Goal: Transaction & Acquisition: Purchase product/service

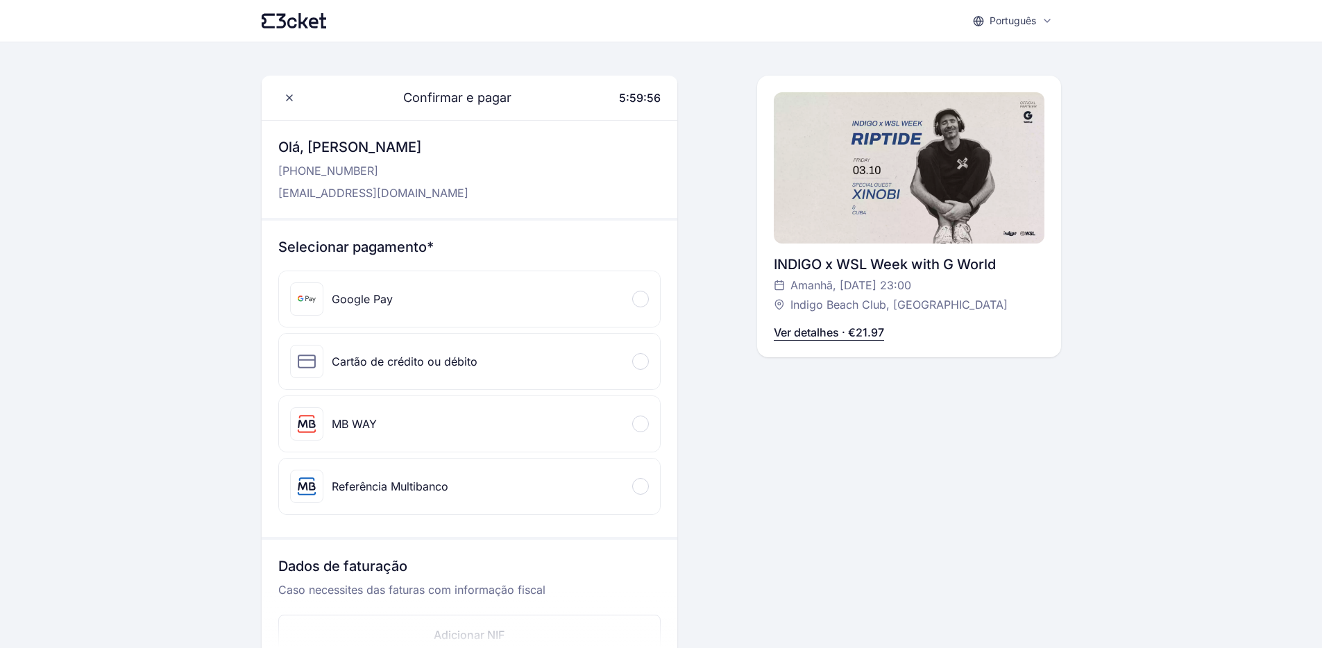
click at [356, 291] on div "Google Pay" at bounding box center [362, 299] width 61 height 17
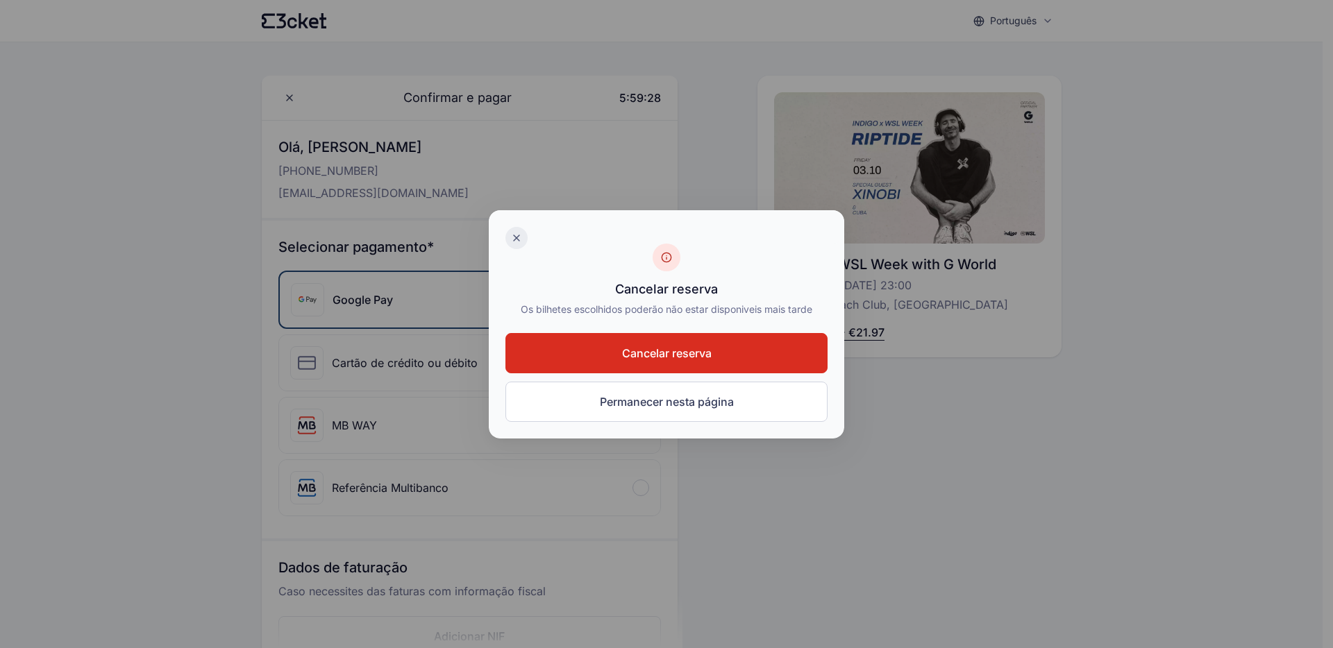
click at [514, 238] on icon at bounding box center [516, 238] width 11 height 11
click at [512, 237] on icon at bounding box center [516, 238] width 11 height 11
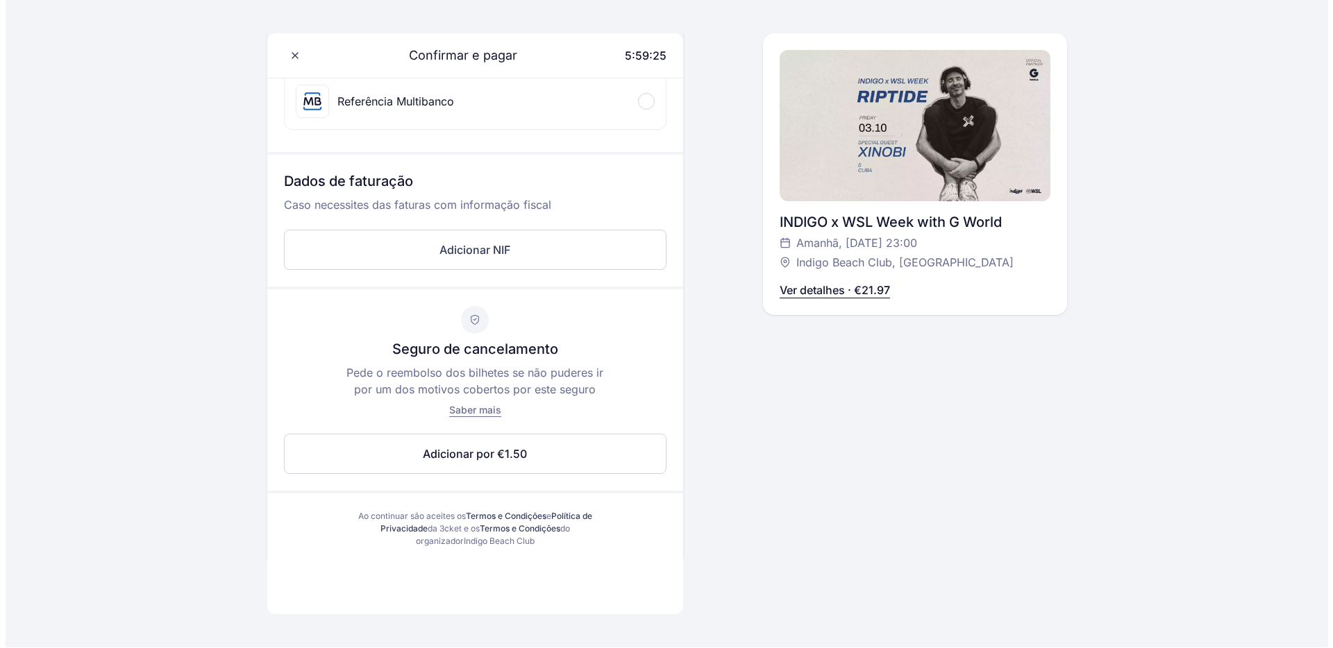
scroll to position [403, 0]
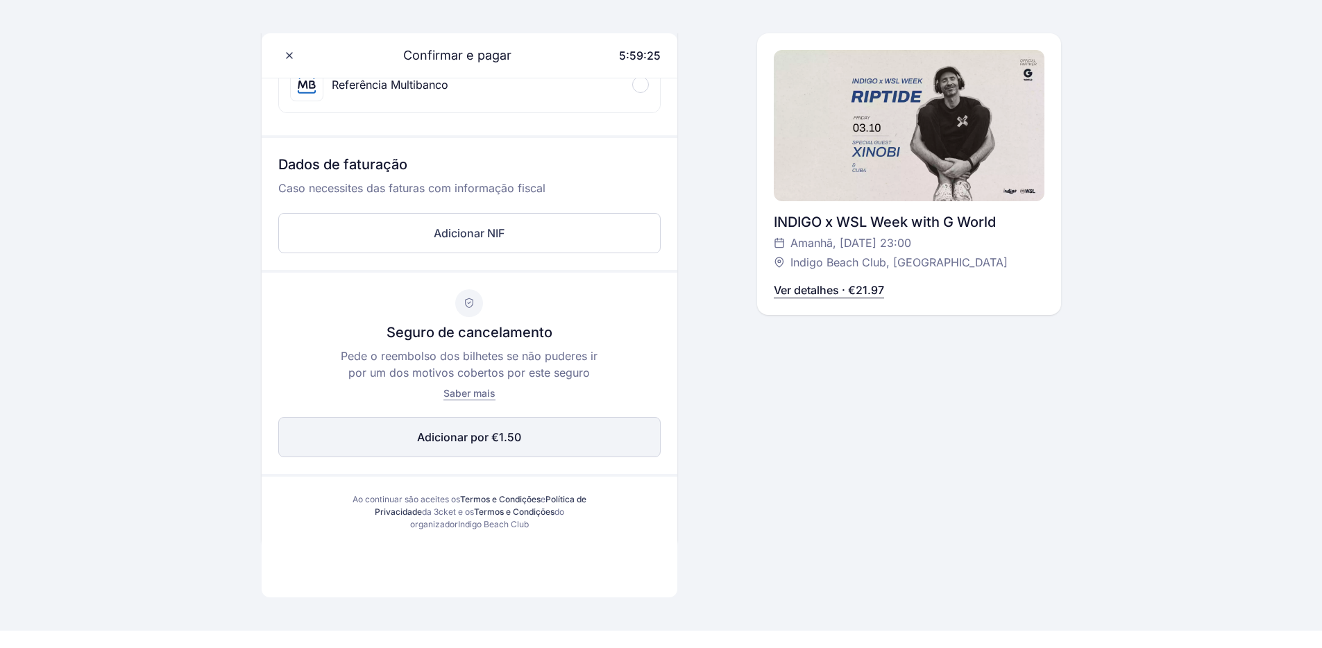
click at [405, 417] on div "Seguro de cancelamento Pede o reembolso dos bilhetes se não puderes ir por um d…" at bounding box center [470, 373] width 416 height 201
click at [412, 428] on button "Adicionar por €1.50 Editar" at bounding box center [469, 437] width 383 height 40
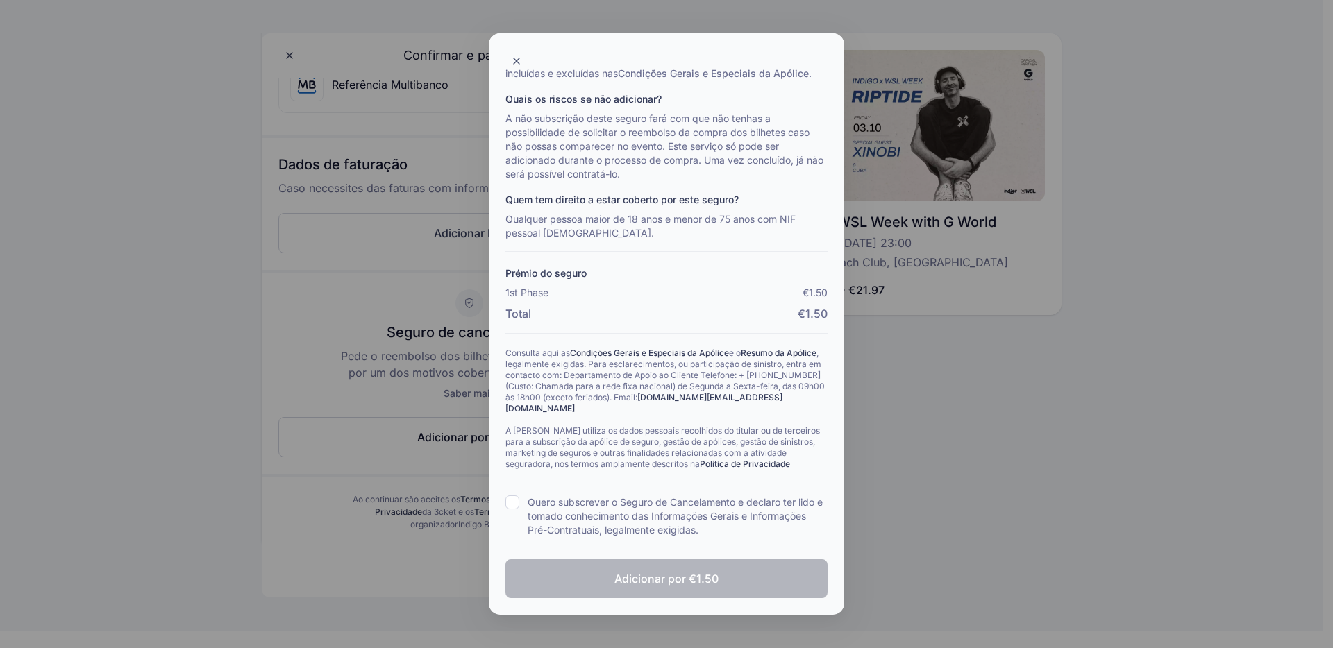
click at [510, 496] on input "Quero subscrever o Seguro de Cancelamento e declaro ter lido e tomado conhecime…" at bounding box center [512, 503] width 14 height 14
checkbox input "true"
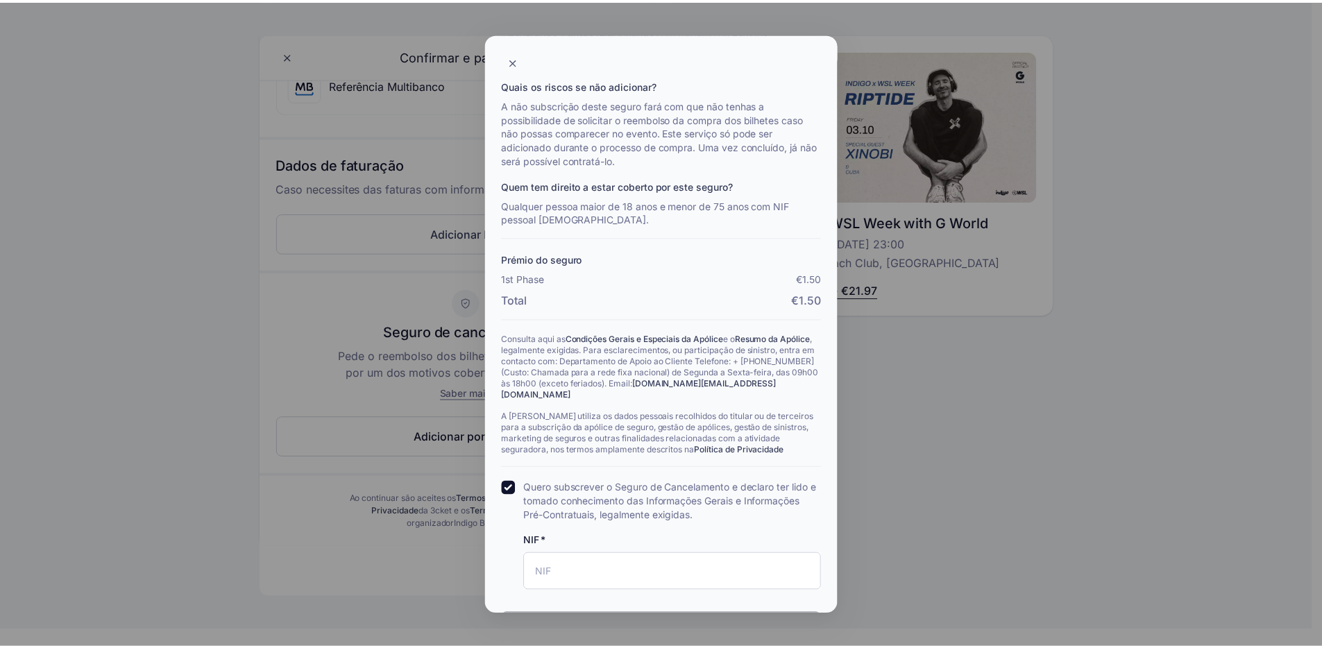
scroll to position [247, 0]
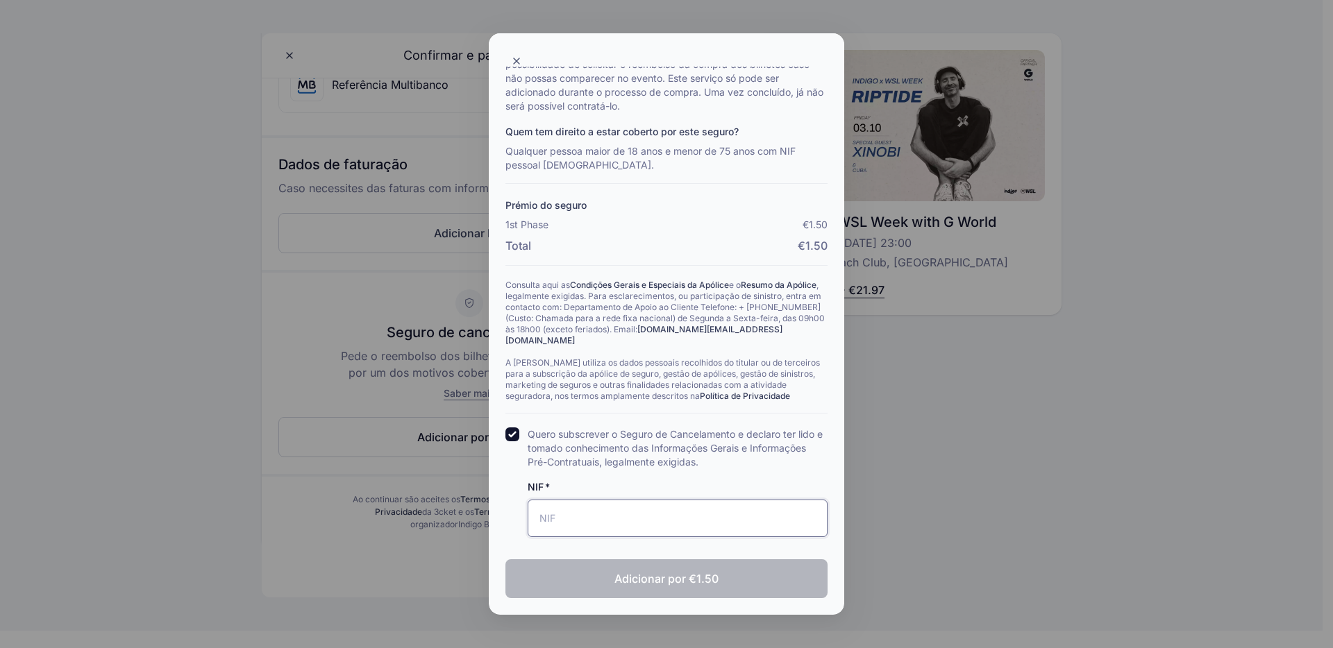
click at [570, 528] on input "NIF" at bounding box center [678, 518] width 300 height 37
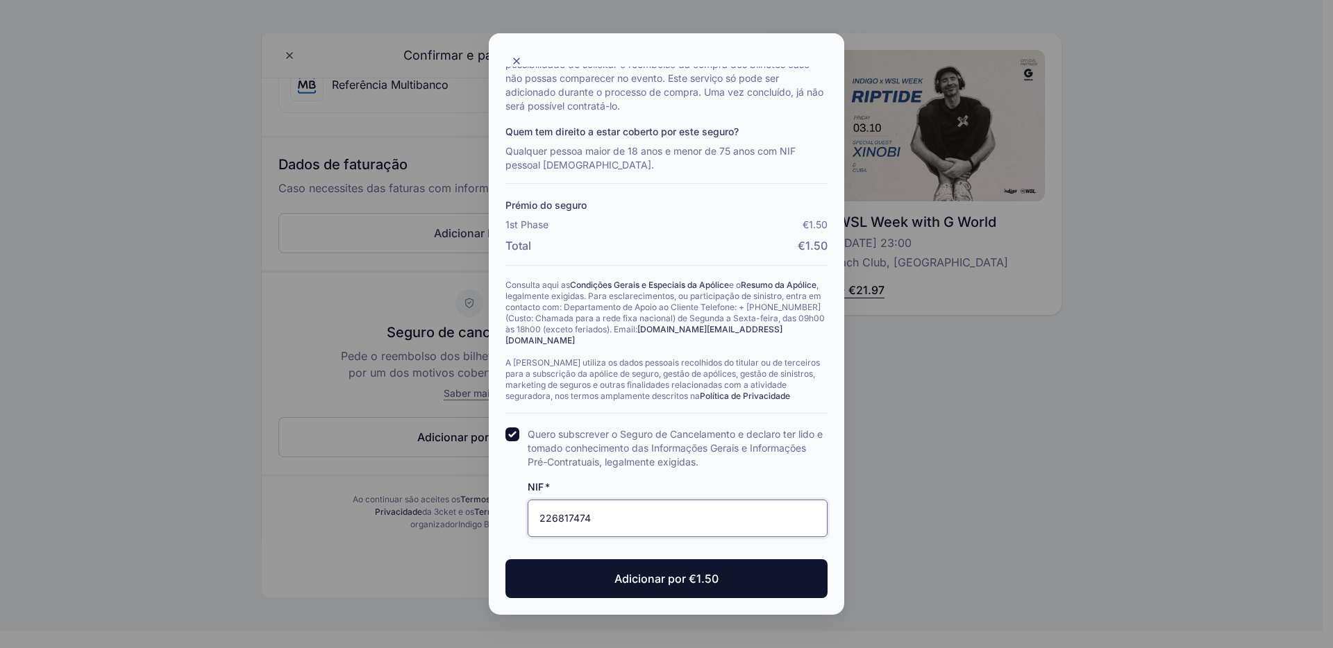
type input "226817474"
click at [753, 600] on div "Quais as vantagens? Com este seguro podes solicitar o reembolso dos bilhetes se…" at bounding box center [666, 260] width 355 height 709
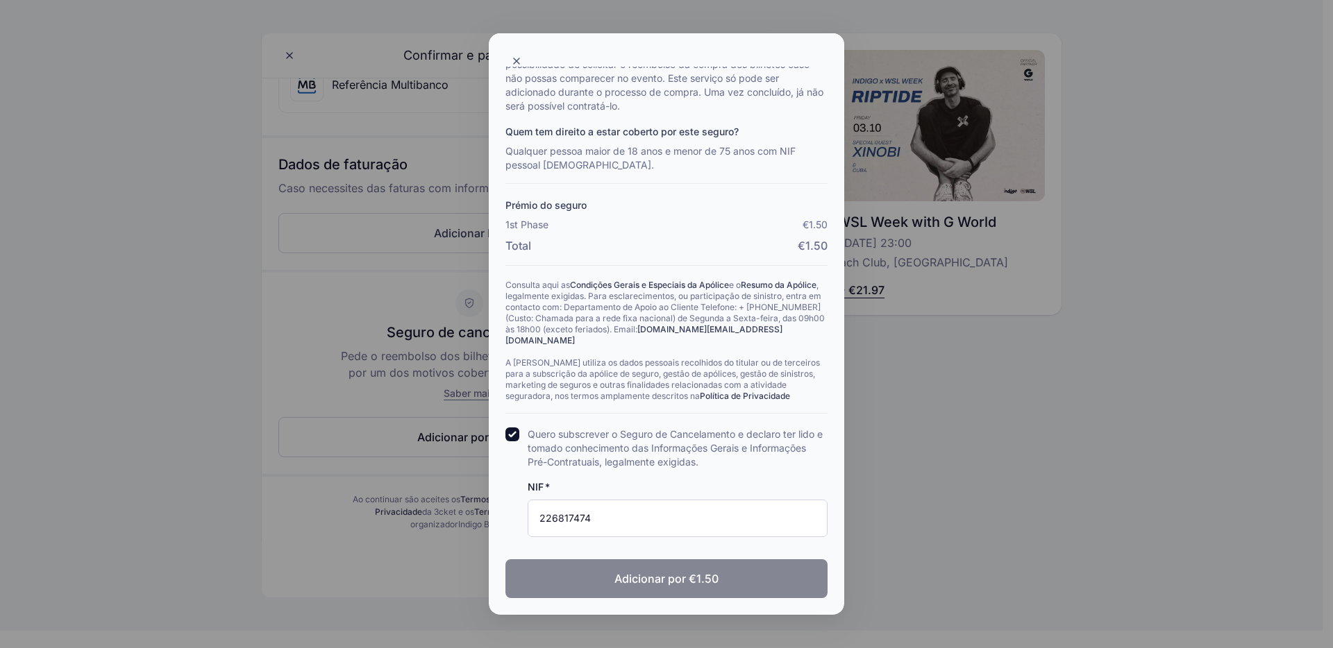
click at [737, 586] on button "Adicionar por €1.50" at bounding box center [666, 579] width 322 height 39
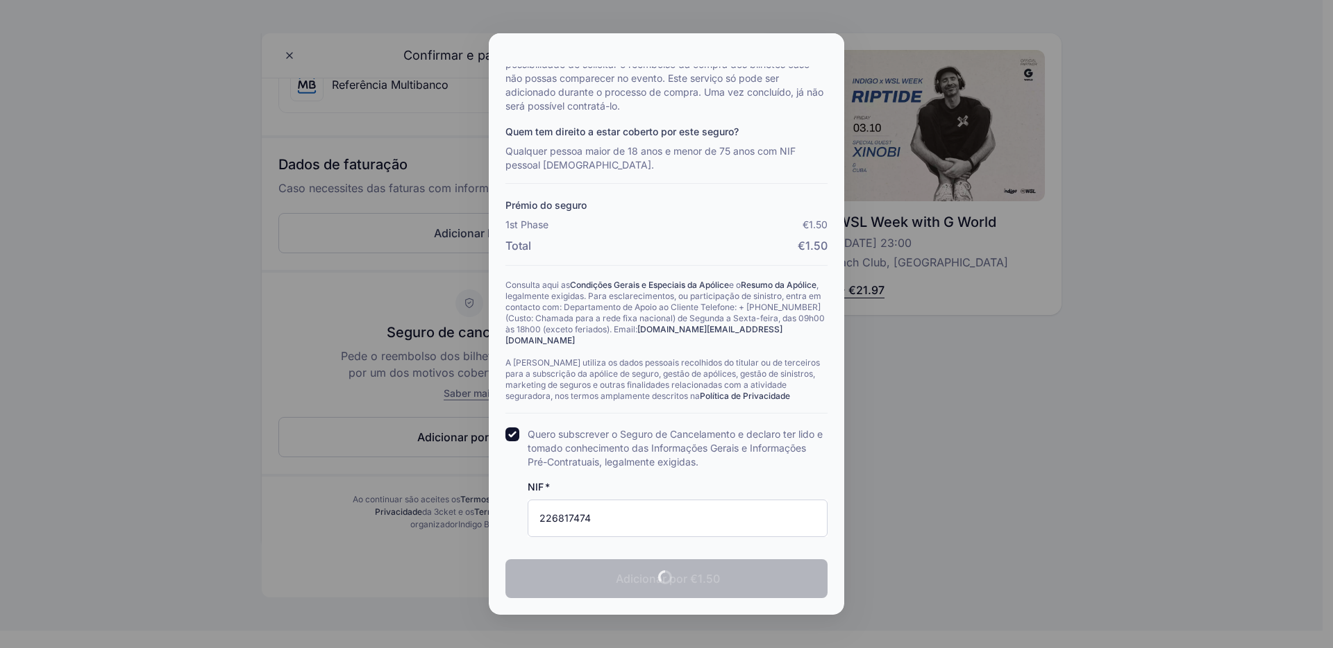
checkbox input "true"
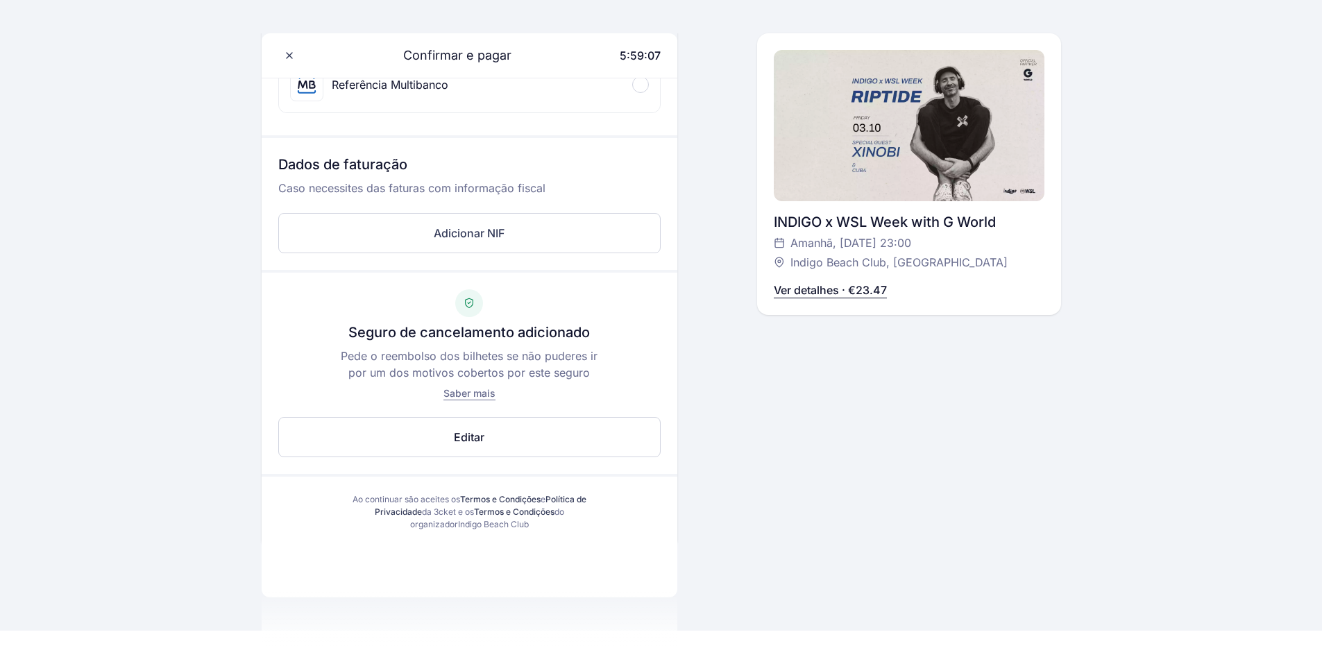
scroll to position [0, 0]
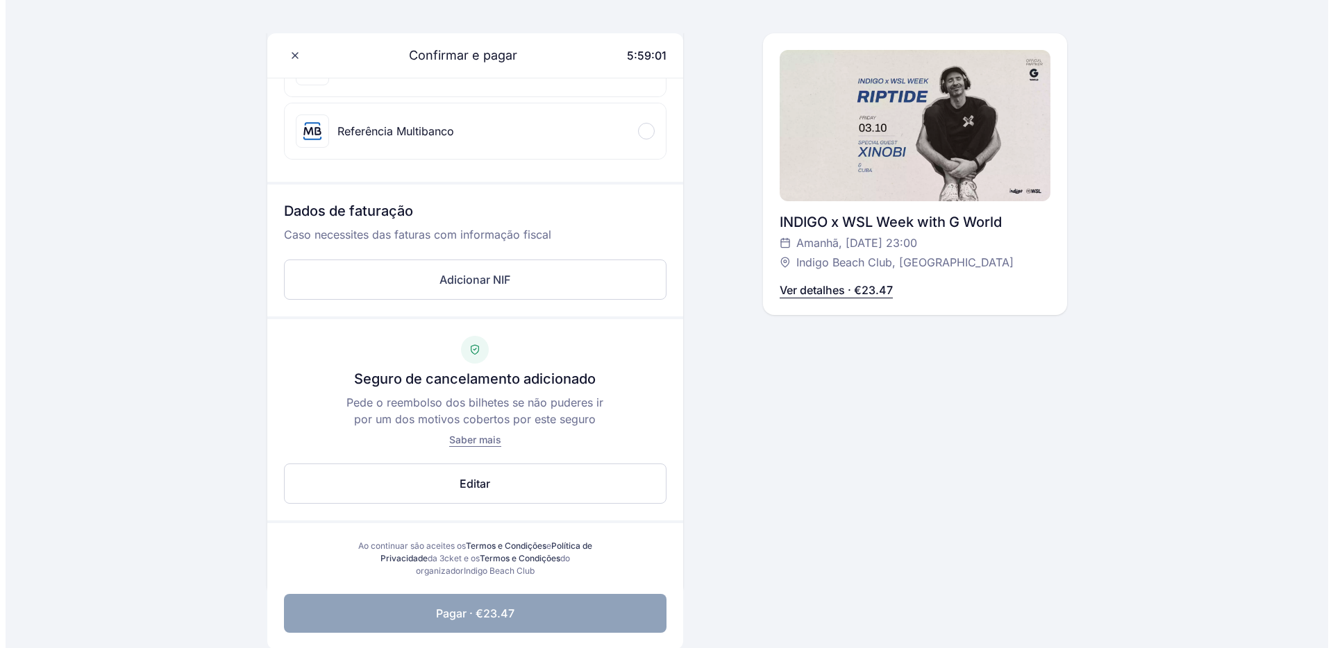
scroll to position [477, 0]
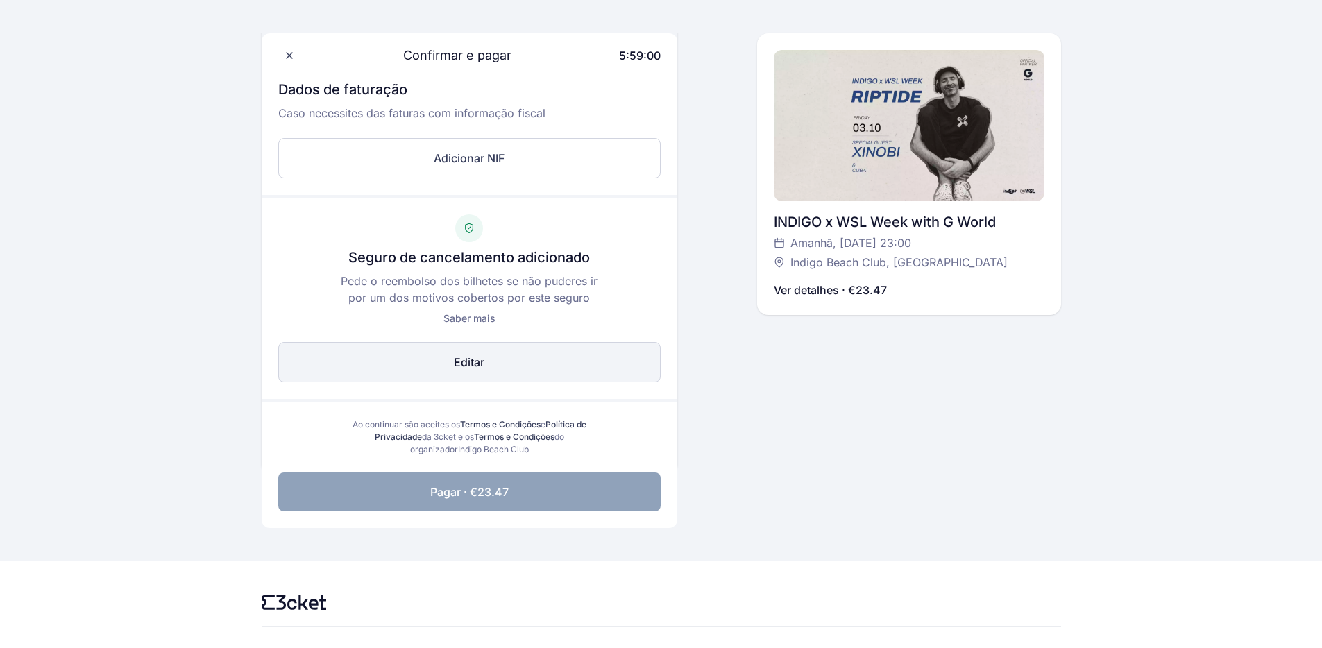
click at [423, 376] on button "Adicionar por €1.50 Editar" at bounding box center [469, 362] width 383 height 40
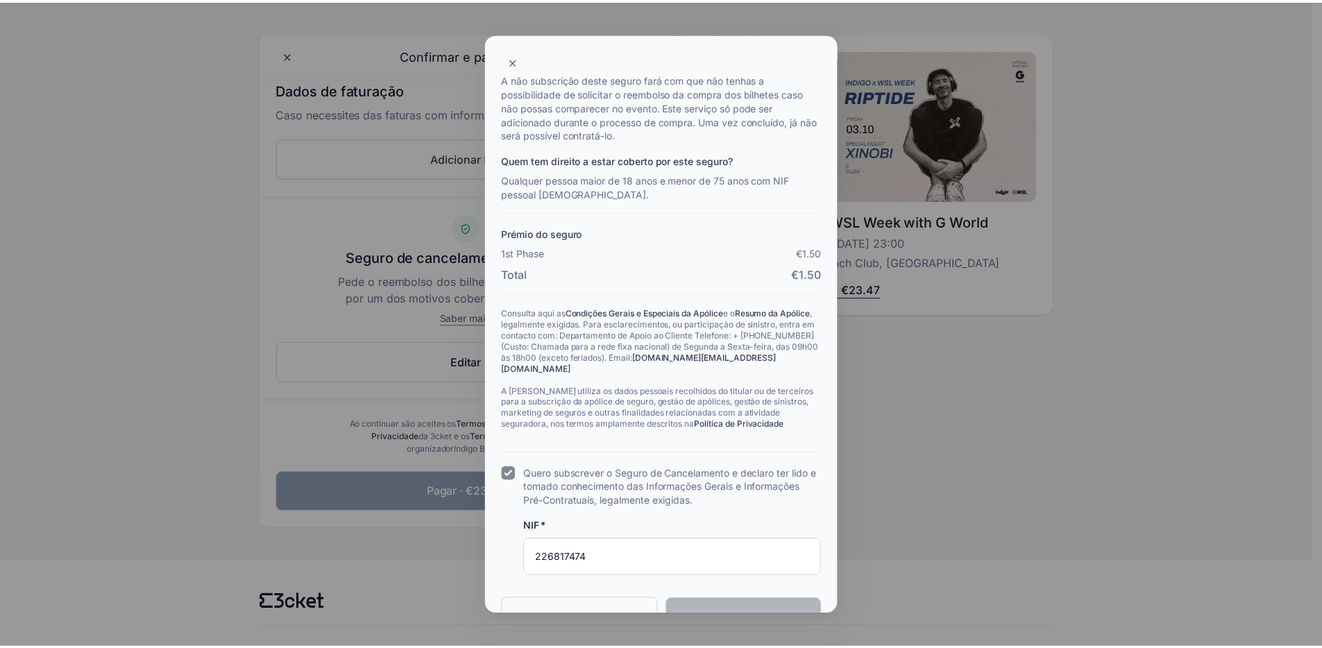
scroll to position [260, 0]
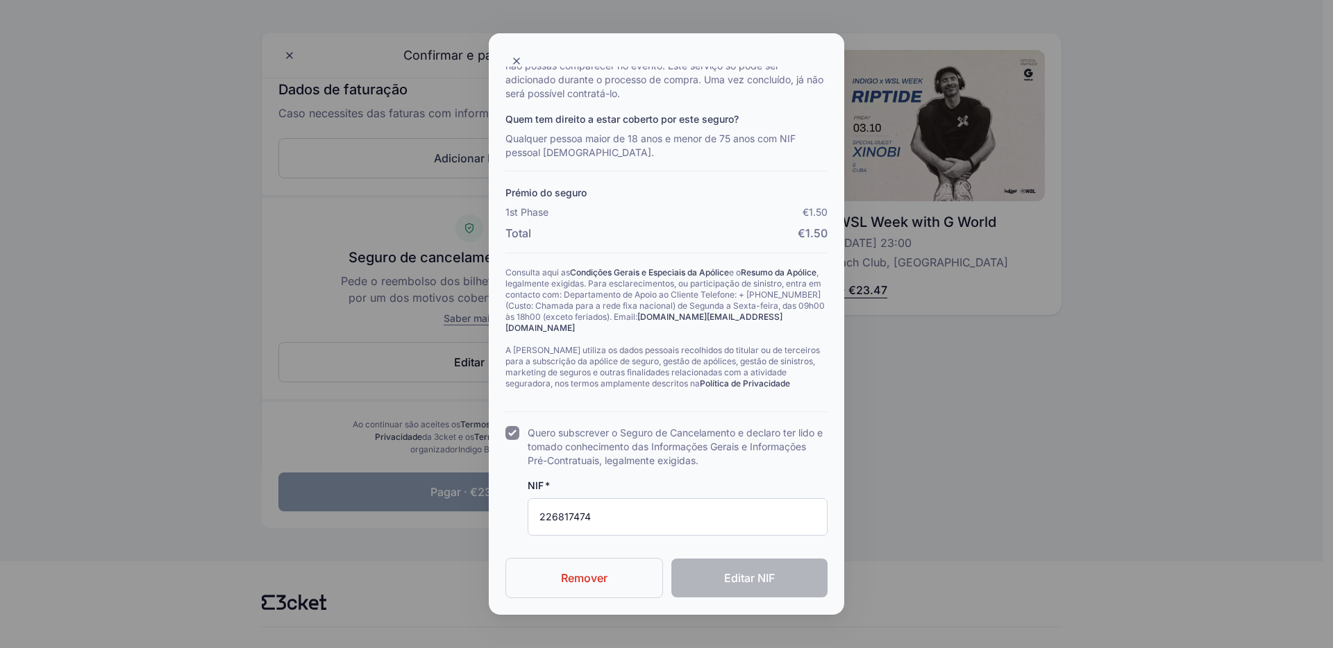
click at [613, 580] on button "Remover" at bounding box center [584, 578] width 158 height 40
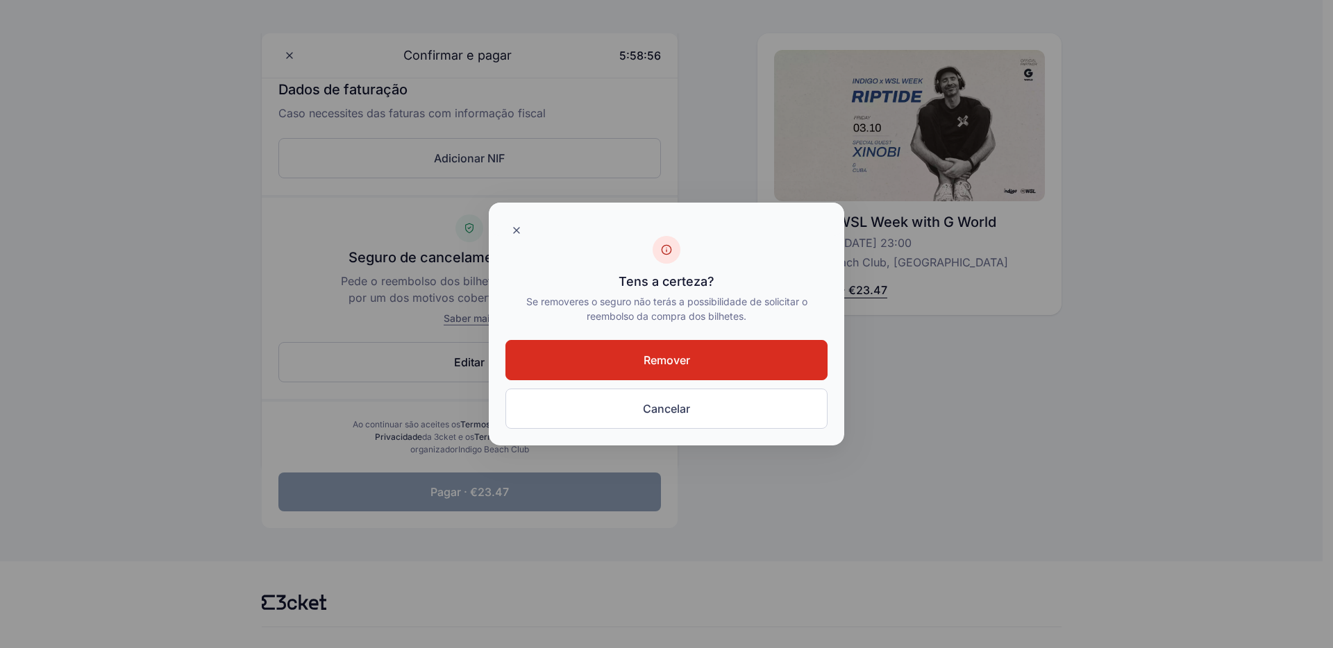
click at [658, 365] on span "Remover" at bounding box center [667, 360] width 47 height 17
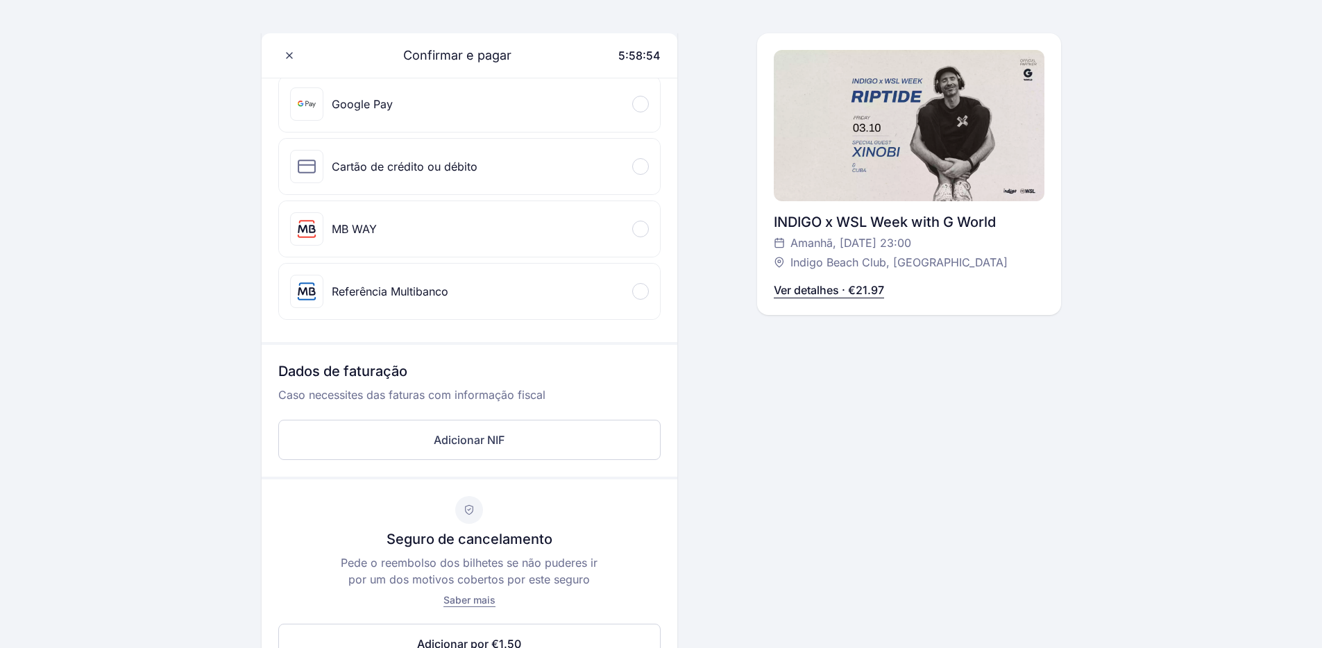
scroll to position [0, 0]
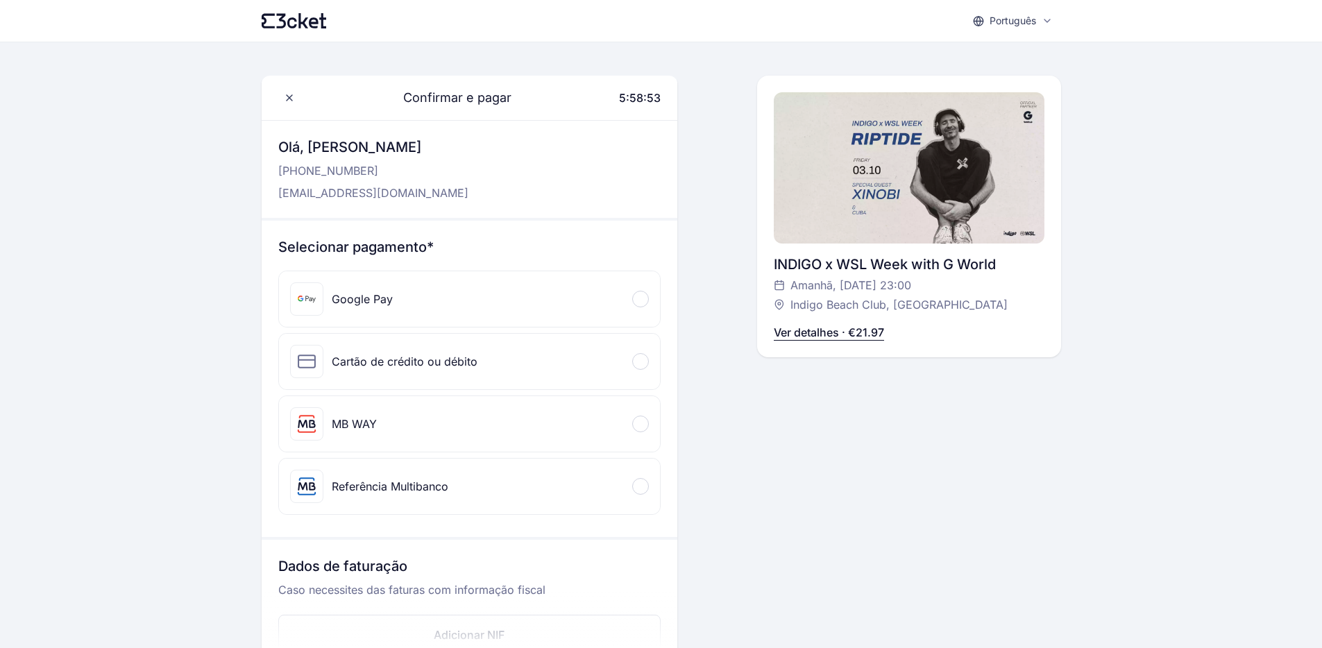
click at [139, 240] on div "Português English Português Català Español Français Confirmar e pagar 5:58:53 O…" at bounding box center [661, 581] width 1322 height 1163
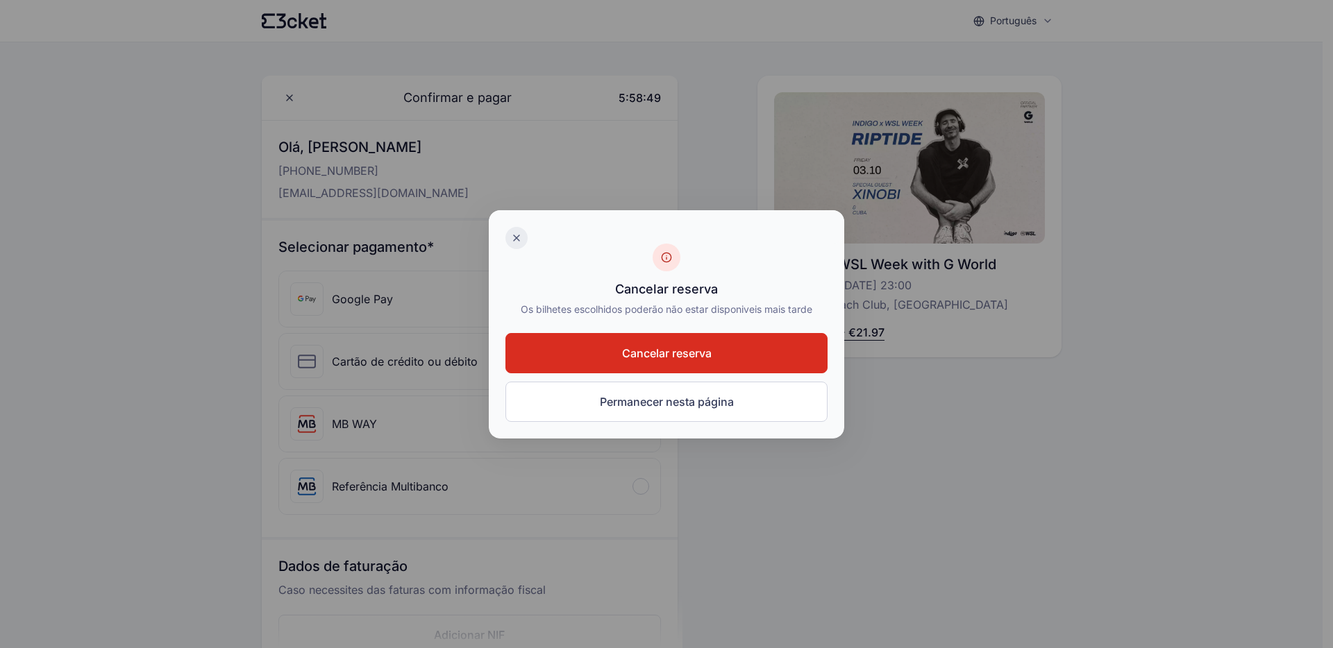
click at [515, 236] on icon at bounding box center [517, 238] width 6 height 6
click at [111, 212] on div at bounding box center [666, 324] width 1333 height 648
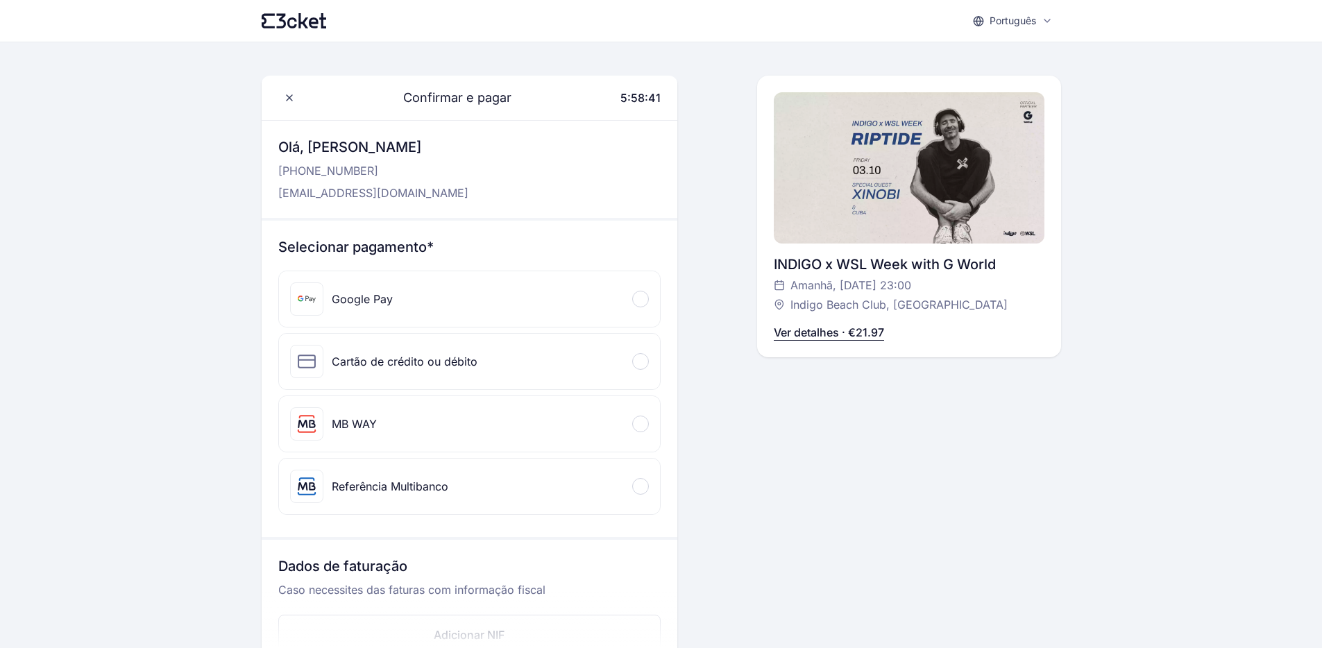
click at [128, 102] on div "Português English Português Català Español Français Confirmar e pagar 5:58:41 O…" at bounding box center [661, 581] width 1322 height 1163
click at [128, 104] on div "Português English Português Català Español Français Confirmar e pagar 5:58:41 O…" at bounding box center [661, 581] width 1322 height 1163
click at [128, 105] on div "Português English Português Català Español Français Confirmar e pagar 5:58:41 O…" at bounding box center [661, 581] width 1322 height 1163
drag, startPoint x: 128, startPoint y: 105, endPoint x: 66, endPoint y: 0, distance: 121.7
click at [124, 102] on div "Português English Português Català Español Français Confirmar e pagar 5:58:41 O…" at bounding box center [661, 581] width 1322 height 1163
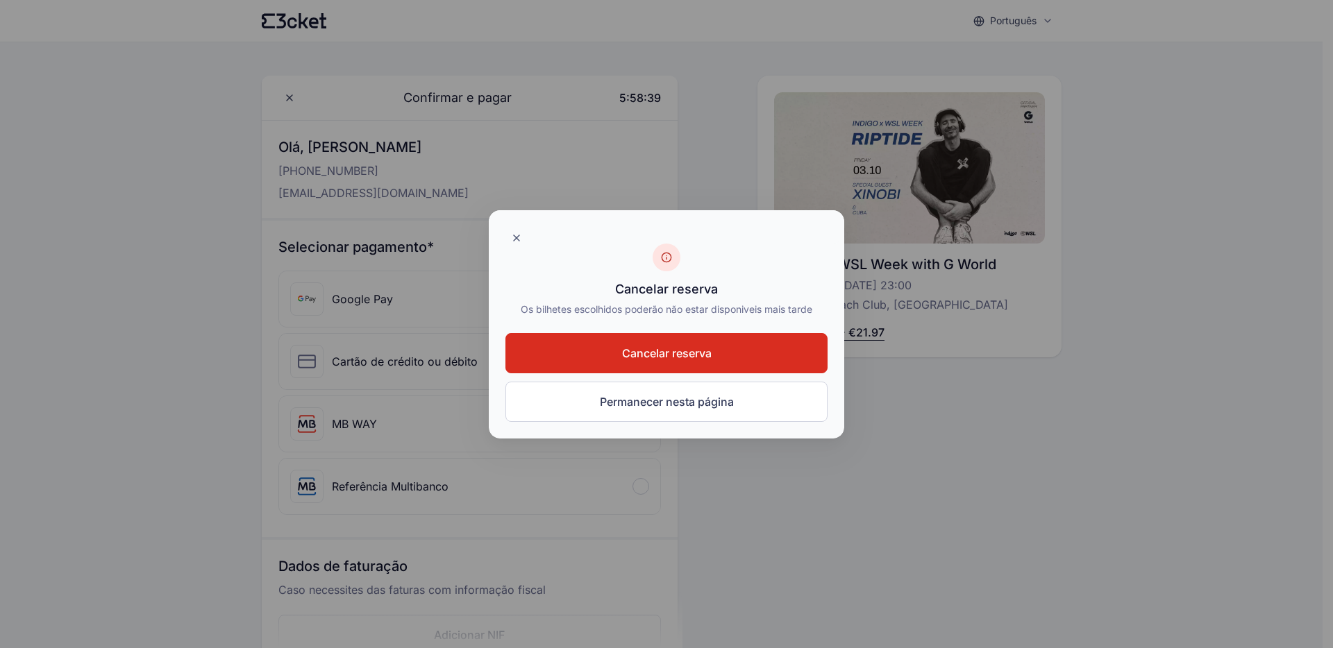
click at [176, 243] on div at bounding box center [666, 324] width 1333 height 648
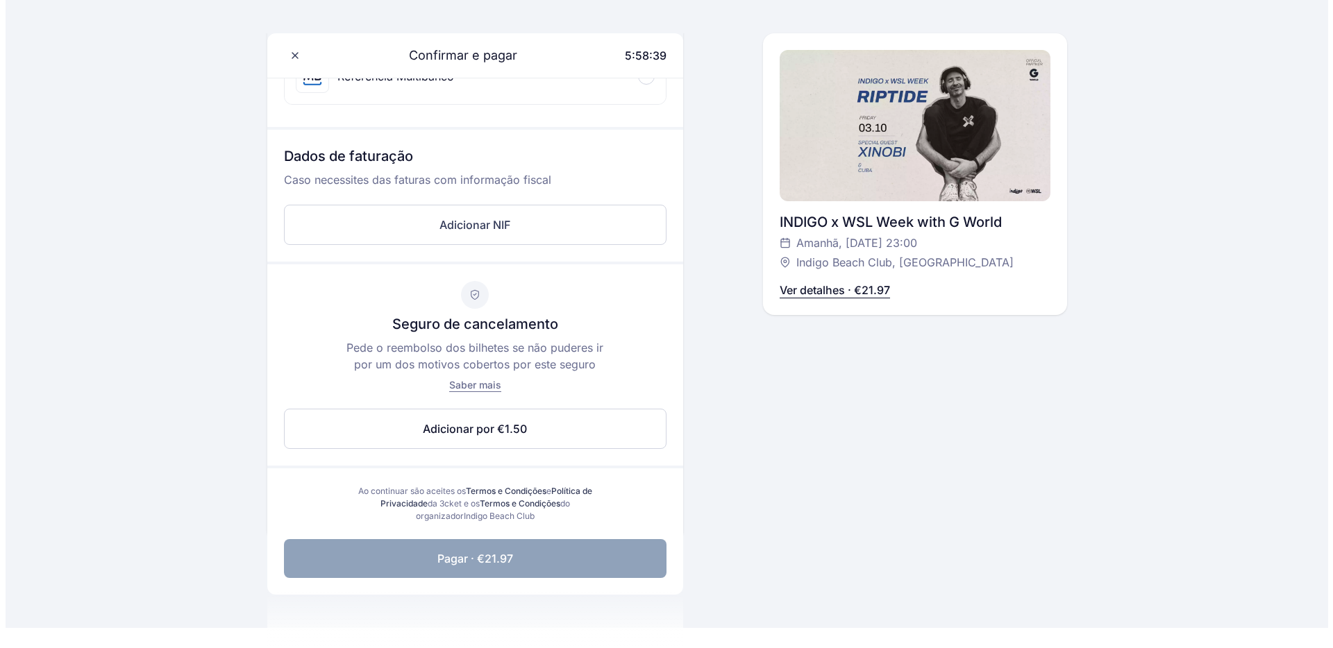
scroll to position [514, 0]
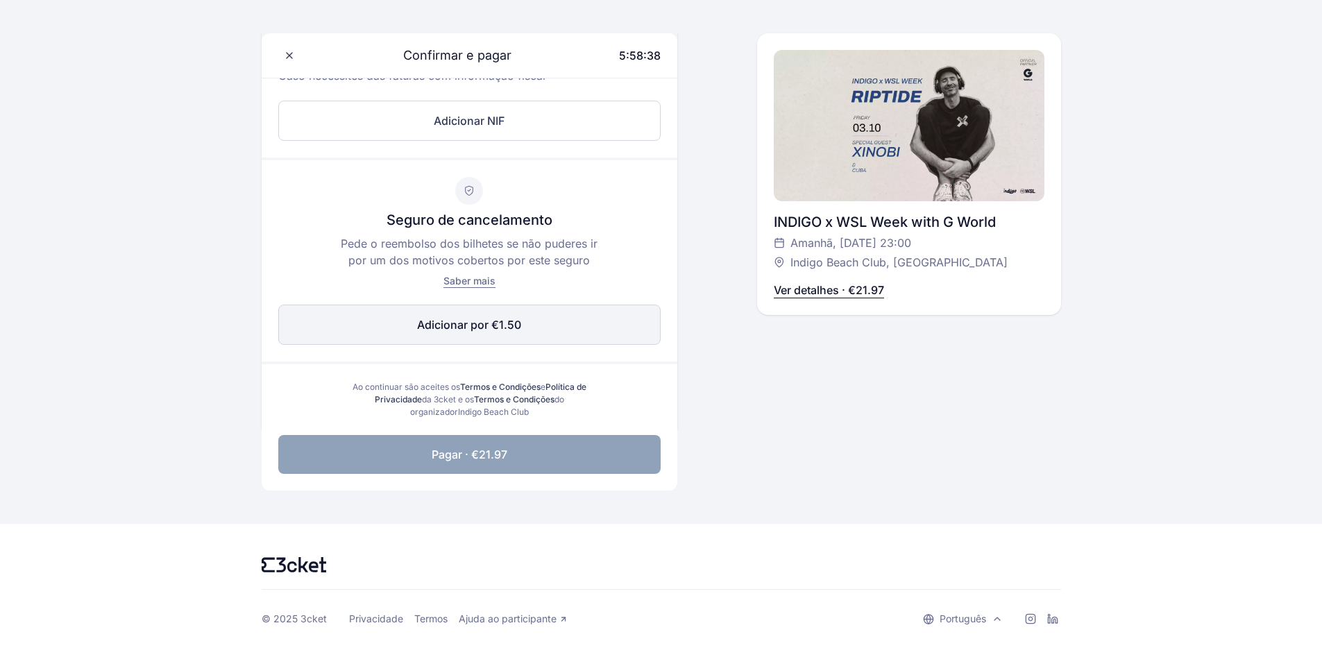
click at [387, 333] on button "Adicionar por €1.50 Editar" at bounding box center [469, 325] width 383 height 40
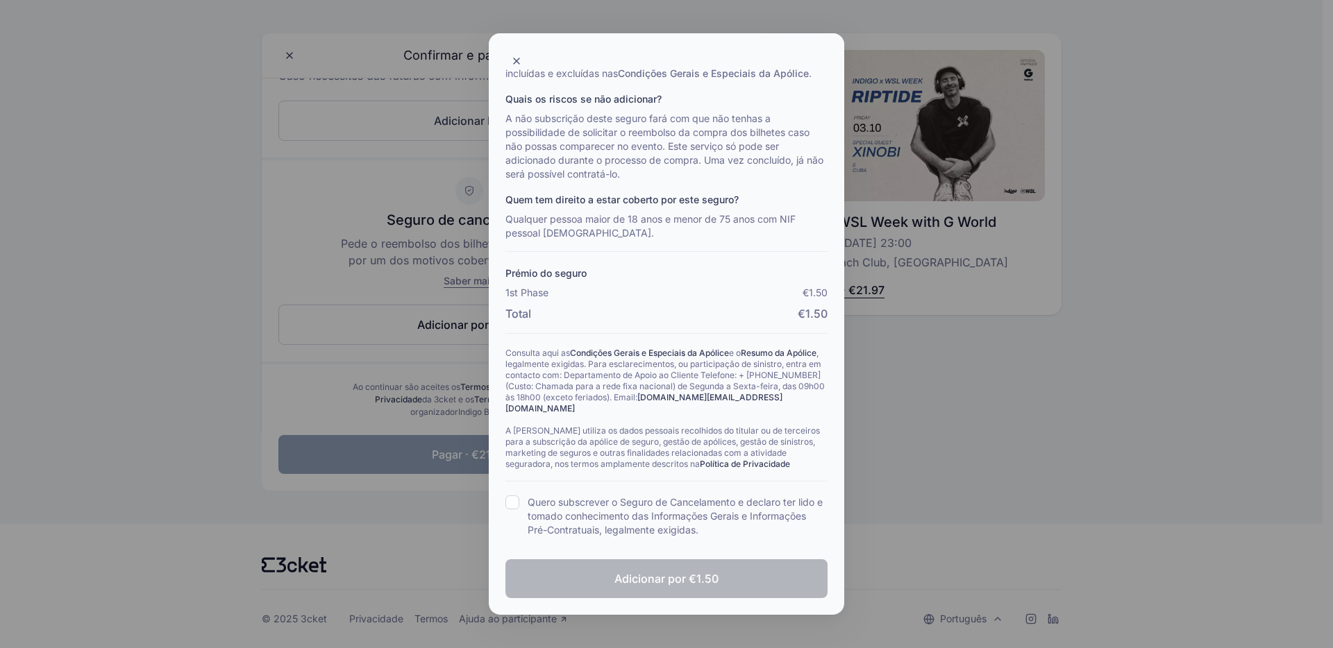
click at [585, 514] on label "Quero subscrever o Seguro de Cancelamento e declaro ter lido e tomado conhecime…" at bounding box center [678, 517] width 300 height 42
click at [519, 510] on input "Quero subscrever o Seguro de Cancelamento e declaro ter lido e tomado conhecime…" at bounding box center [512, 503] width 14 height 14
checkbox input "true"
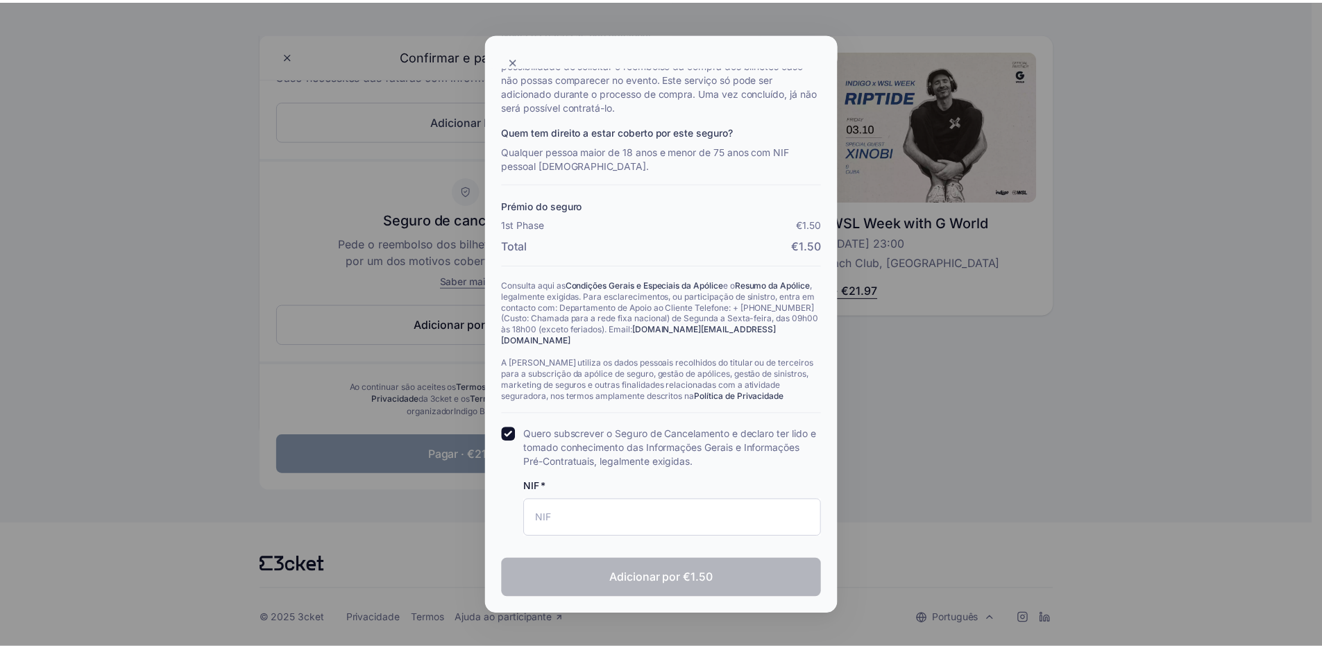
scroll to position [247, 0]
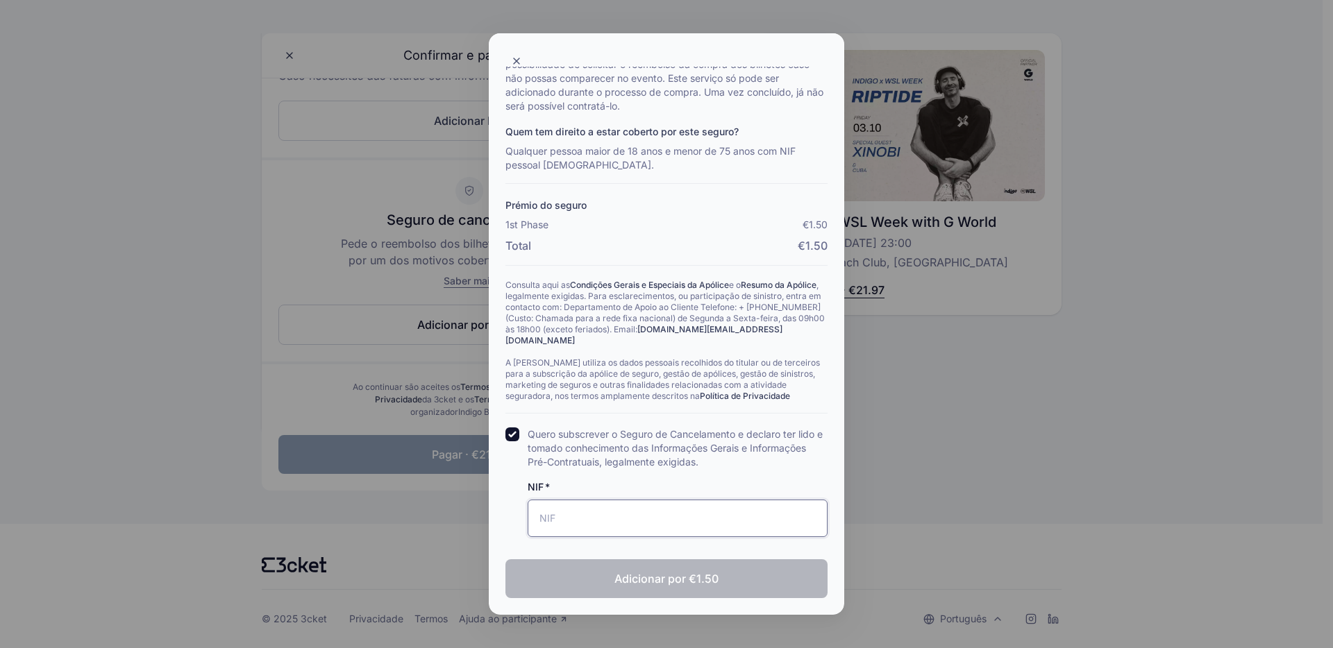
click at [579, 536] on input "NIF" at bounding box center [678, 518] width 300 height 37
click at [585, 520] on input "NIF" at bounding box center [678, 518] width 300 height 37
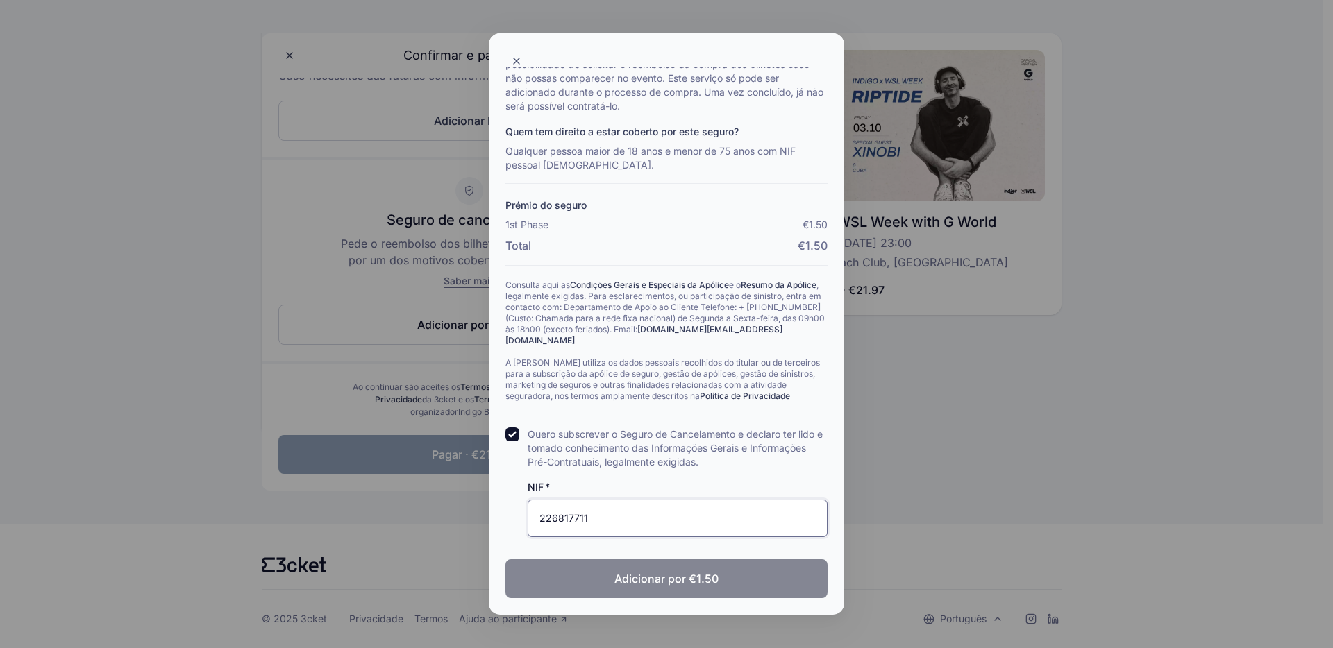
type input "226817711"
click at [612, 566] on button "Adicionar por €1.50" at bounding box center [666, 579] width 322 height 39
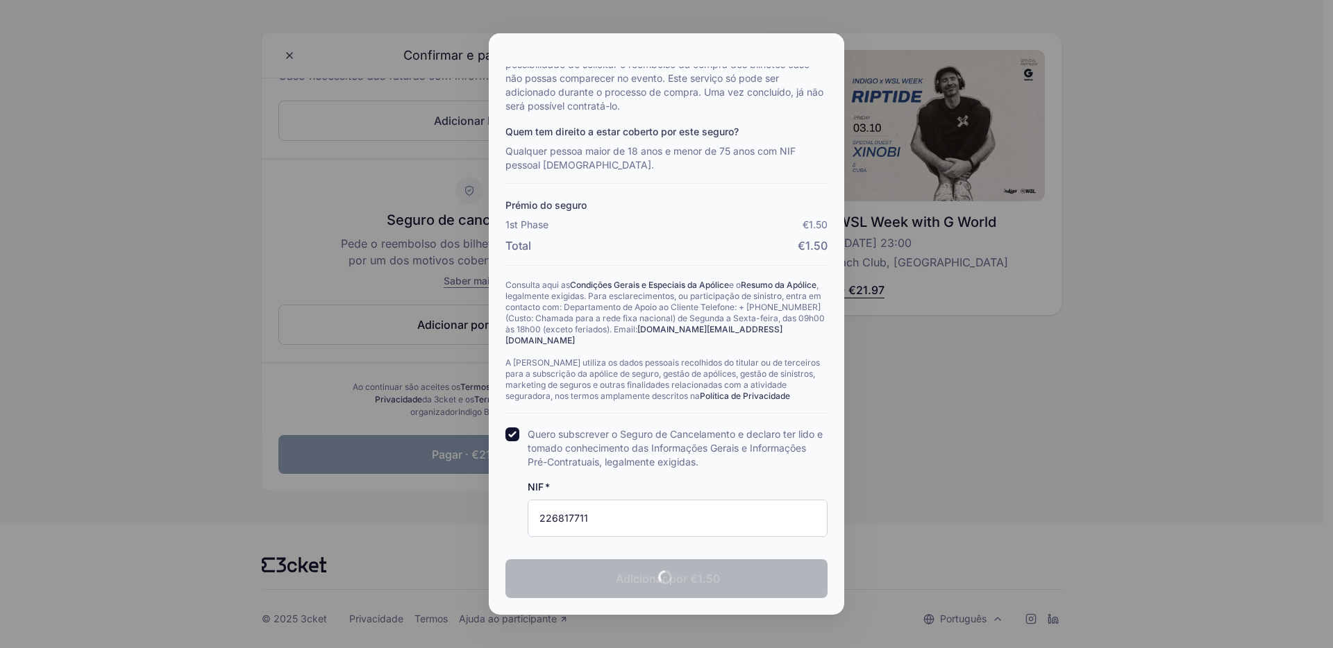
checkbox input "true"
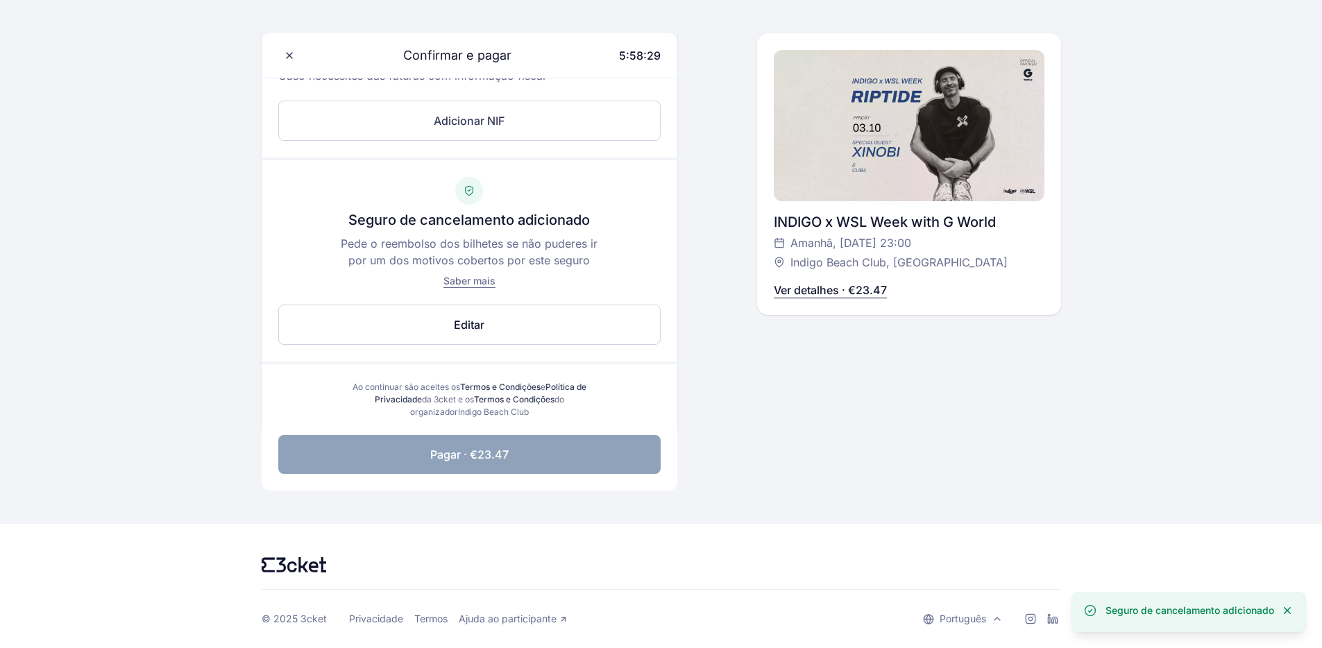
scroll to position [0, 0]
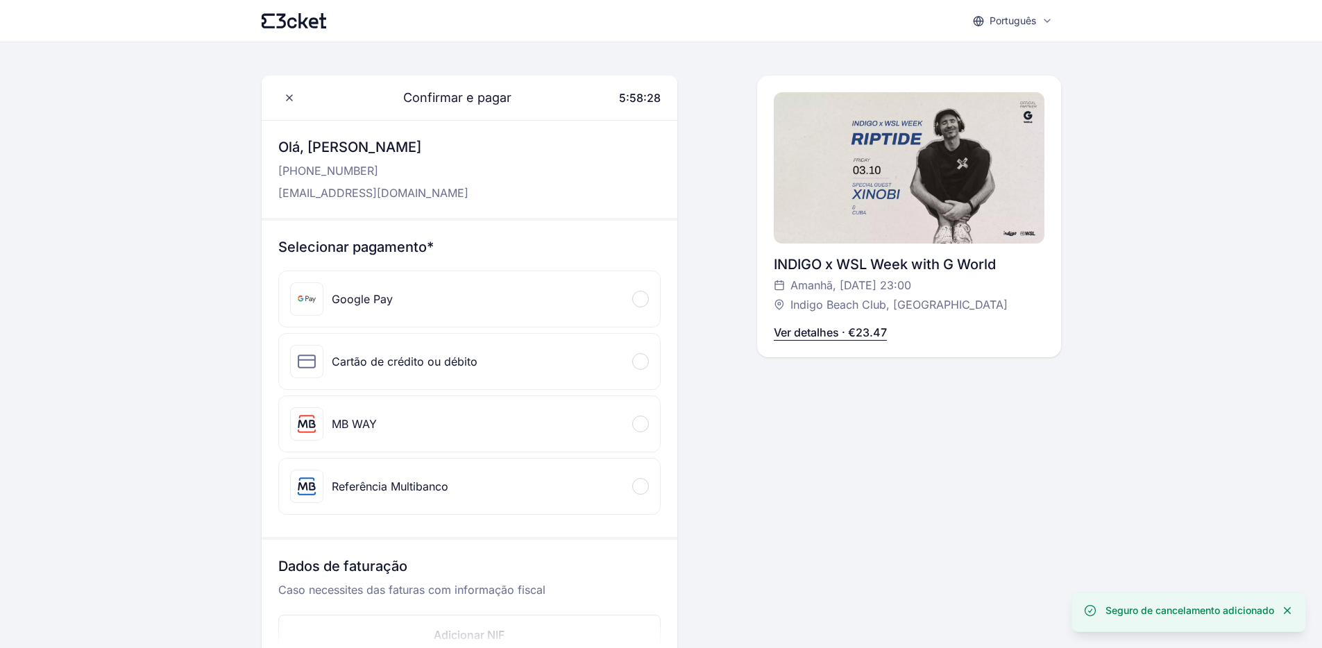
click at [179, 193] on div "Português English Português Català Español Français Confirmar e pagar 5:58:28 O…" at bounding box center [661, 581] width 1322 height 1163
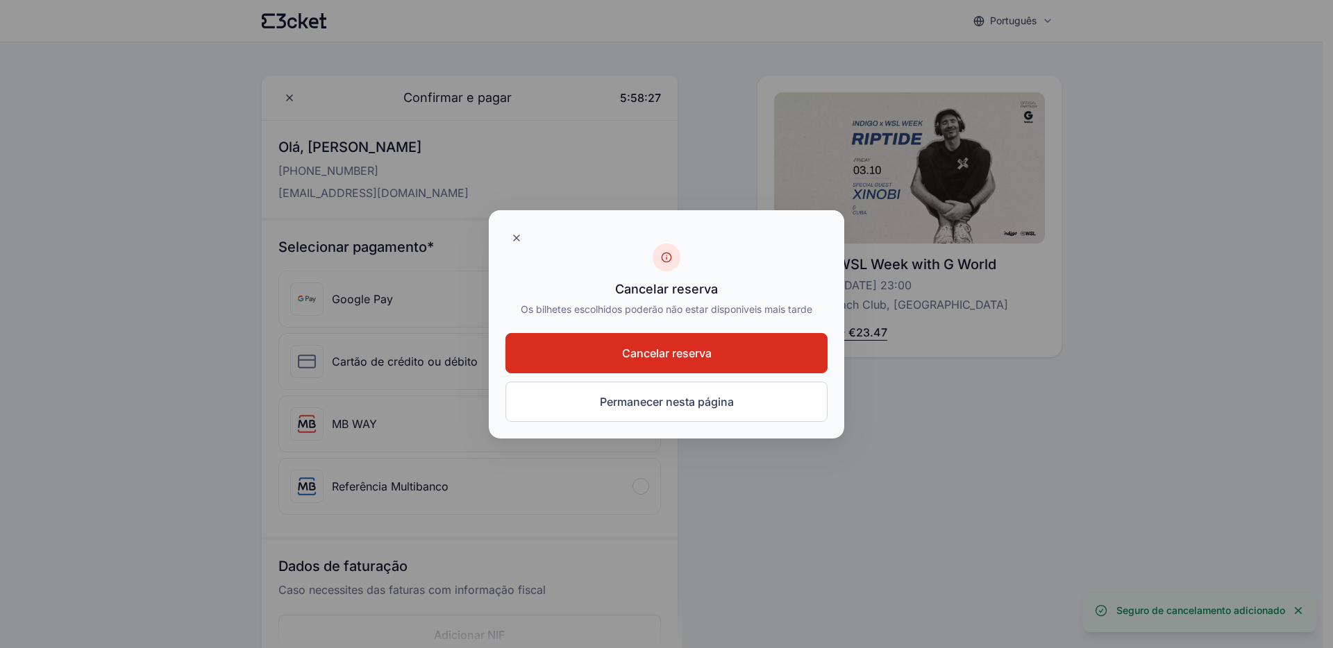
click at [142, 240] on div at bounding box center [666, 324] width 1333 height 648
click at [142, 217] on div at bounding box center [666, 324] width 1333 height 648
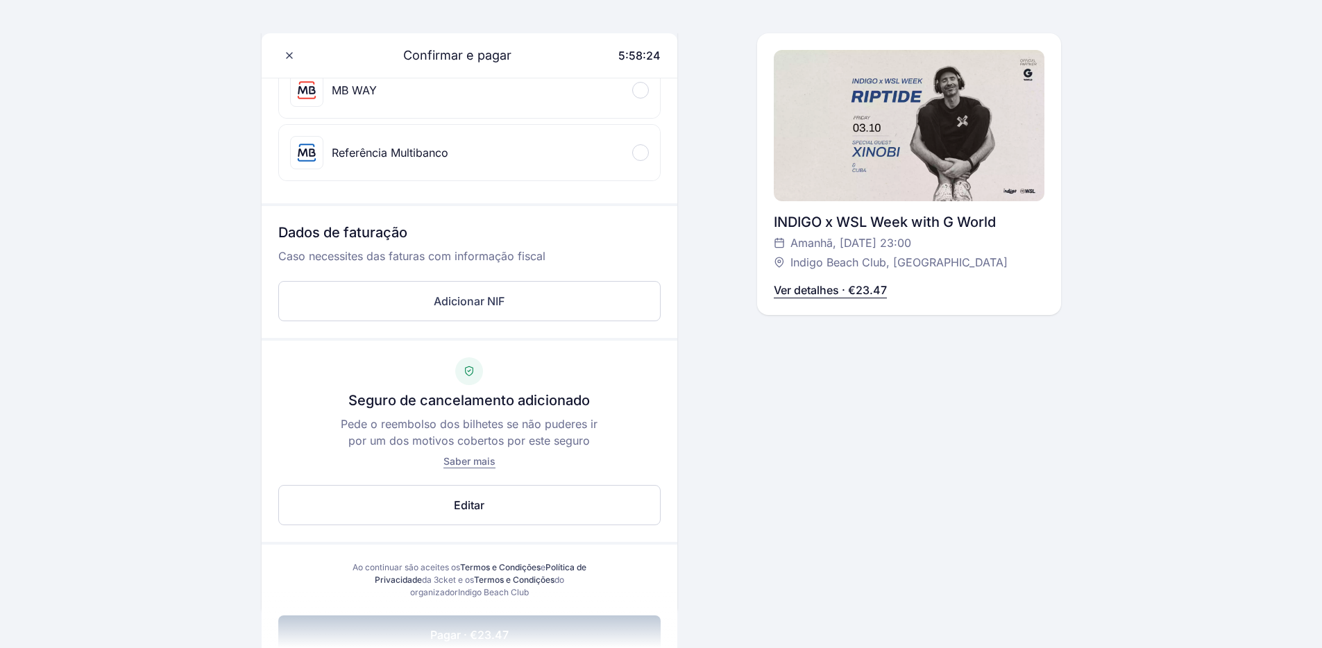
scroll to position [514, 0]
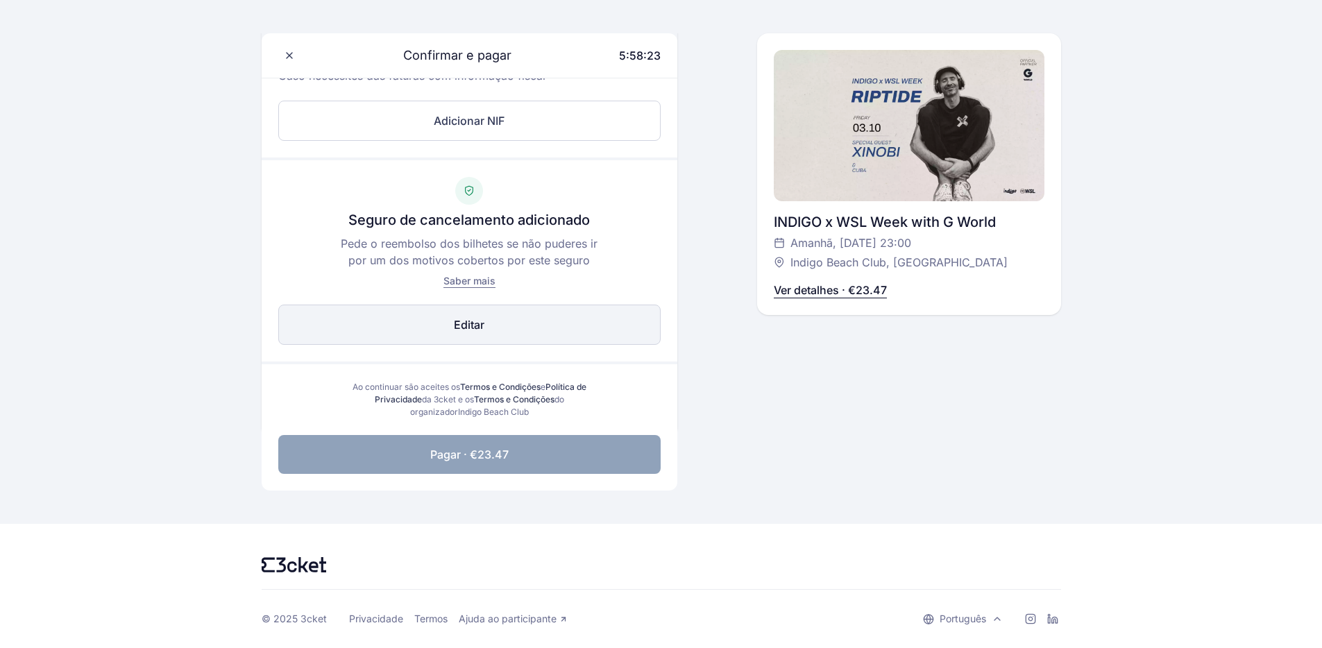
click at [434, 334] on button "Adicionar por €1.50 Editar" at bounding box center [469, 325] width 383 height 40
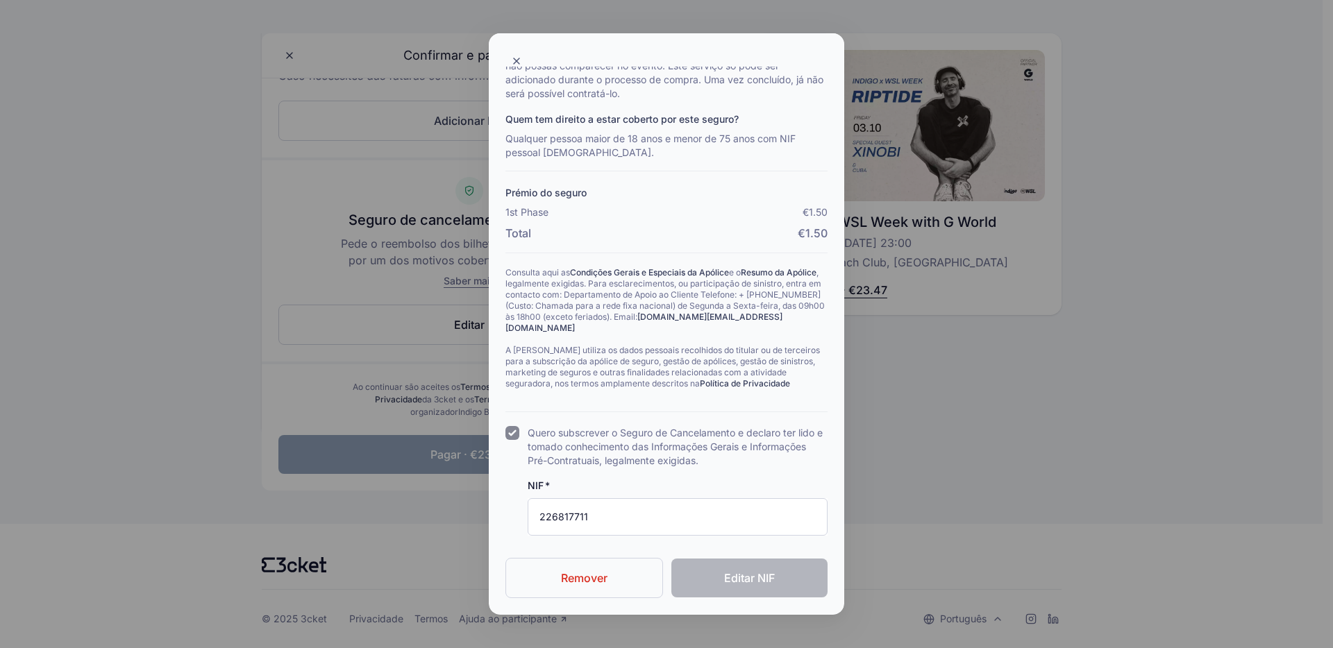
click at [607, 598] on button "Remover" at bounding box center [584, 578] width 158 height 40
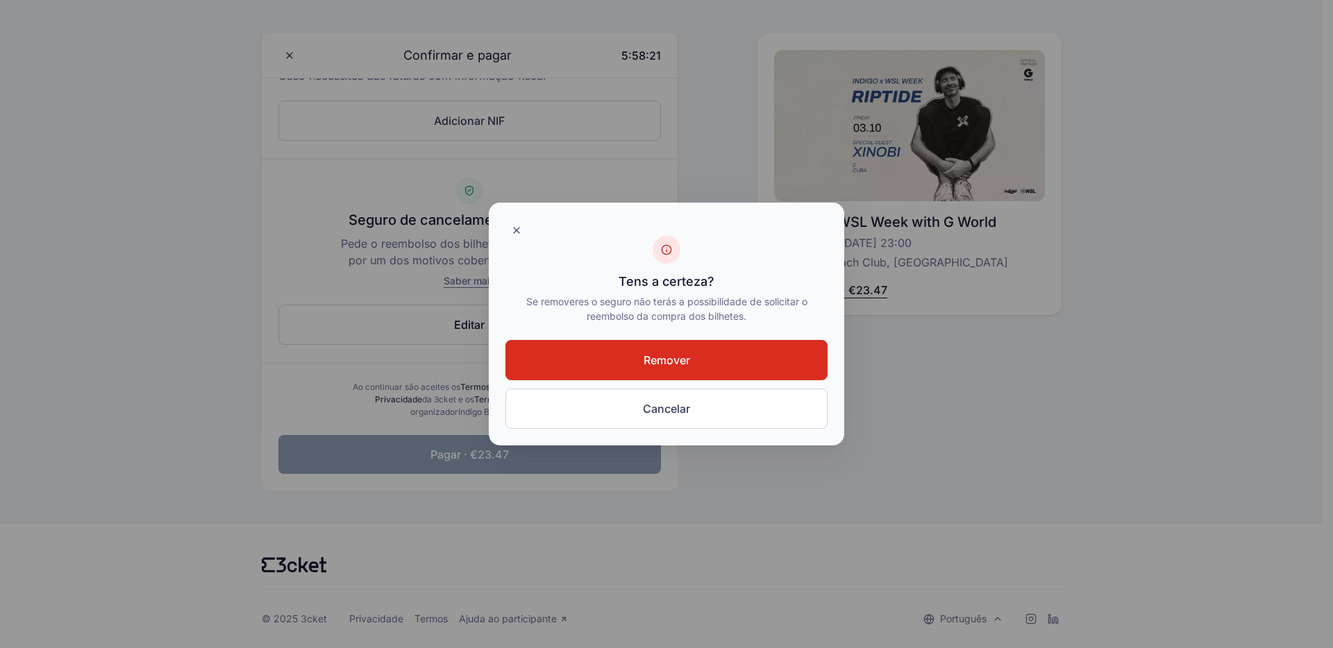
click at [625, 357] on button "Remover" at bounding box center [666, 360] width 322 height 40
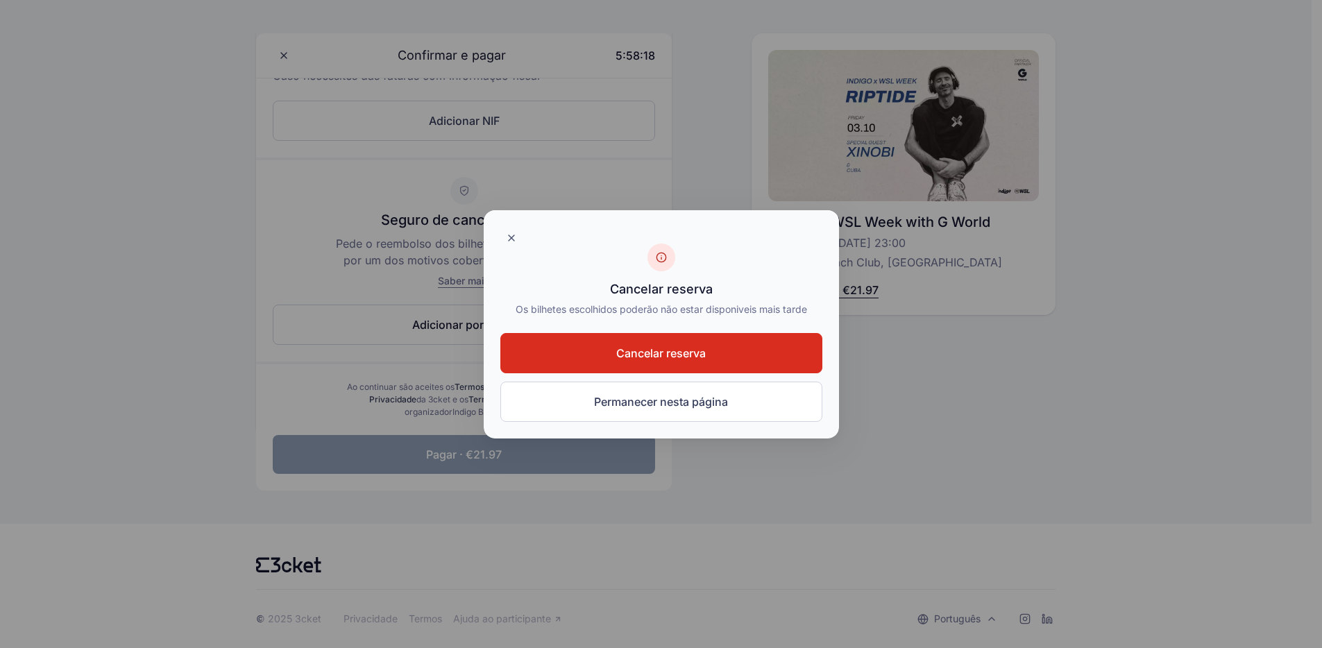
scroll to position [0, 0]
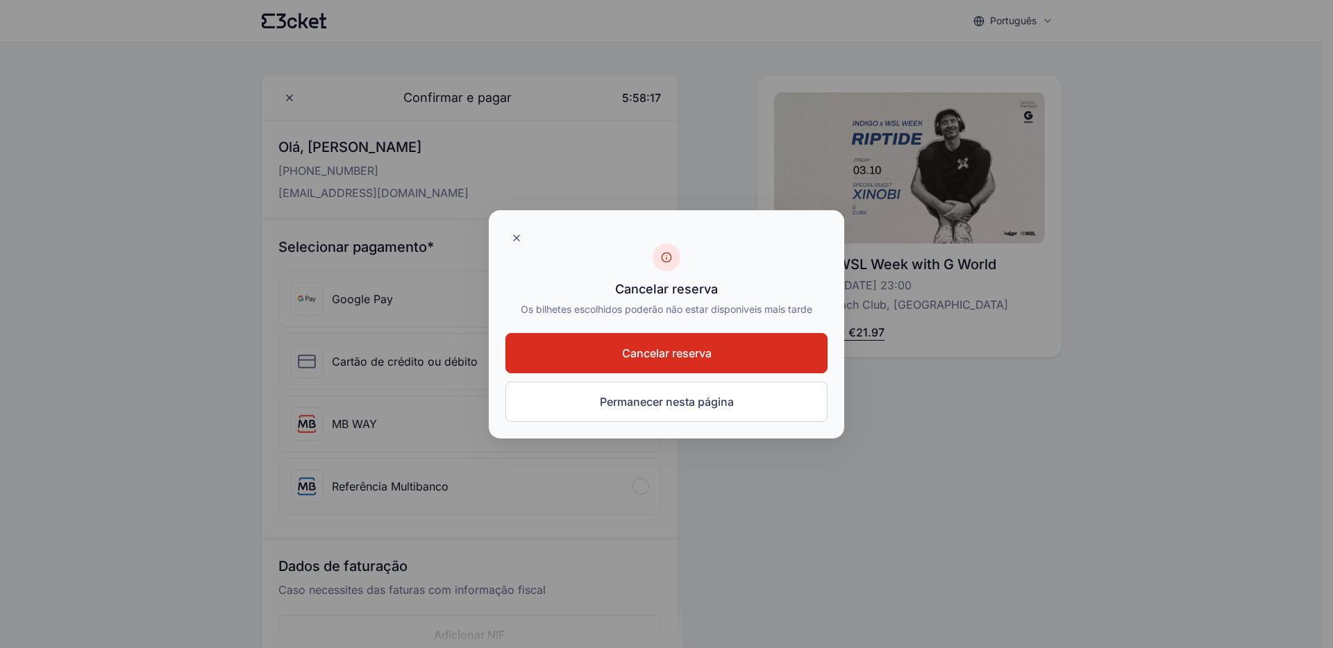
click at [162, 242] on div at bounding box center [666, 324] width 1333 height 648
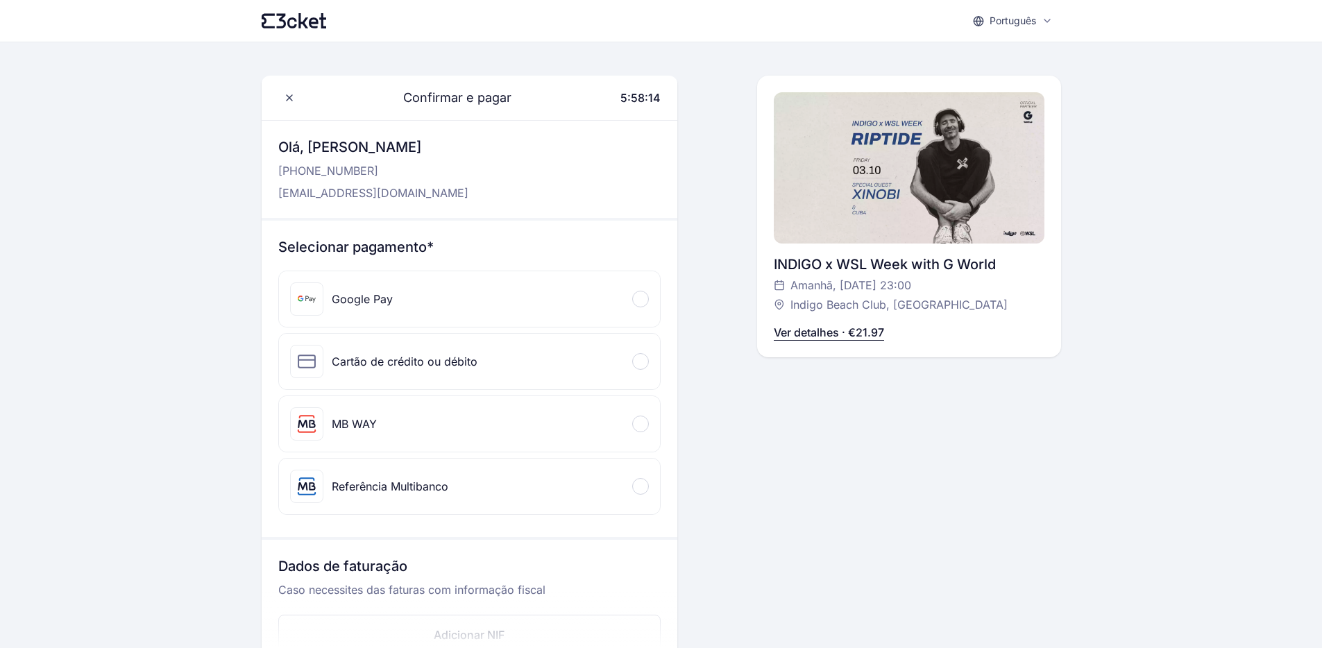
click at [150, 301] on div "Português English Português Català Español Français Confirmar e pagar 5:58:14 O…" at bounding box center [661, 581] width 1322 height 1163
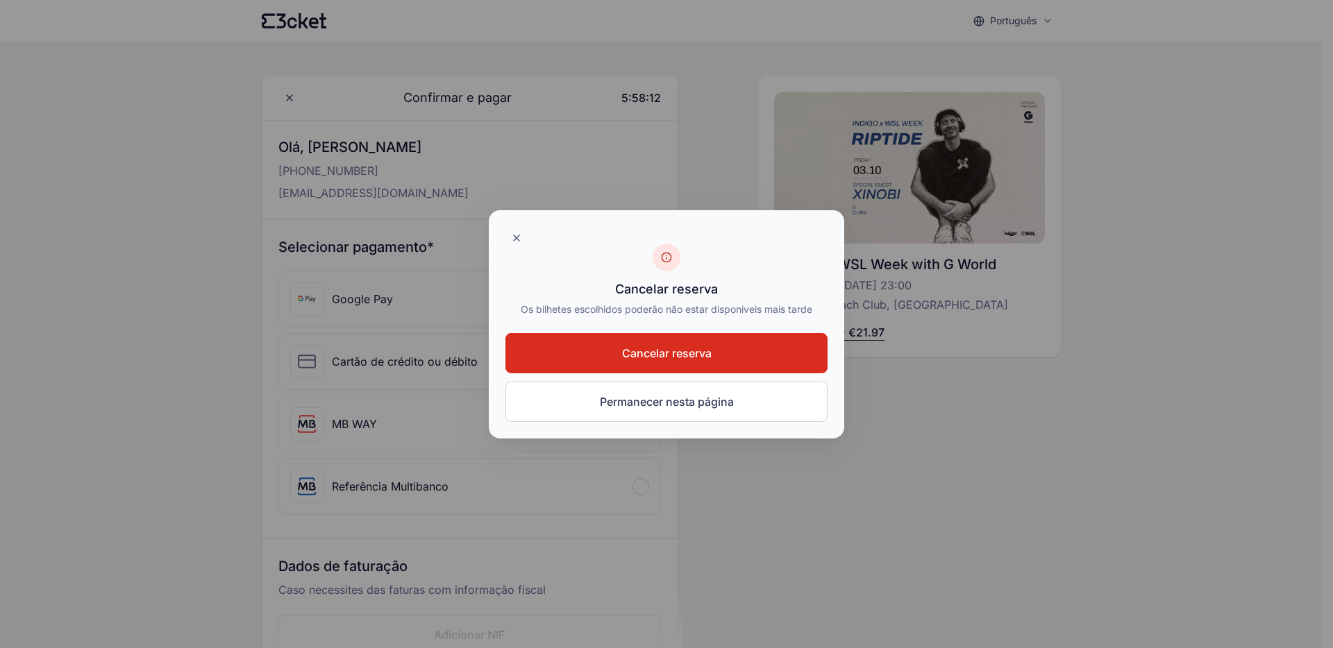
click at [160, 190] on div at bounding box center [666, 324] width 1333 height 648
click at [99, 280] on div at bounding box center [666, 324] width 1333 height 648
click at [160, 180] on div at bounding box center [666, 324] width 1333 height 648
click at [98, 96] on div at bounding box center [666, 324] width 1333 height 648
click at [141, 175] on div at bounding box center [666, 324] width 1333 height 648
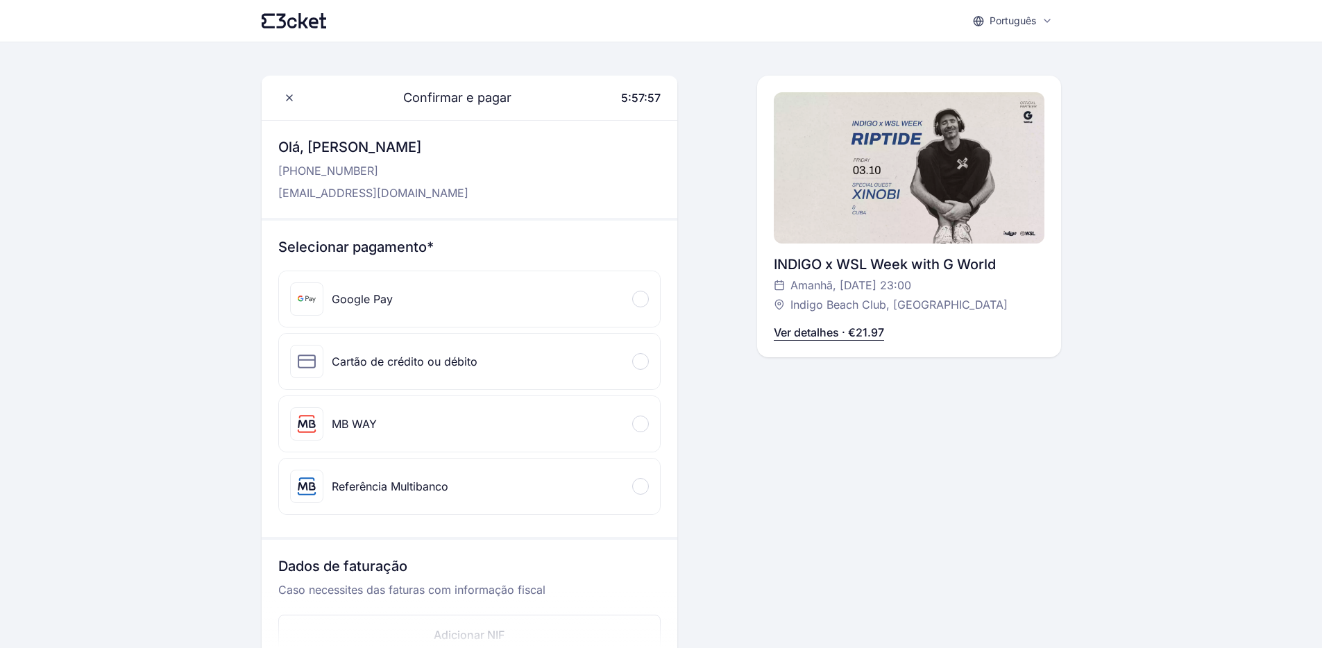
click at [139, 175] on div "Português English Português Català Español Français Confirmar e pagar 5:57:57 O…" at bounding box center [661, 581] width 1322 height 1163
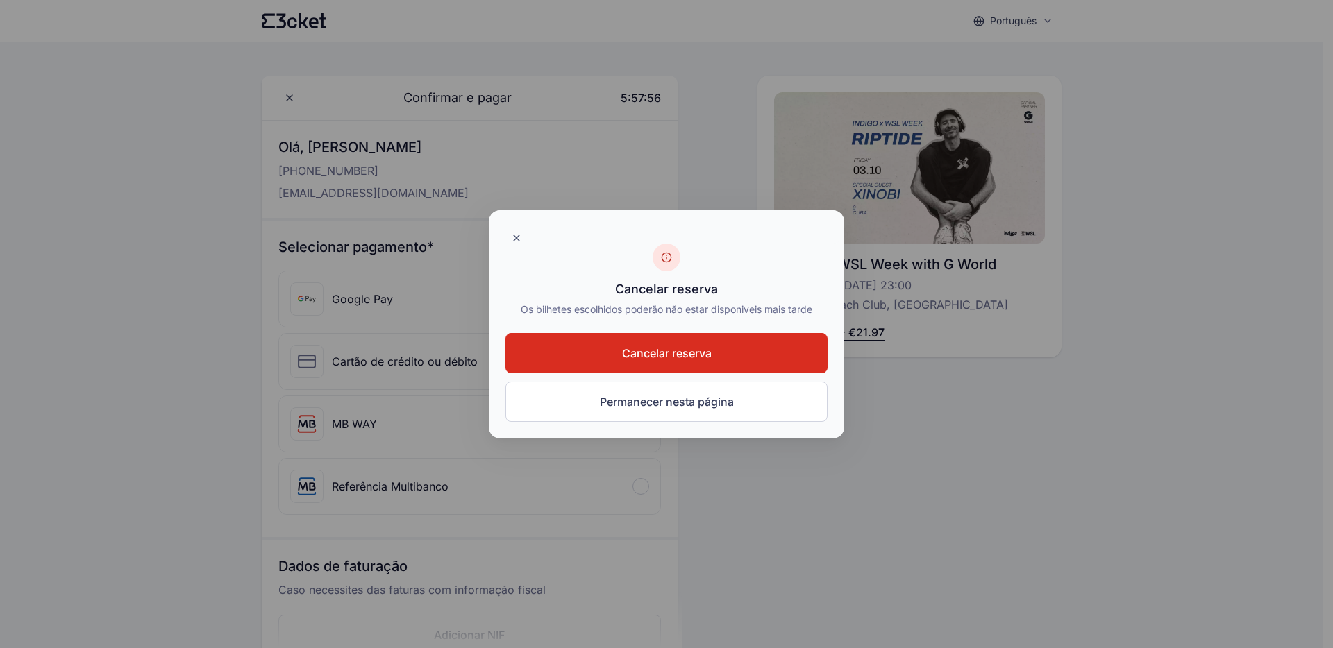
click at [108, 156] on div at bounding box center [666, 324] width 1333 height 648
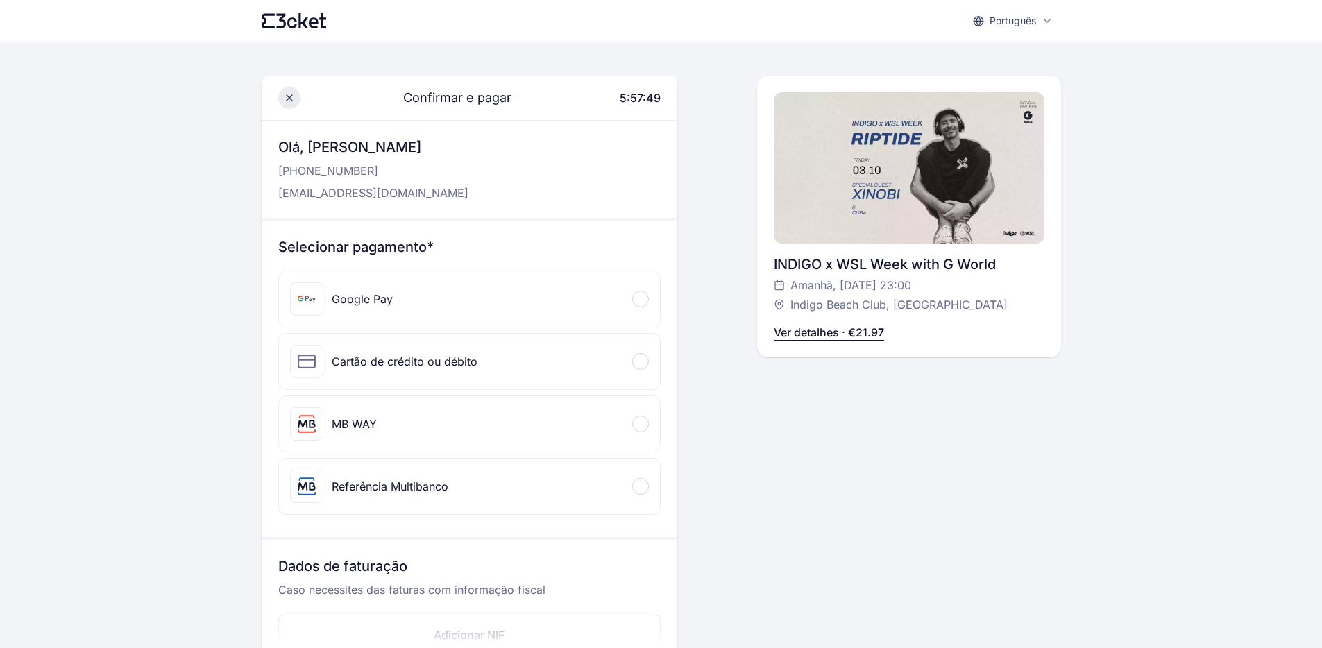
click at [289, 101] on icon at bounding box center [289, 97] width 11 height 11
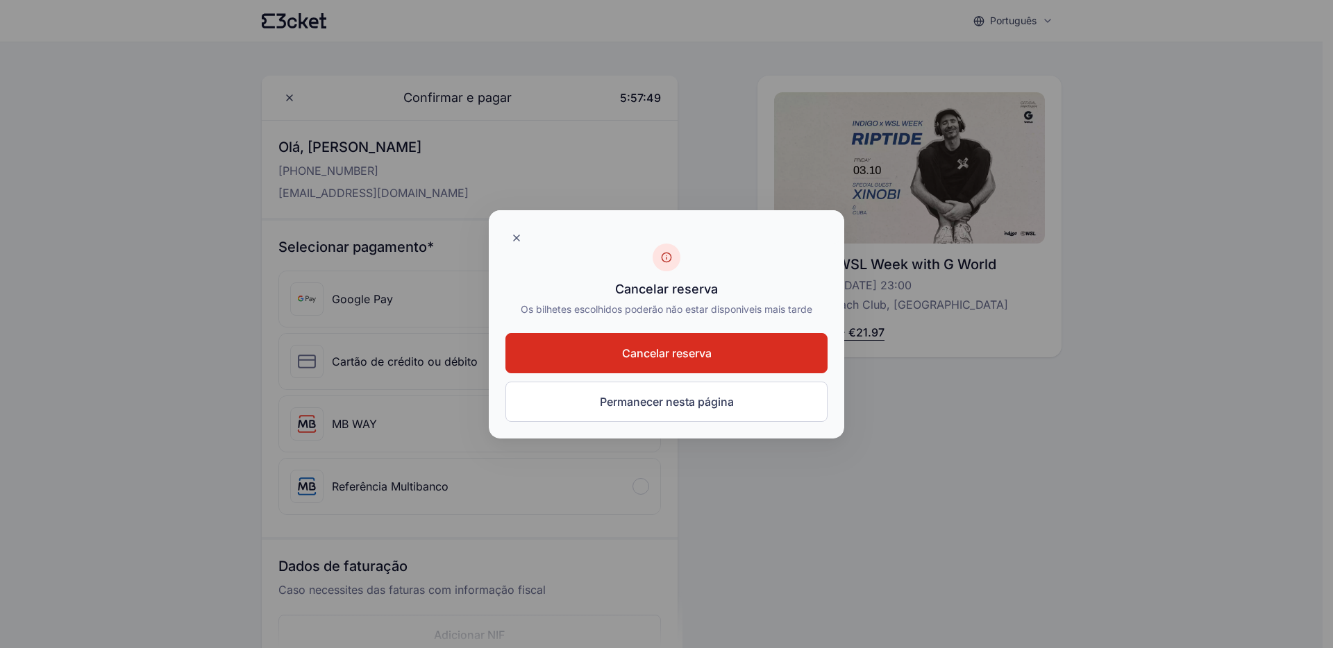
click at [126, 149] on div at bounding box center [666, 324] width 1333 height 648
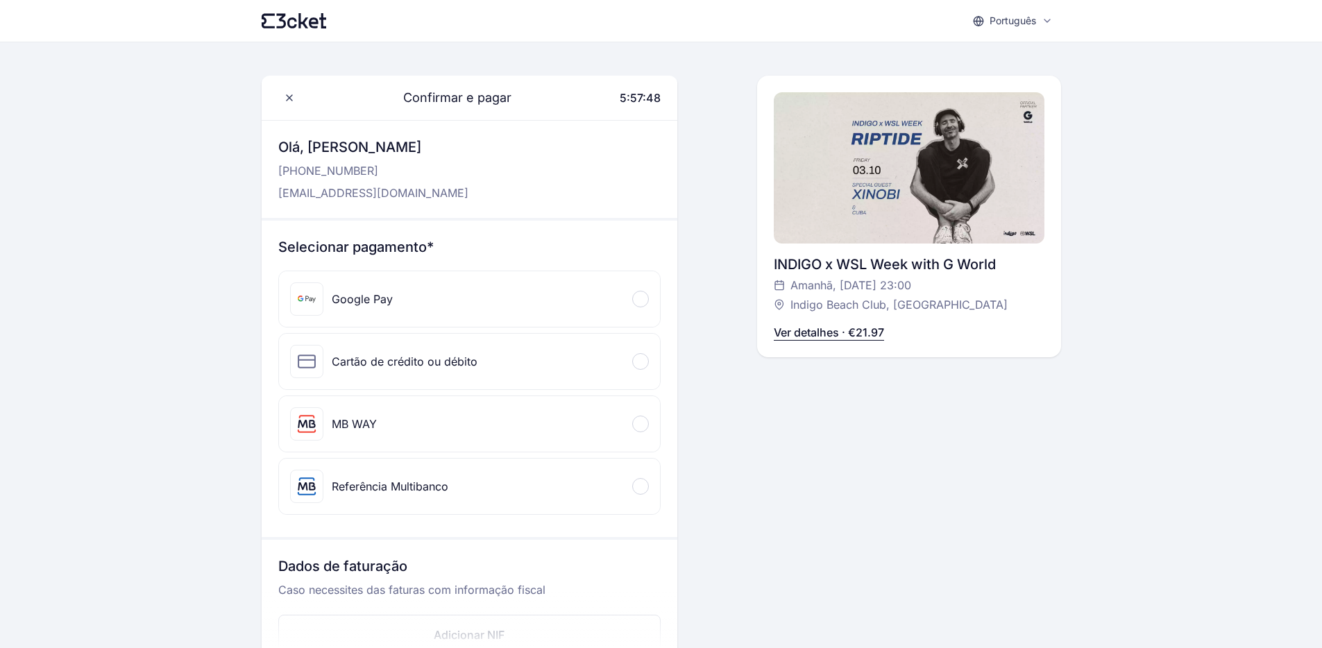
click at [314, 26] on icon at bounding box center [314, 22] width 10 height 11
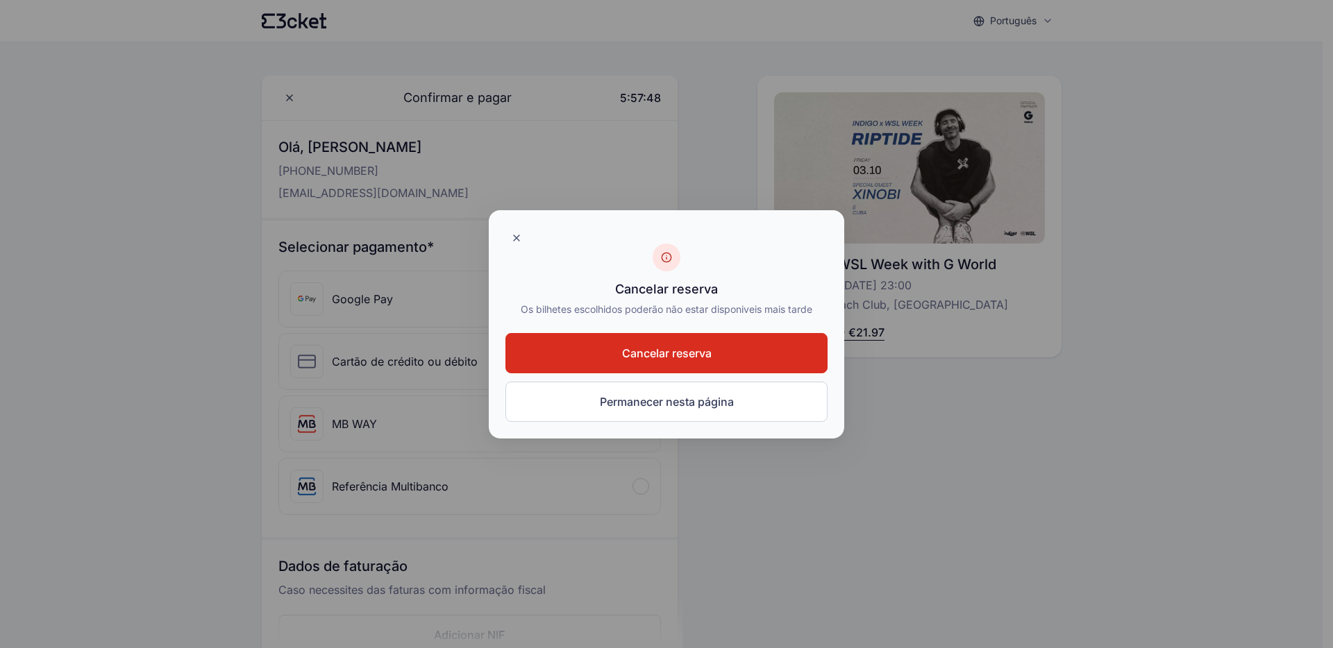
click at [212, 154] on div at bounding box center [666, 324] width 1333 height 648
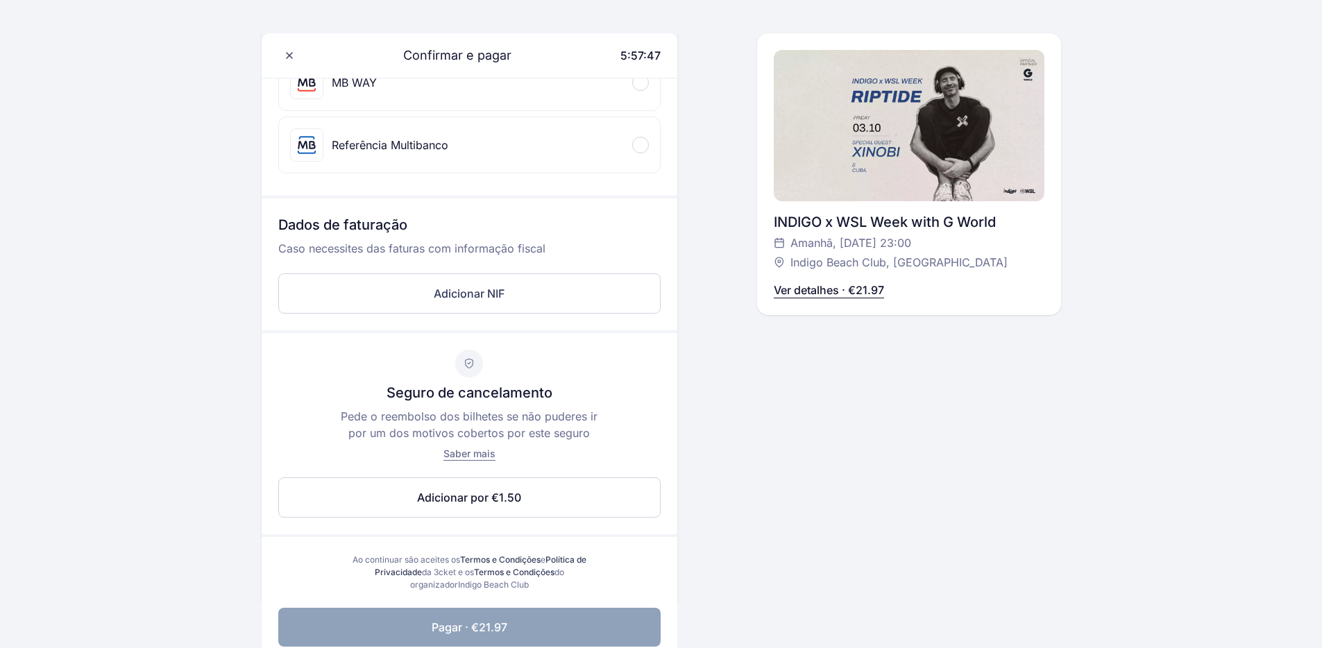
scroll to position [514, 0]
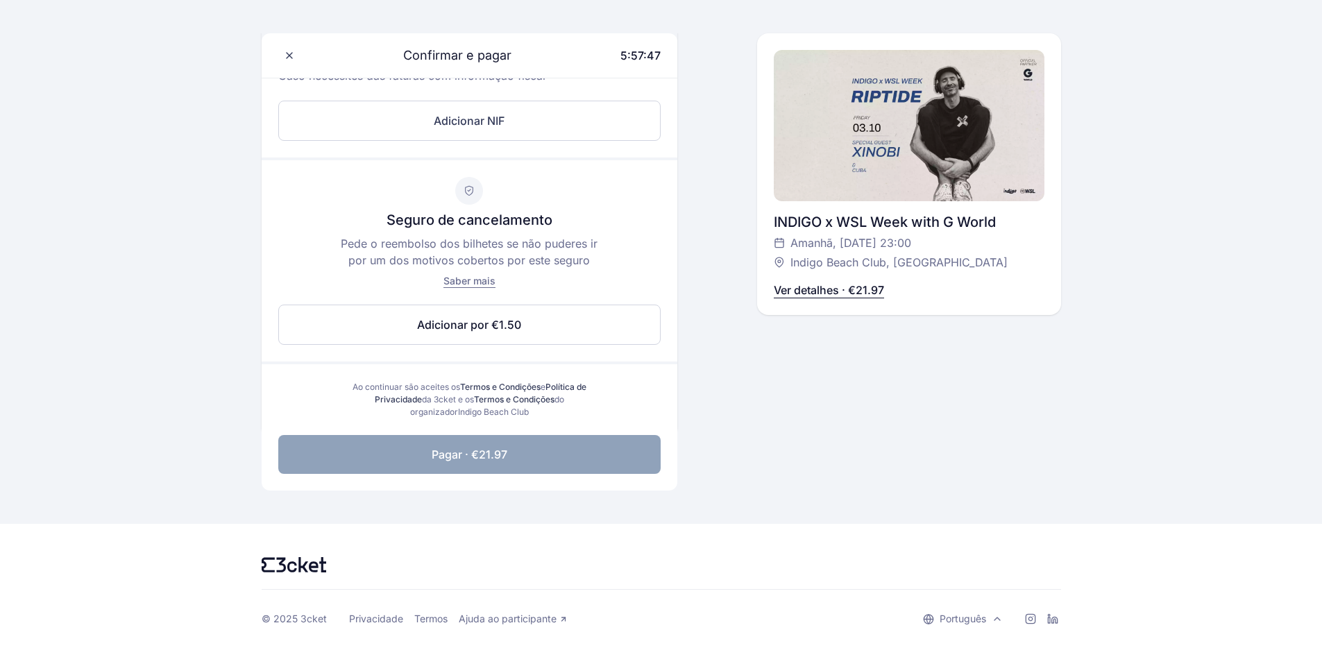
click at [294, 568] on icon at bounding box center [294, 564] width 65 height 15
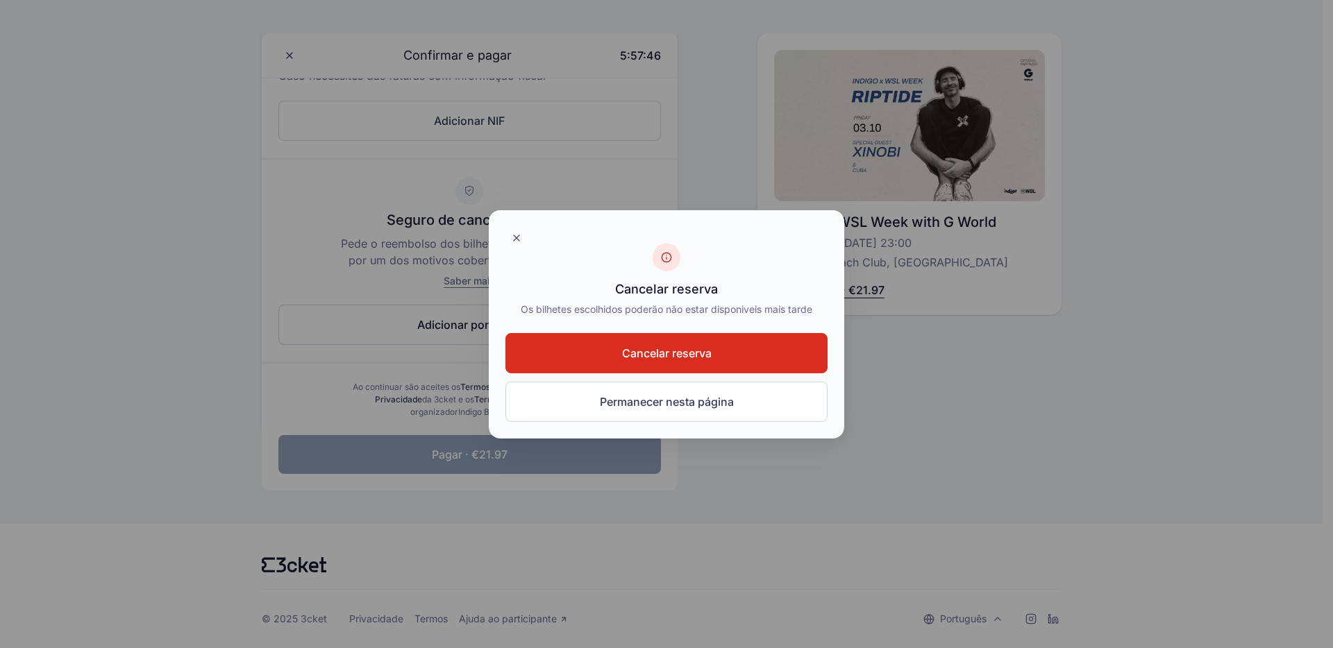
click at [171, 308] on div at bounding box center [666, 324] width 1333 height 648
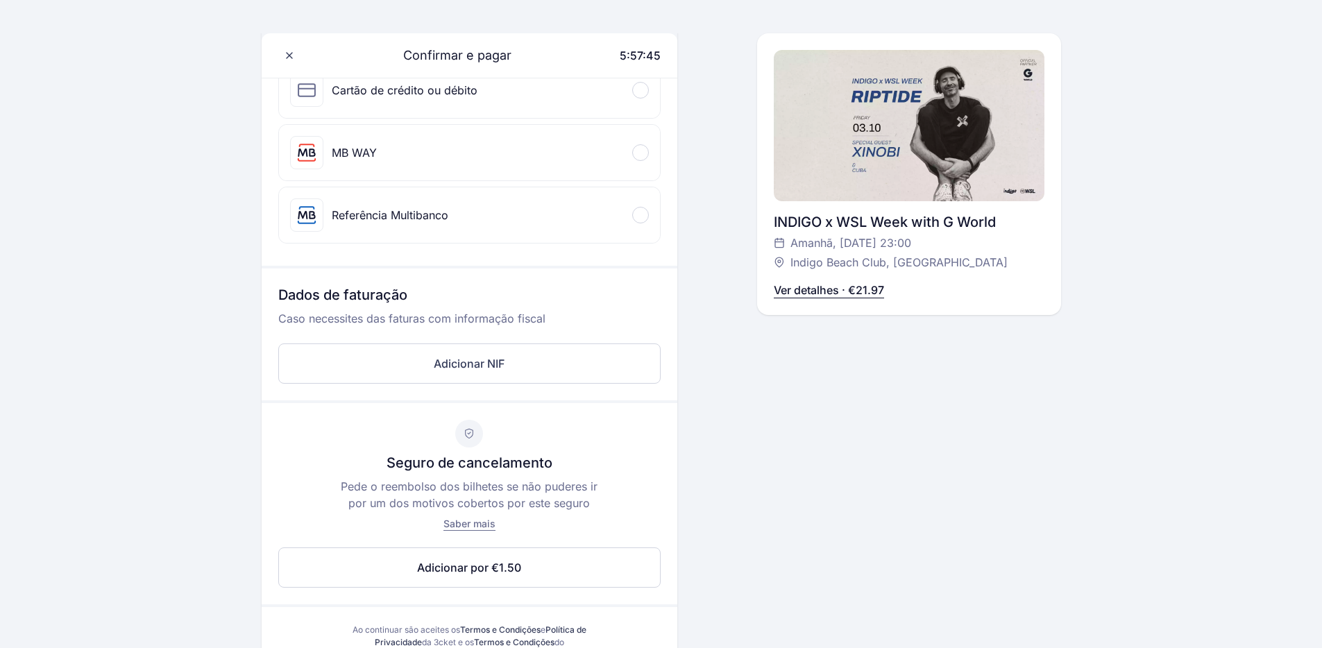
scroll to position [0, 0]
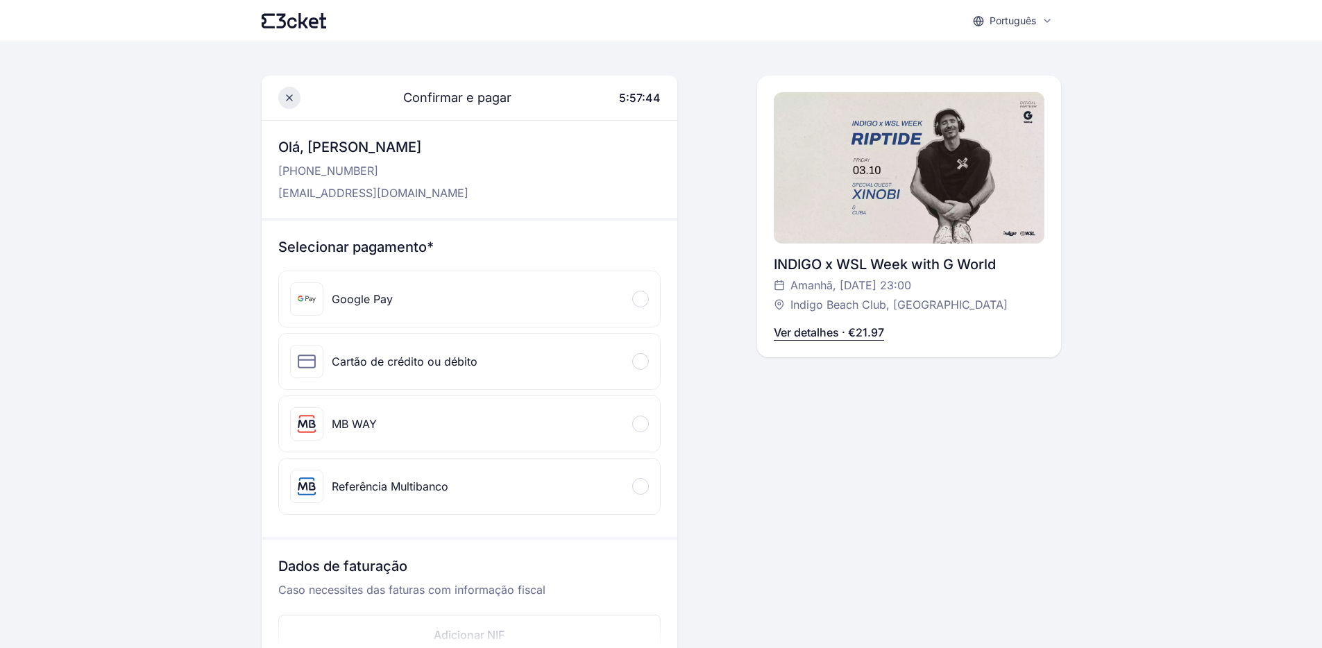
click at [290, 99] on icon at bounding box center [290, 98] width 6 height 6
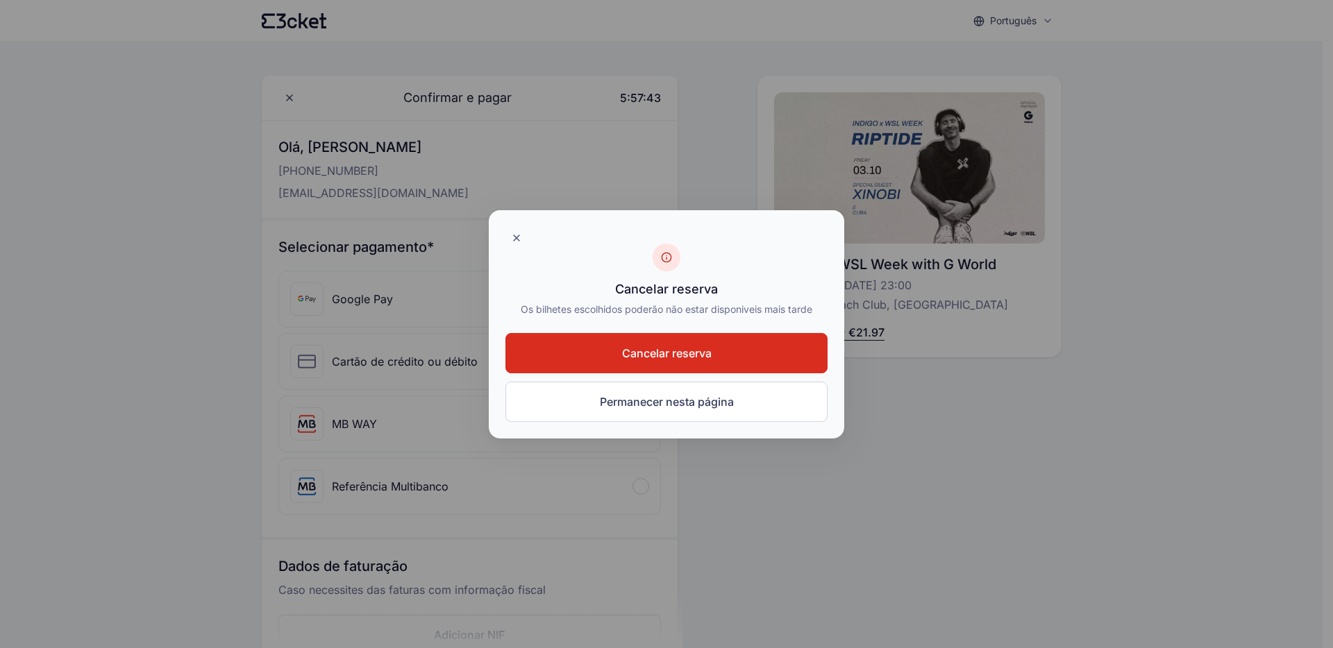
click at [187, 128] on div at bounding box center [666, 324] width 1333 height 648
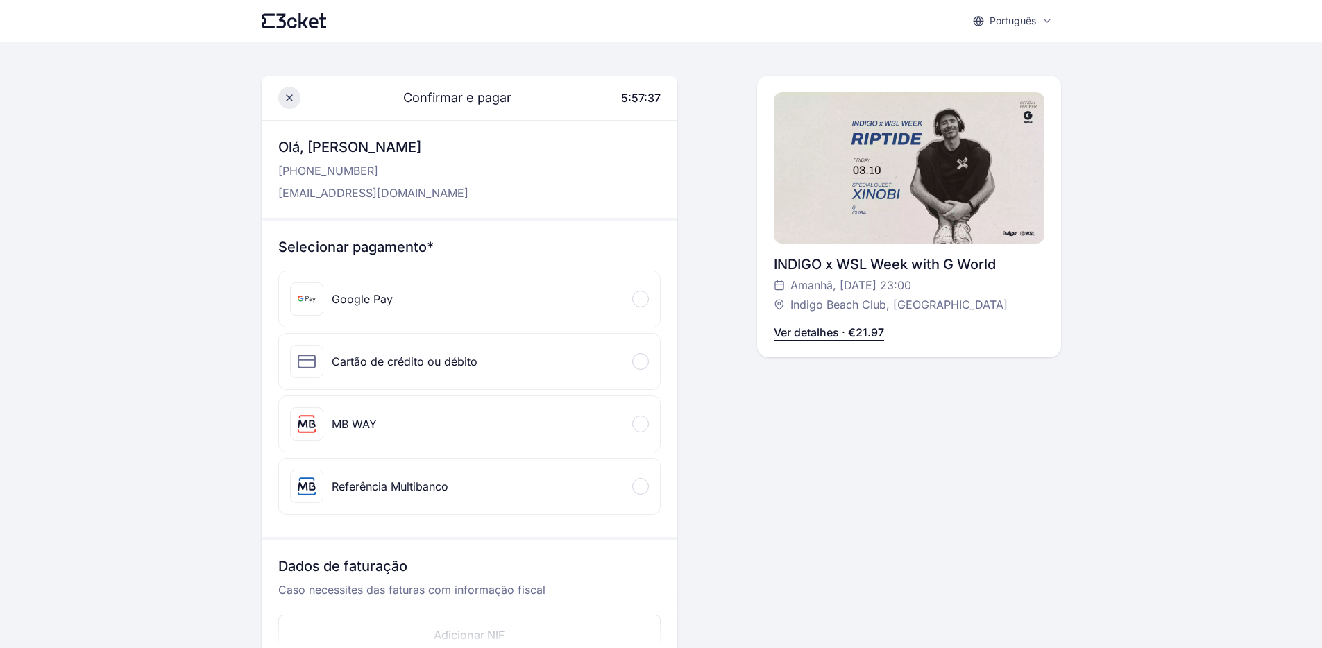
click at [289, 95] on icon at bounding box center [289, 97] width 11 height 11
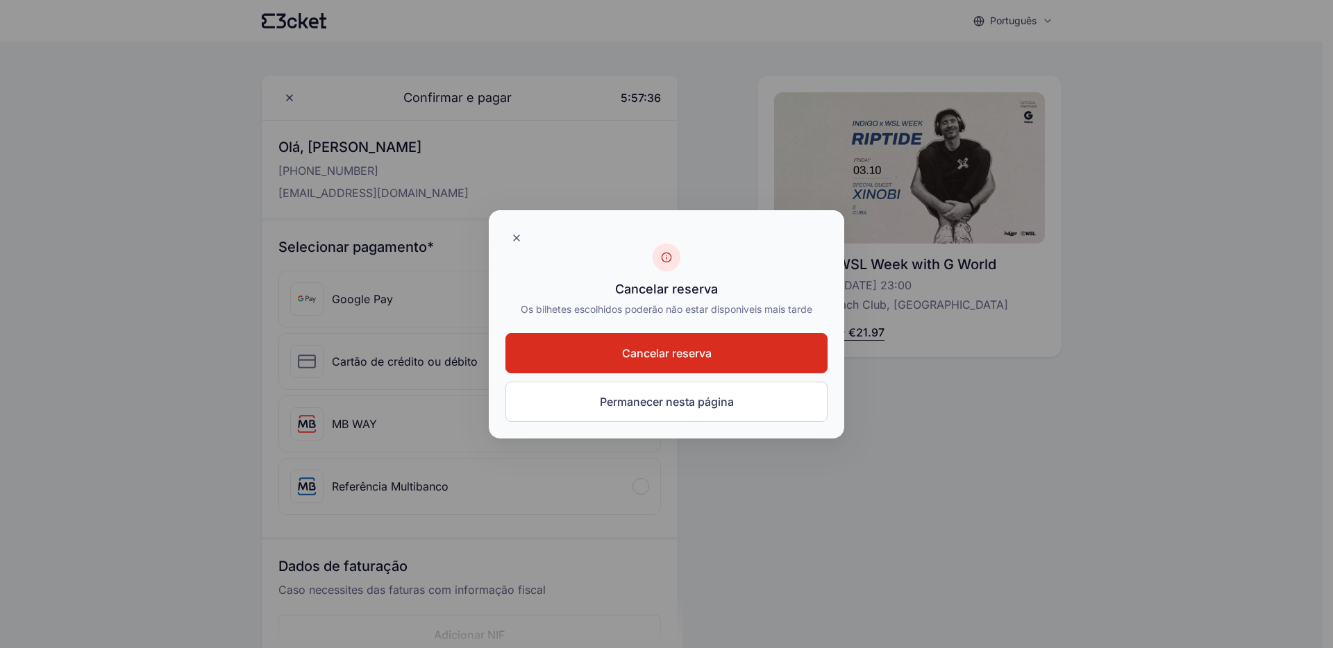
click at [121, 255] on div at bounding box center [666, 324] width 1333 height 648
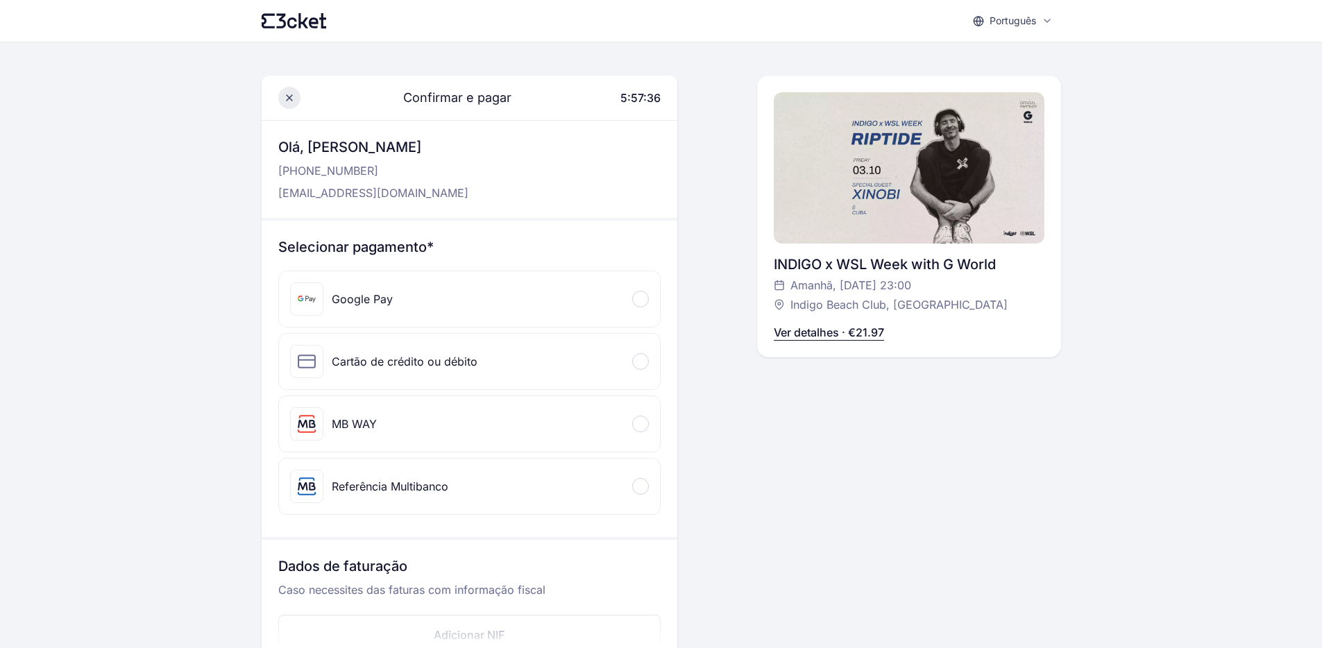
click at [293, 101] on icon at bounding box center [289, 97] width 11 height 11
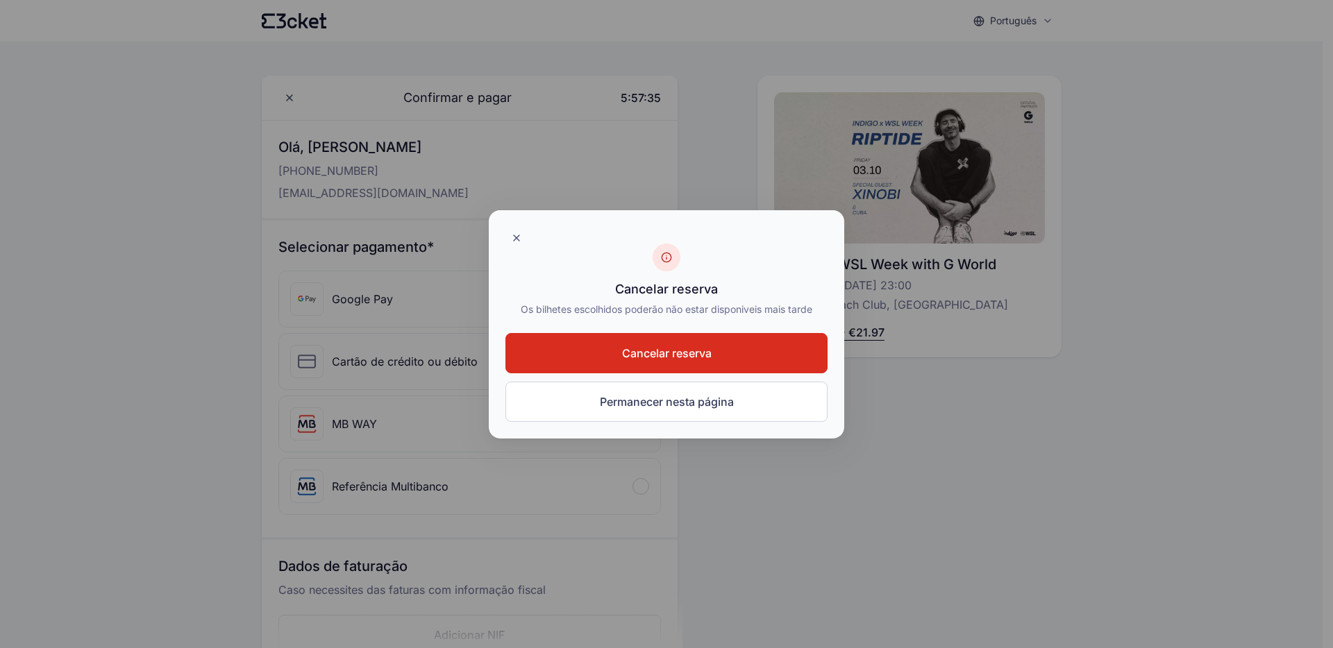
click at [219, 224] on div at bounding box center [666, 324] width 1333 height 648
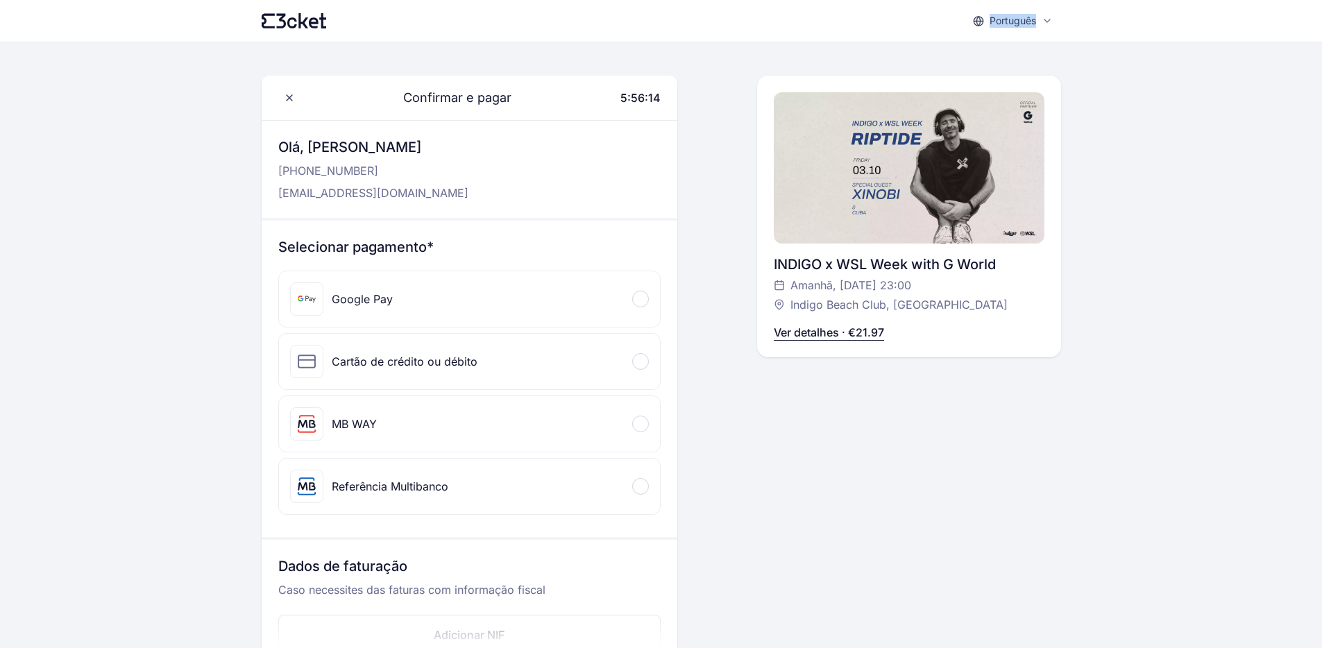
click at [131, 150] on div "Português English Português Català Español Français Confirmar e pagar 5:56:14 O…" at bounding box center [661, 581] width 1322 height 1163
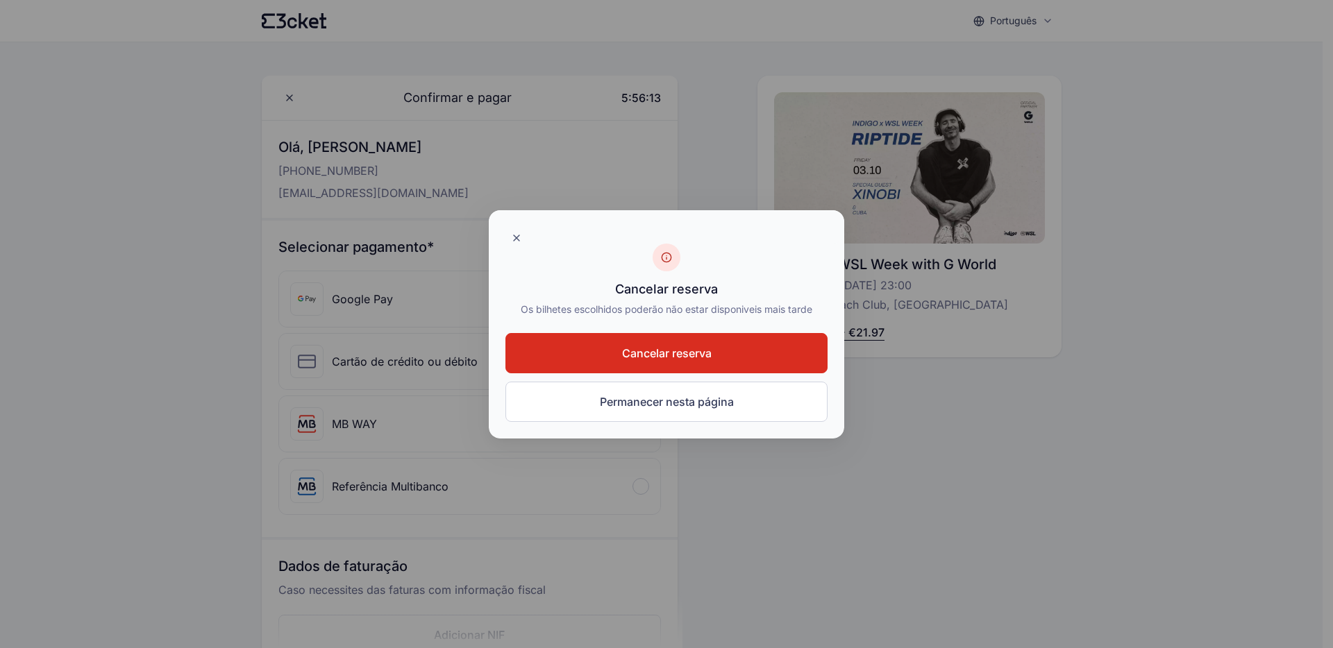
drag, startPoint x: 90, startPoint y: 144, endPoint x: 91, endPoint y: 130, distance: 13.9
click at [90, 144] on div at bounding box center [666, 324] width 1333 height 648
click at [96, 124] on div at bounding box center [666, 324] width 1333 height 648
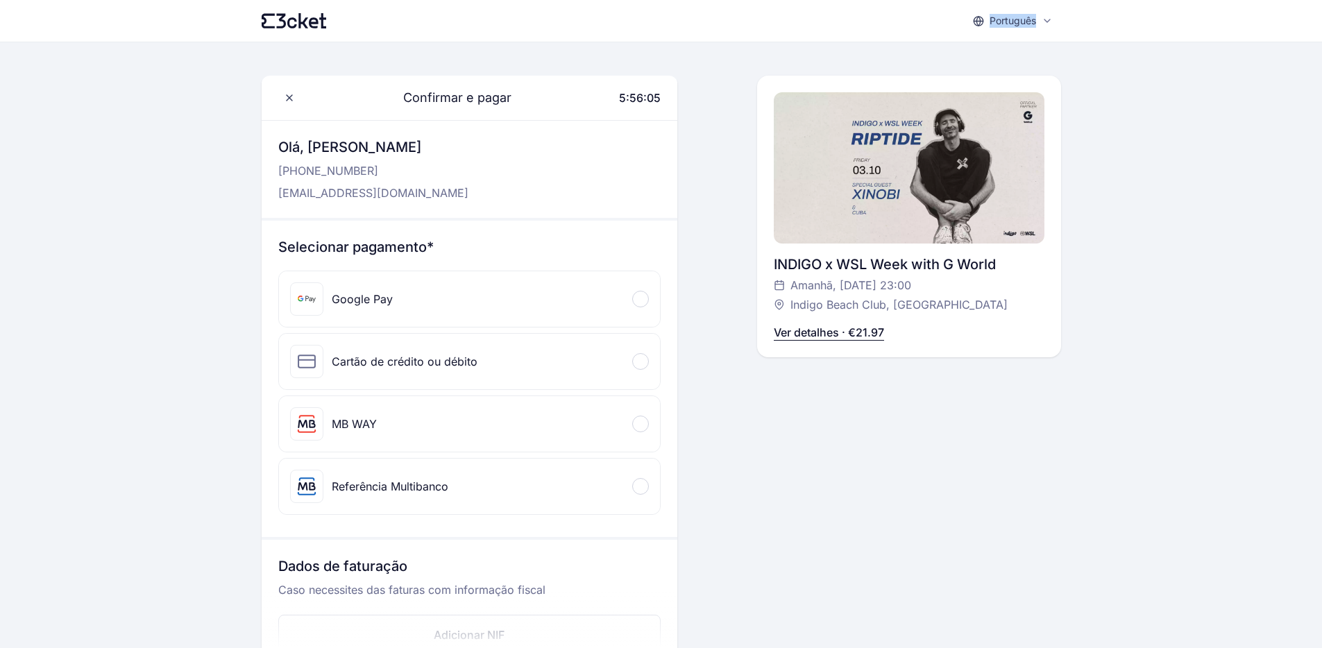
click at [96, 103] on div "Português English Português Català Español Français Confirmar e pagar 5:56:05 […" at bounding box center [661, 581] width 1322 height 1163
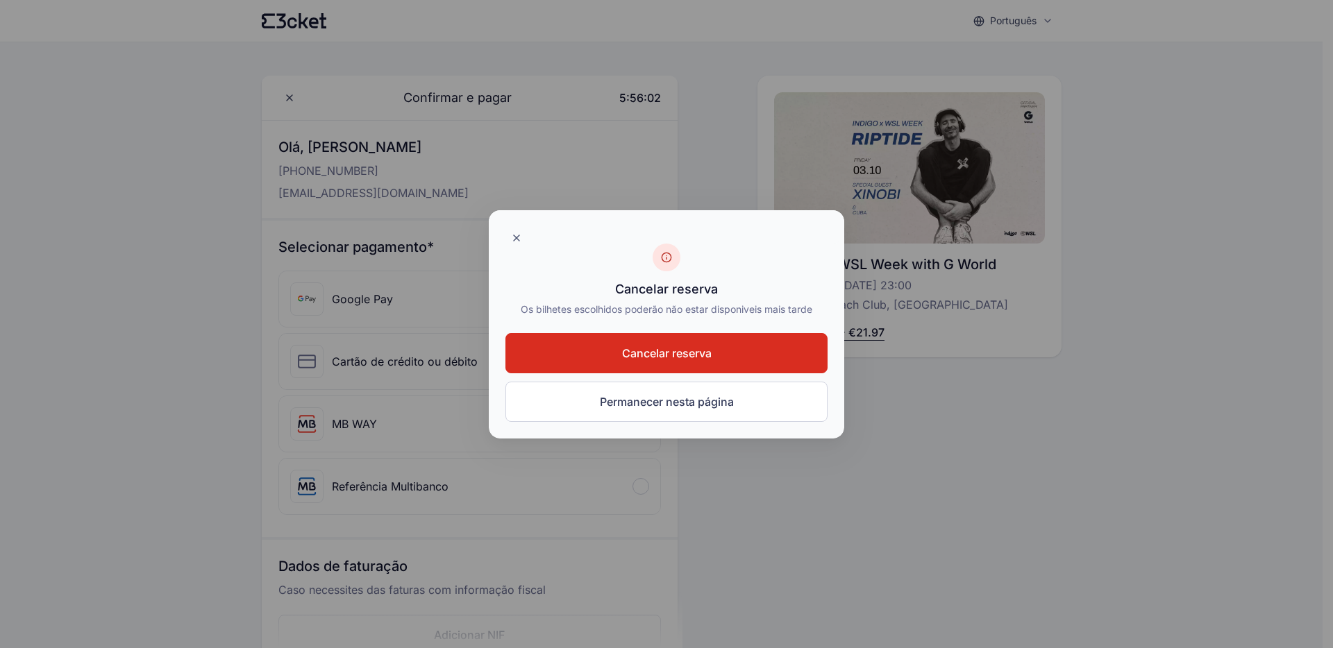
click at [141, 226] on div at bounding box center [666, 324] width 1333 height 648
click at [103, 221] on div at bounding box center [666, 324] width 1333 height 648
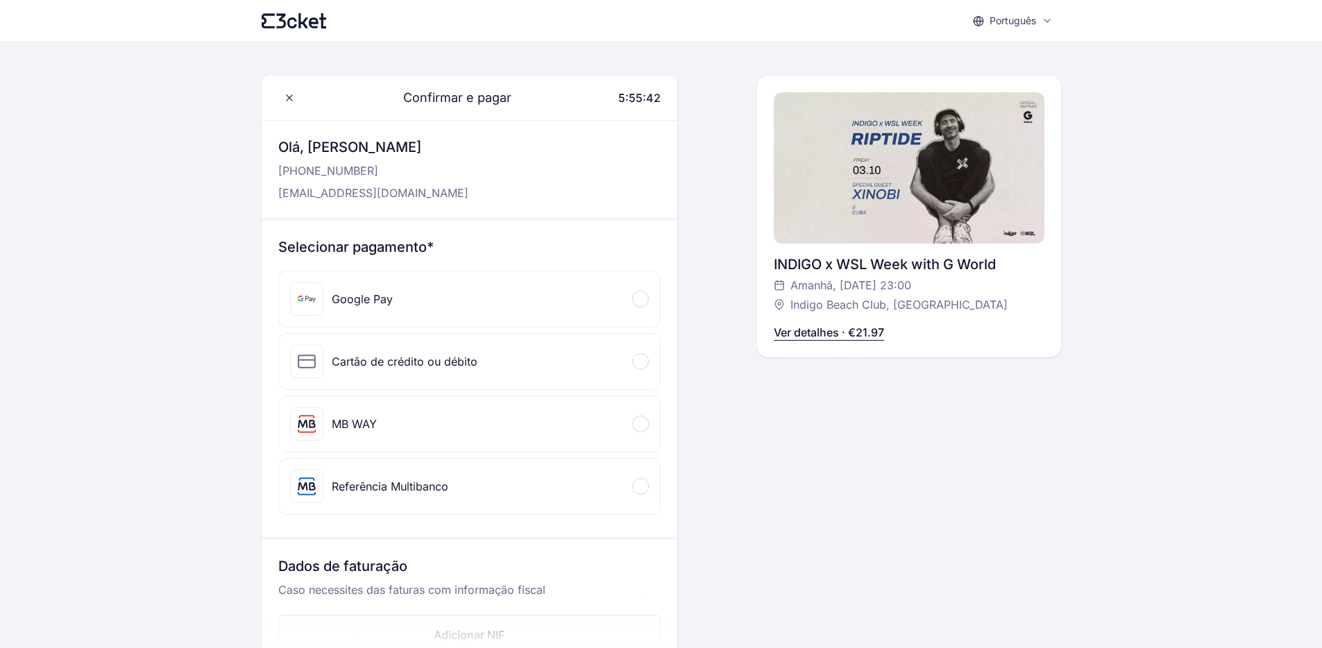
click at [155, 235] on div at bounding box center [661, 324] width 1322 height 648
click at [155, 235] on div "Português English Português Català Español Français Confirmar e pagar 5:55:42 […" at bounding box center [661, 581] width 1322 height 1163
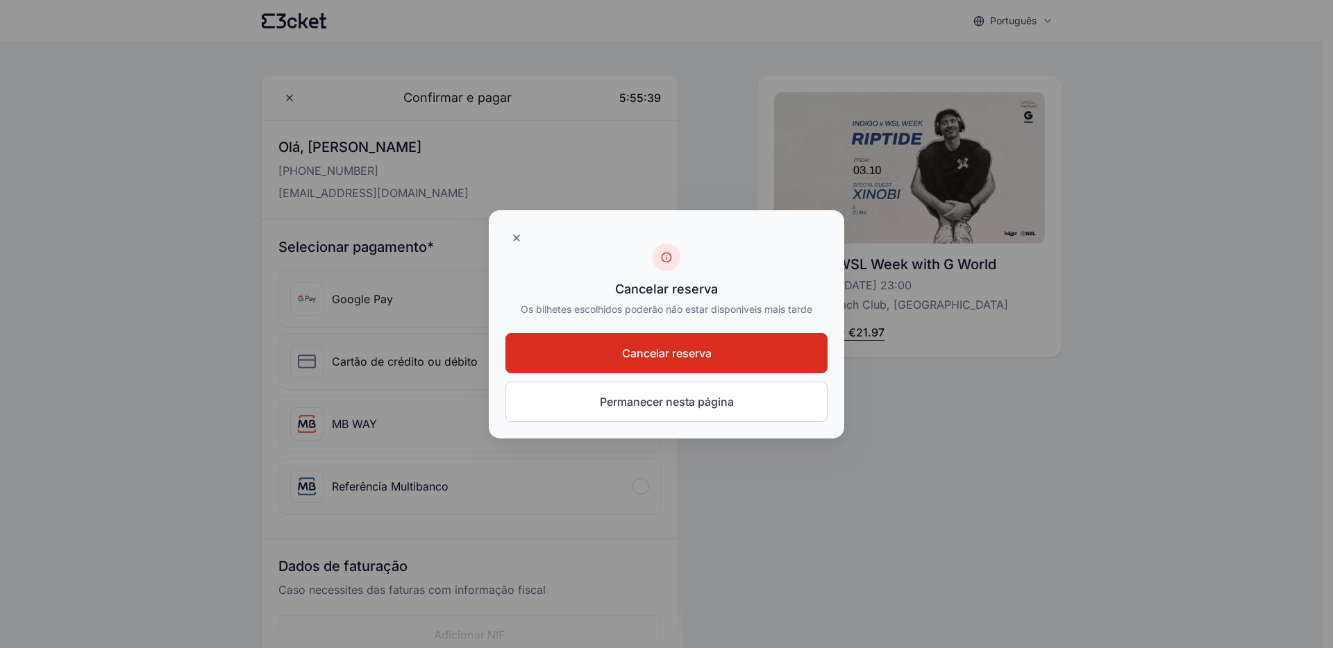
click at [135, 236] on div at bounding box center [666, 324] width 1333 height 648
click at [74, 129] on div at bounding box center [666, 324] width 1333 height 648
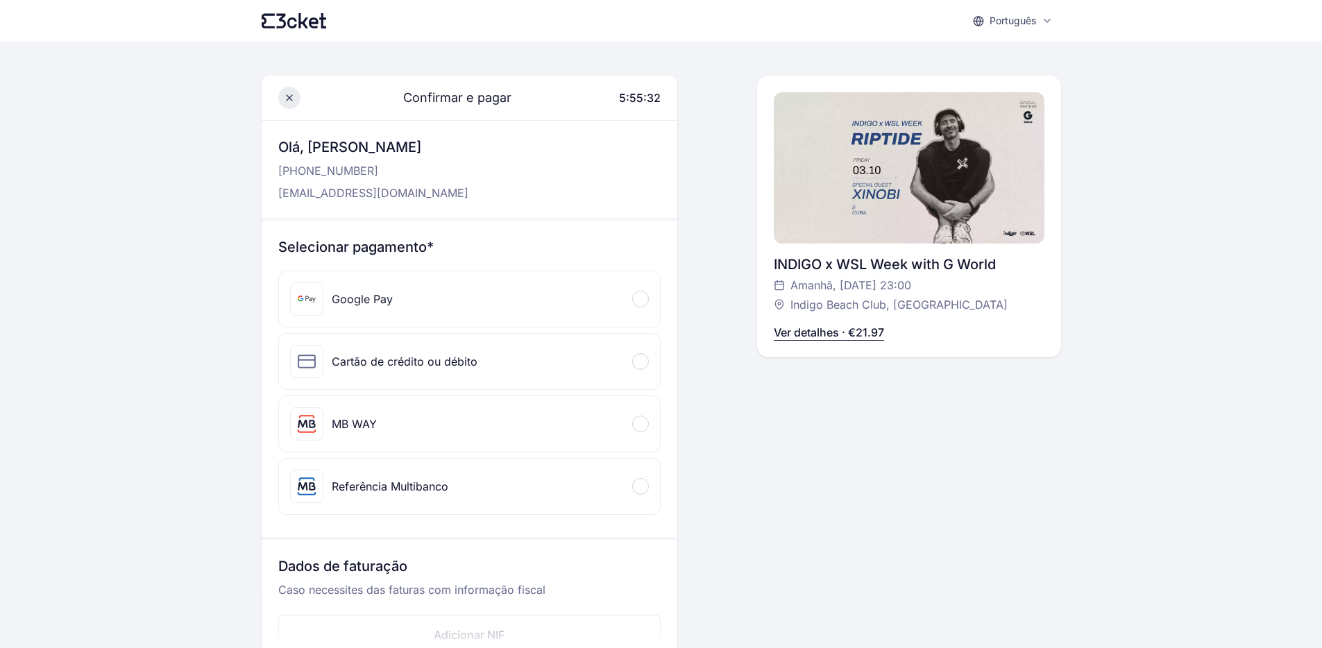
click at [278, 96] on span at bounding box center [289, 98] width 22 height 22
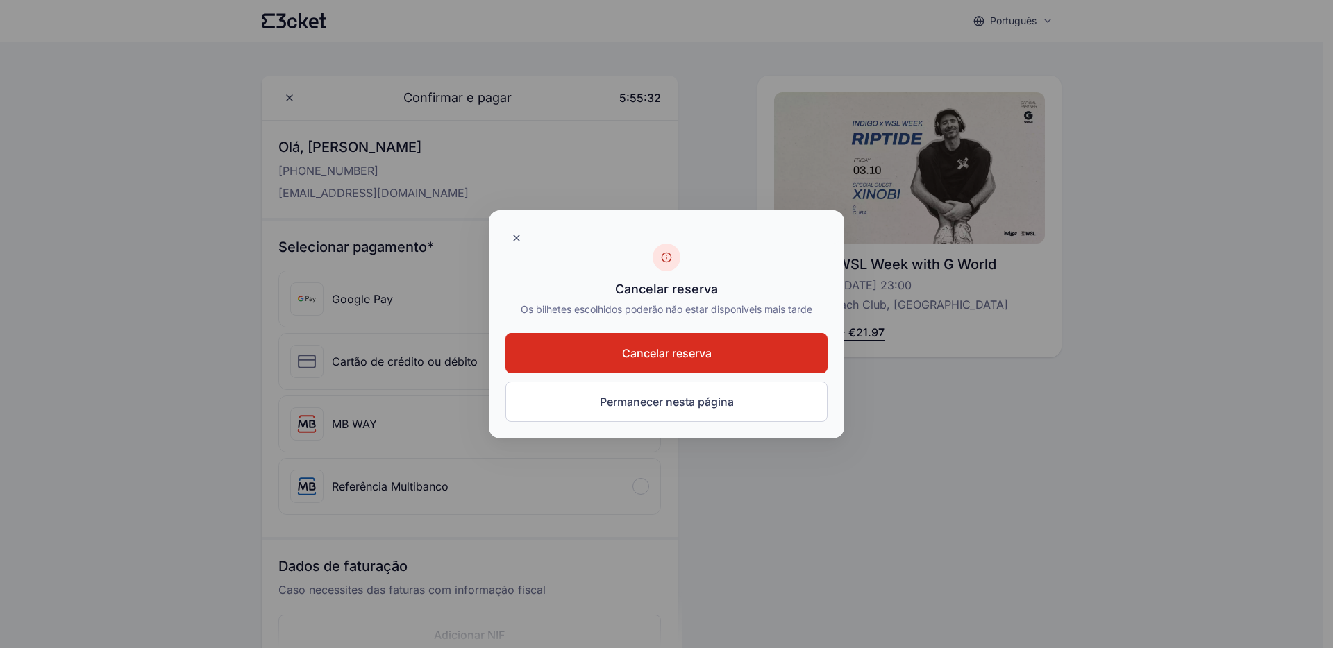
click at [226, 190] on div at bounding box center [666, 324] width 1333 height 648
click at [253, 194] on div at bounding box center [666, 324] width 1333 height 648
drag, startPoint x: 76, startPoint y: 51, endPoint x: 64, endPoint y: 0, distance: 52.0
click at [76, 51] on div at bounding box center [666, 324] width 1333 height 648
click at [128, 220] on div at bounding box center [666, 324] width 1333 height 648
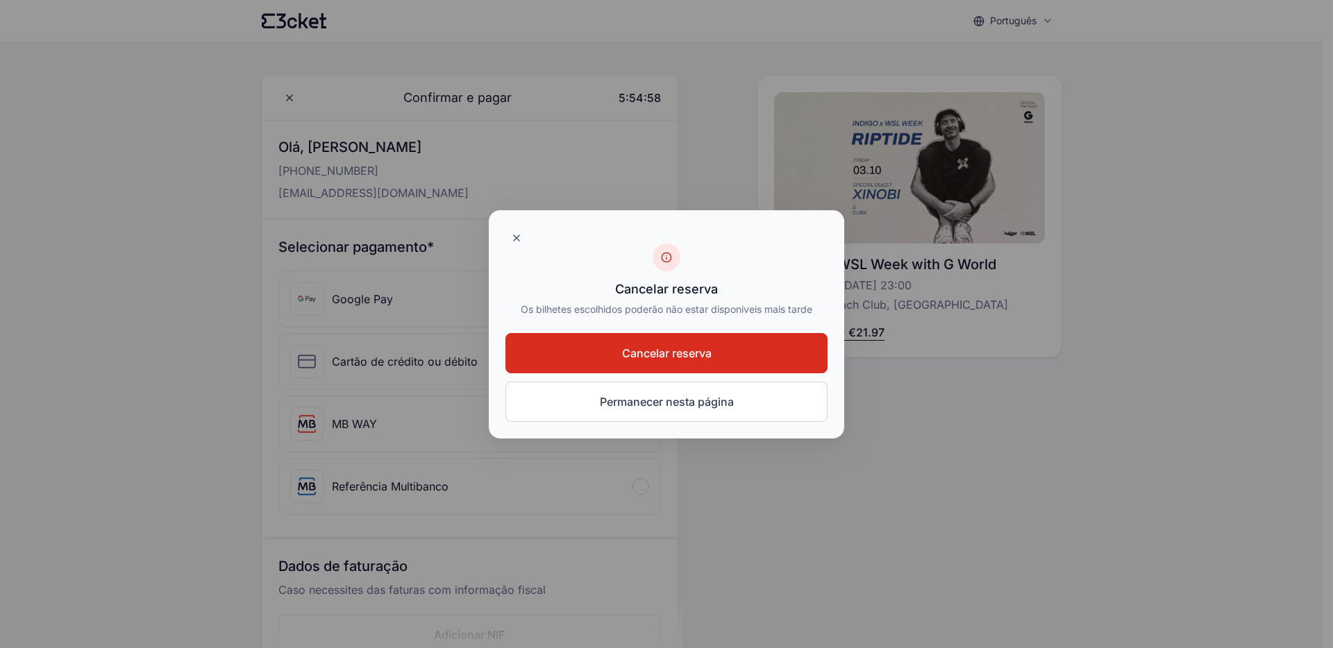
click at [106, 133] on div at bounding box center [666, 324] width 1333 height 648
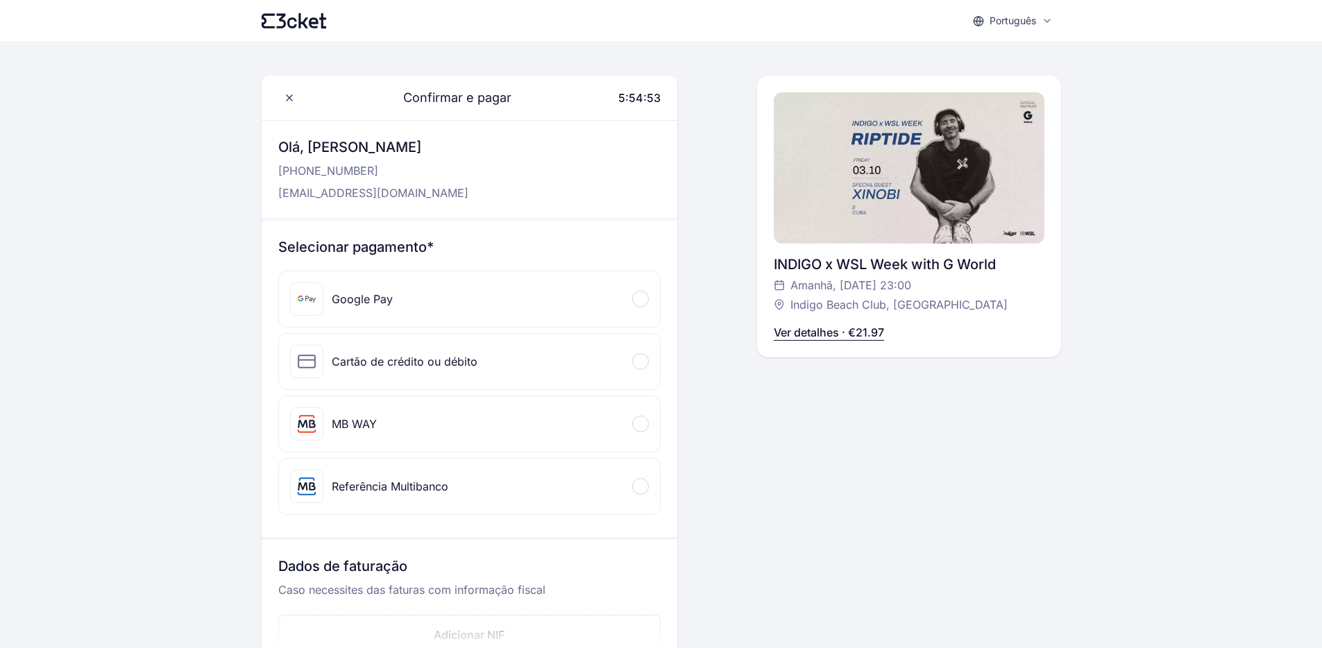
click at [167, 289] on div "Português English Português Català Español Français Confirmar e pagar 5:54:53 […" at bounding box center [661, 581] width 1322 height 1163
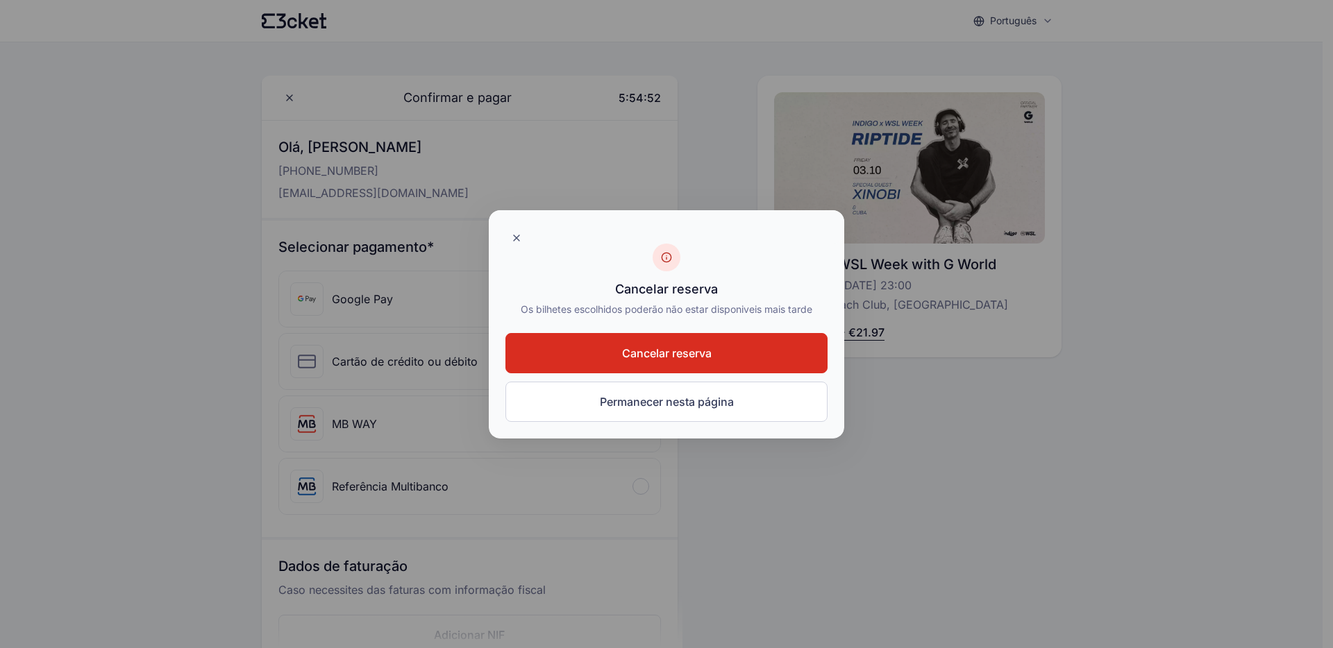
click at [110, 240] on div at bounding box center [666, 324] width 1333 height 648
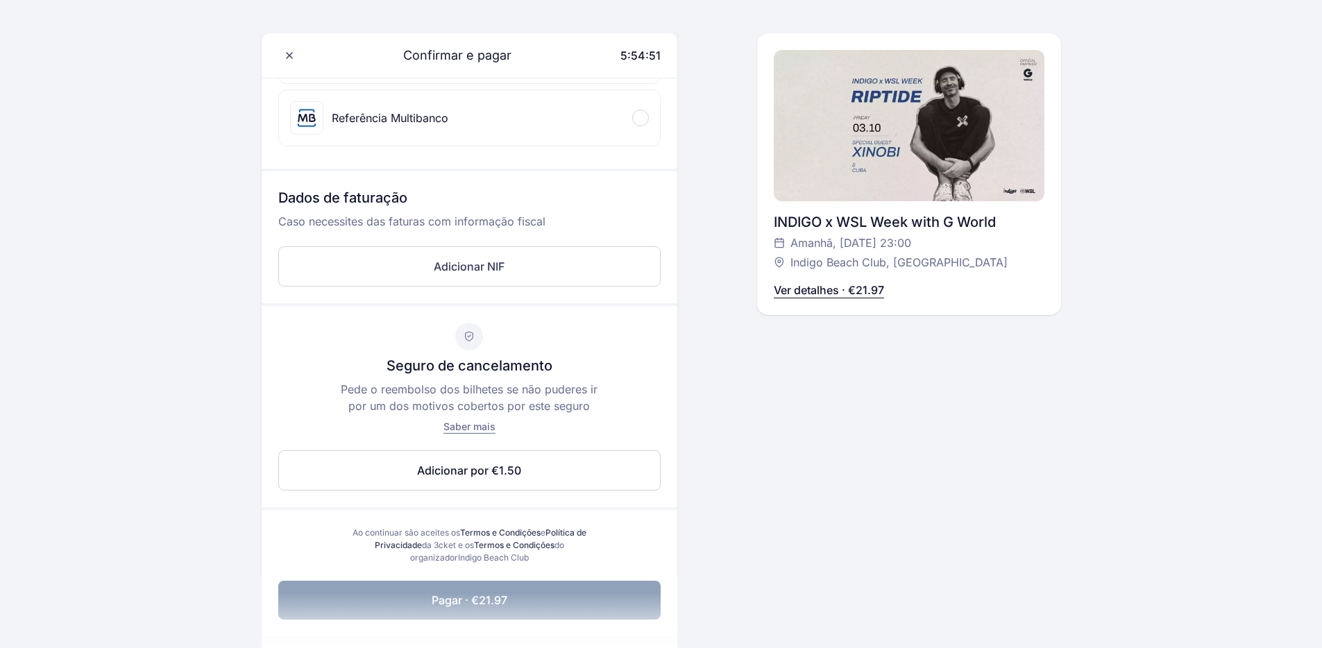
scroll to position [514, 0]
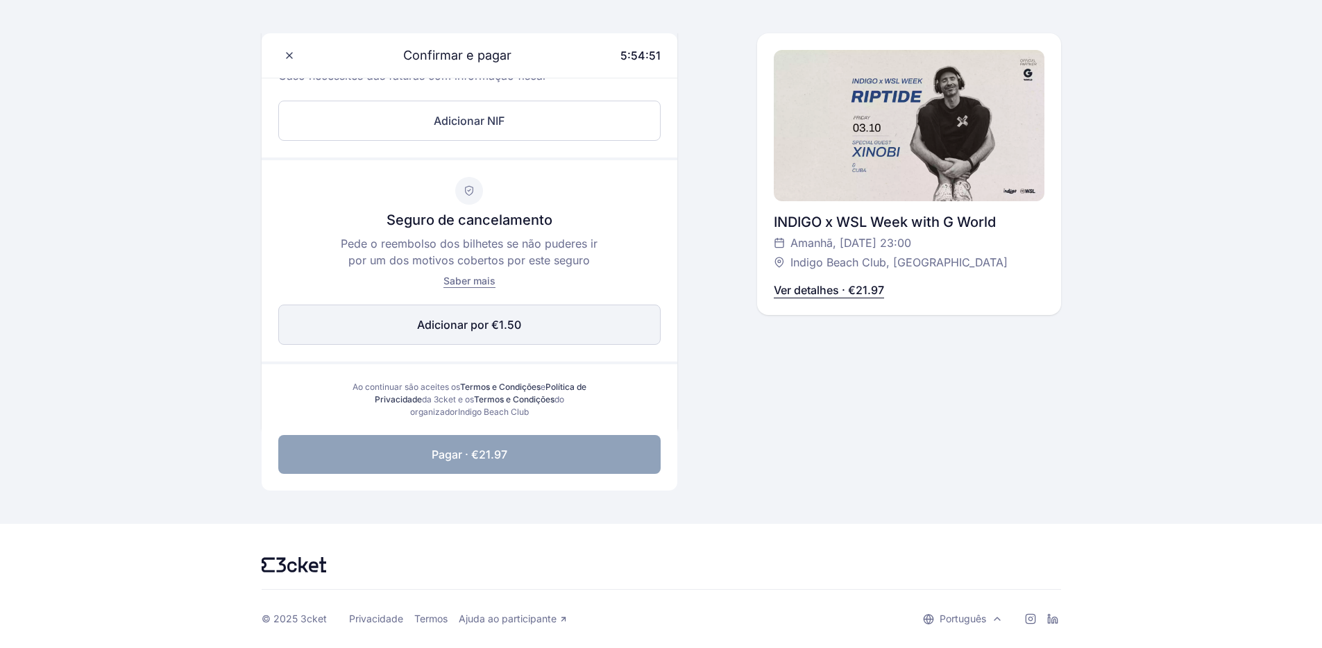
click at [417, 337] on button "Adicionar por €1.50 Editar" at bounding box center [469, 325] width 383 height 40
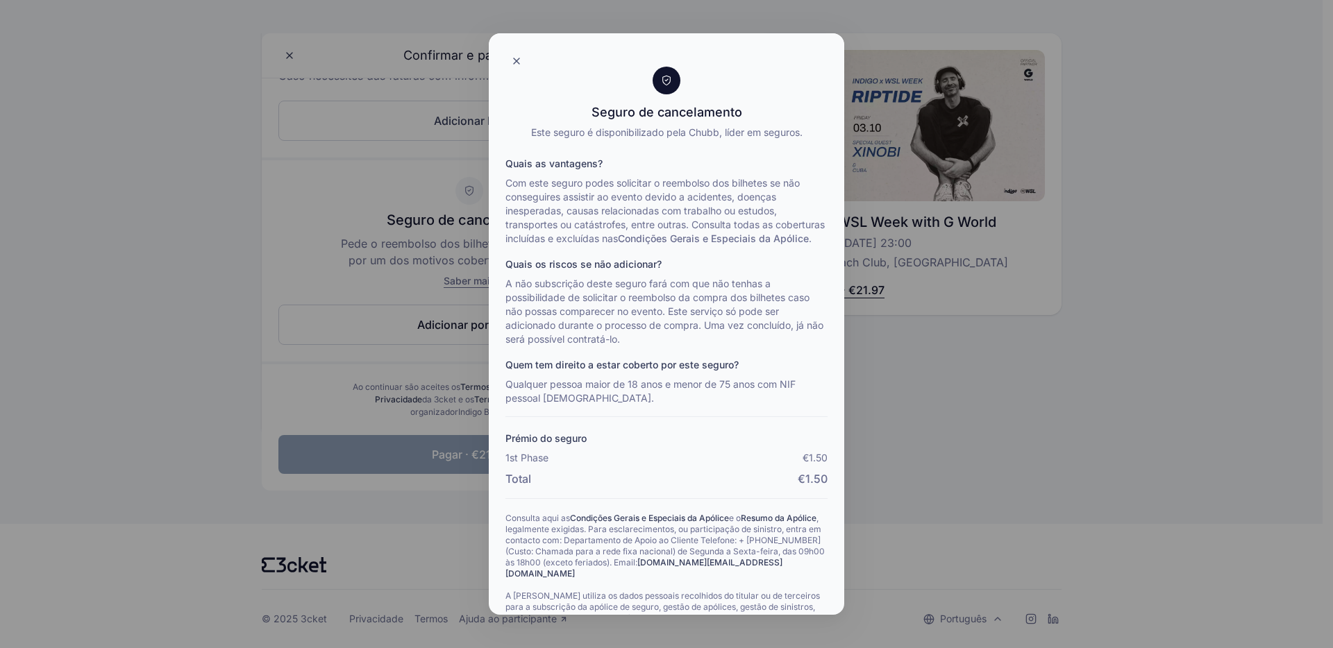
click at [399, 364] on div at bounding box center [666, 324] width 1333 height 648
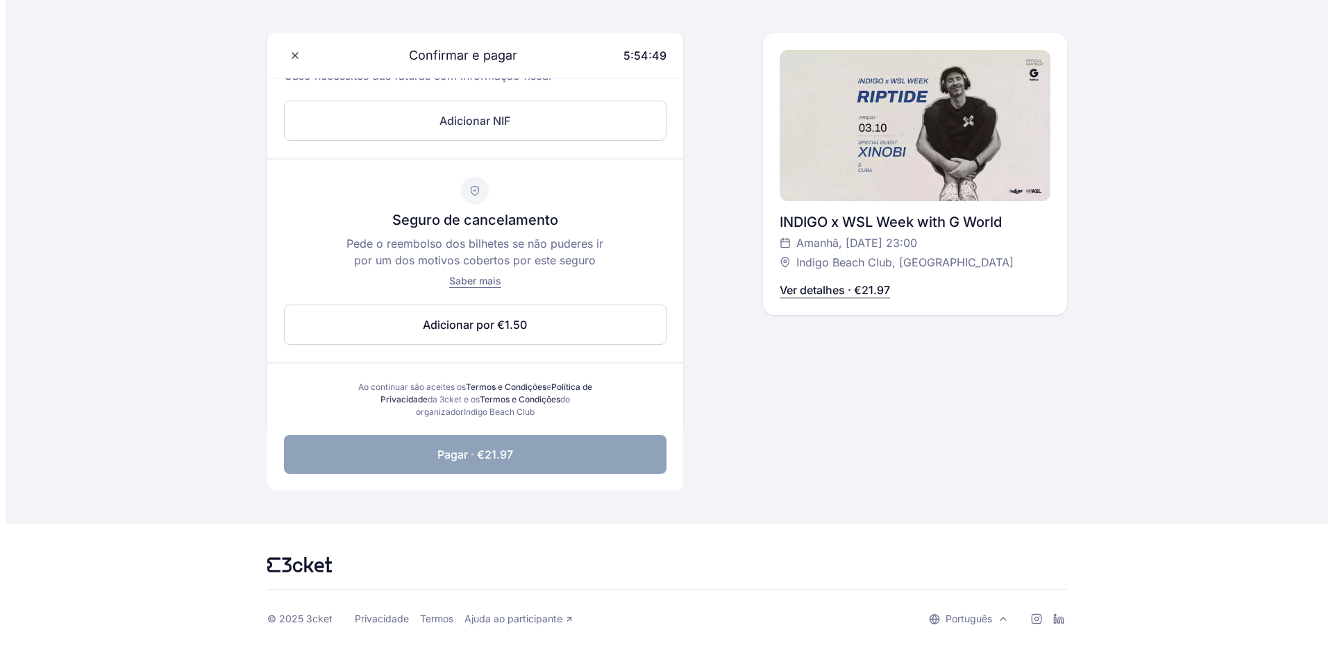
scroll to position [0, 0]
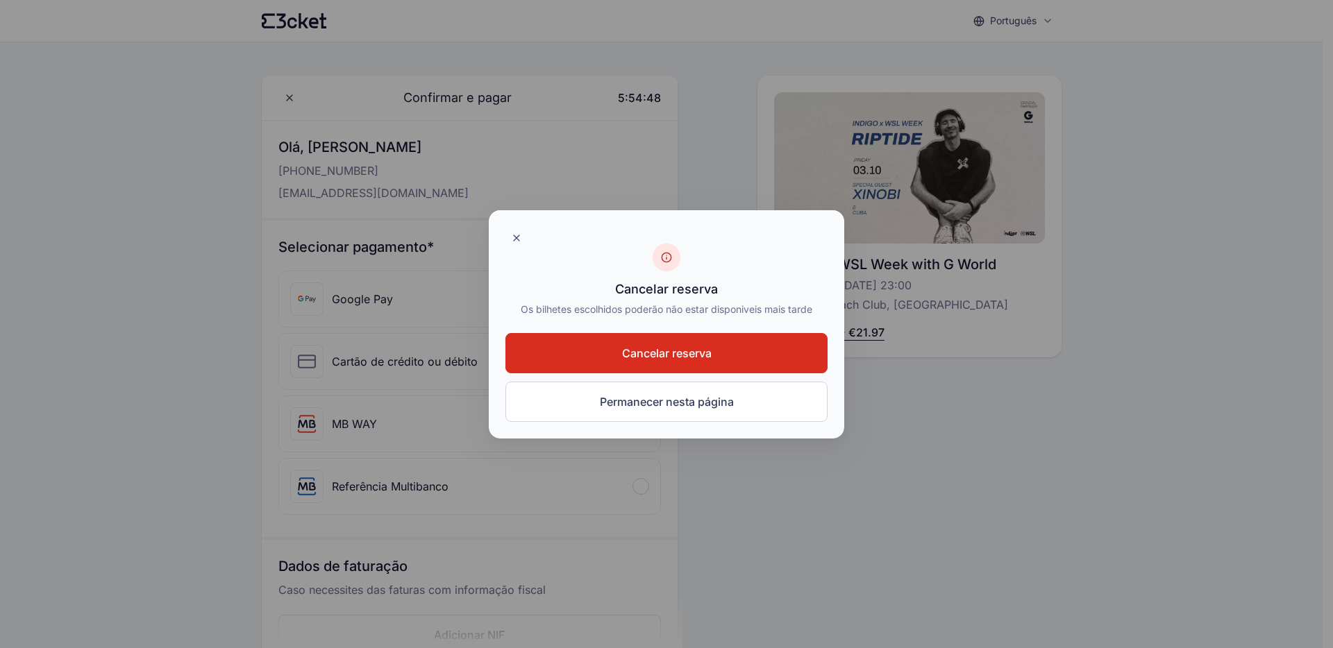
click at [143, 165] on div at bounding box center [666, 324] width 1333 height 648
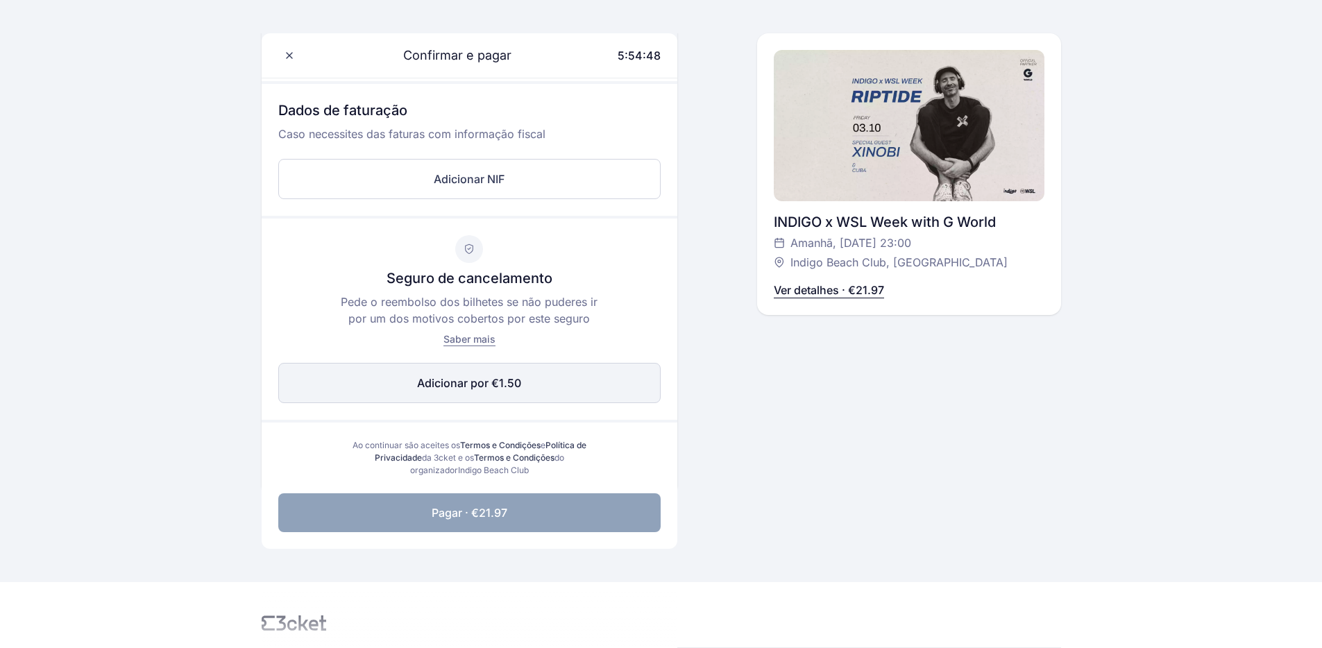
scroll to position [514, 0]
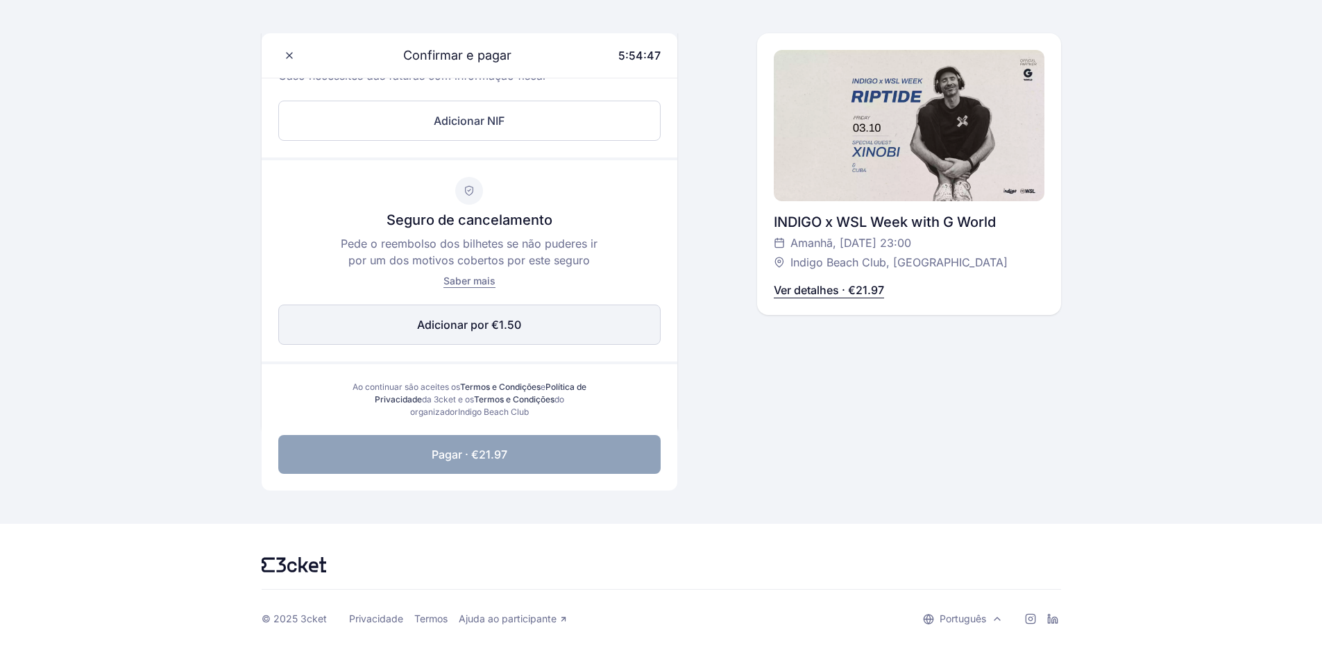
click at [369, 335] on button "Adicionar por €1.50 Editar" at bounding box center [469, 325] width 383 height 40
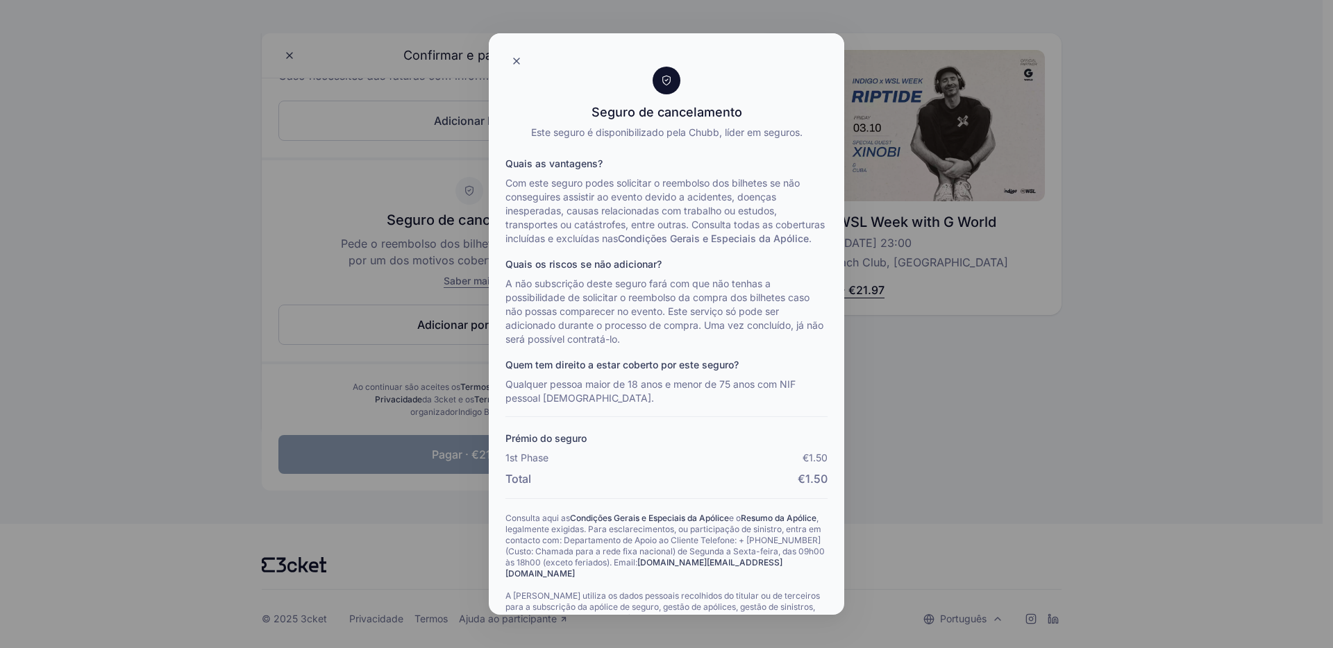
click at [197, 389] on div at bounding box center [666, 324] width 1333 height 648
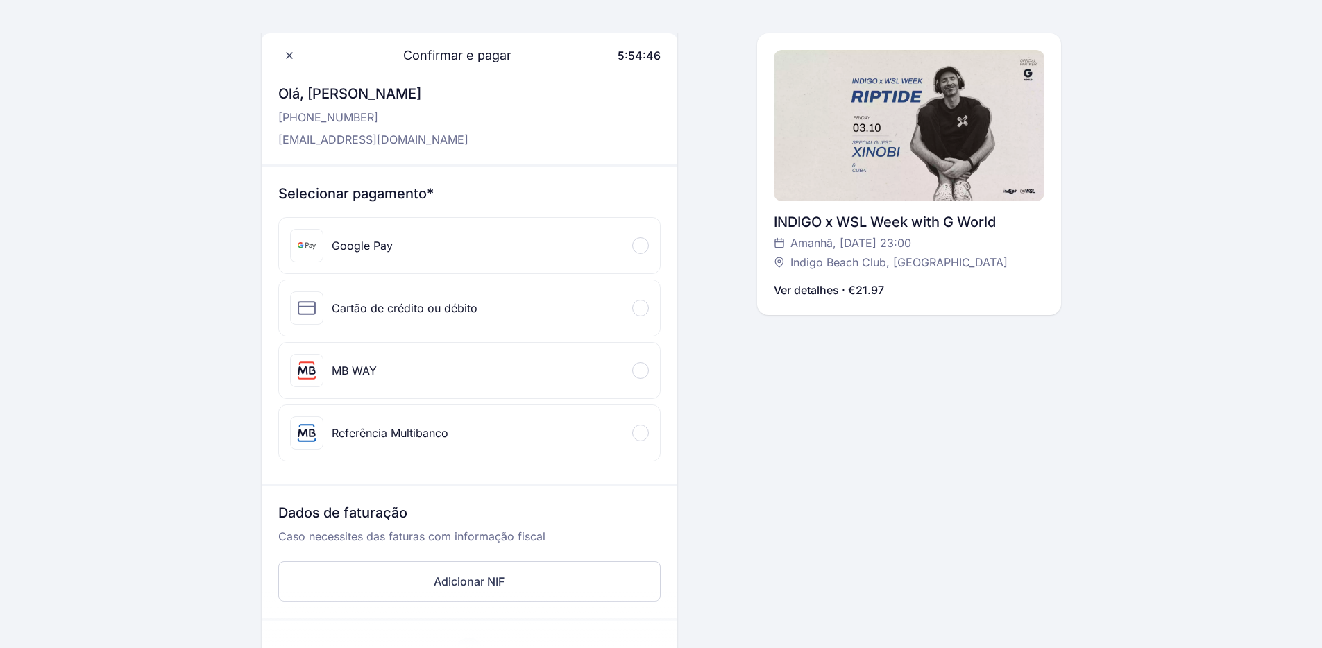
scroll to position [0, 0]
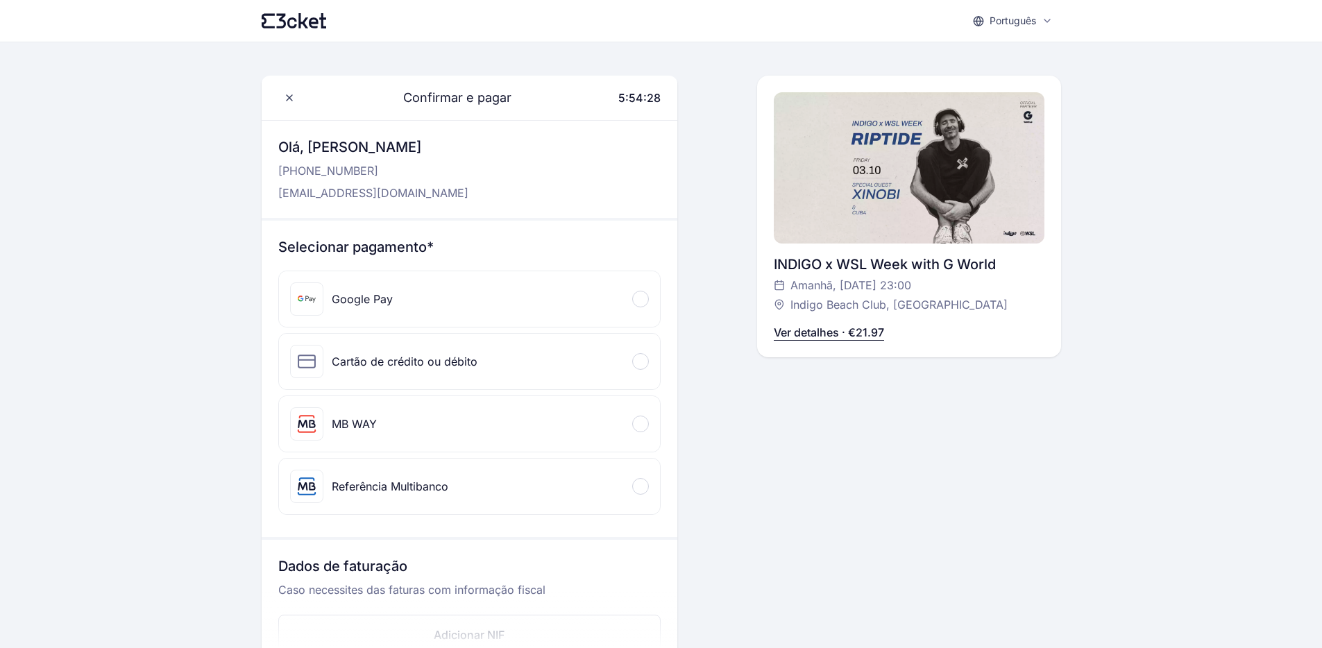
click at [42, 237] on div "Português English Português Català Español Français Confirmar e pagar 5:54:28 […" at bounding box center [661, 581] width 1322 height 1163
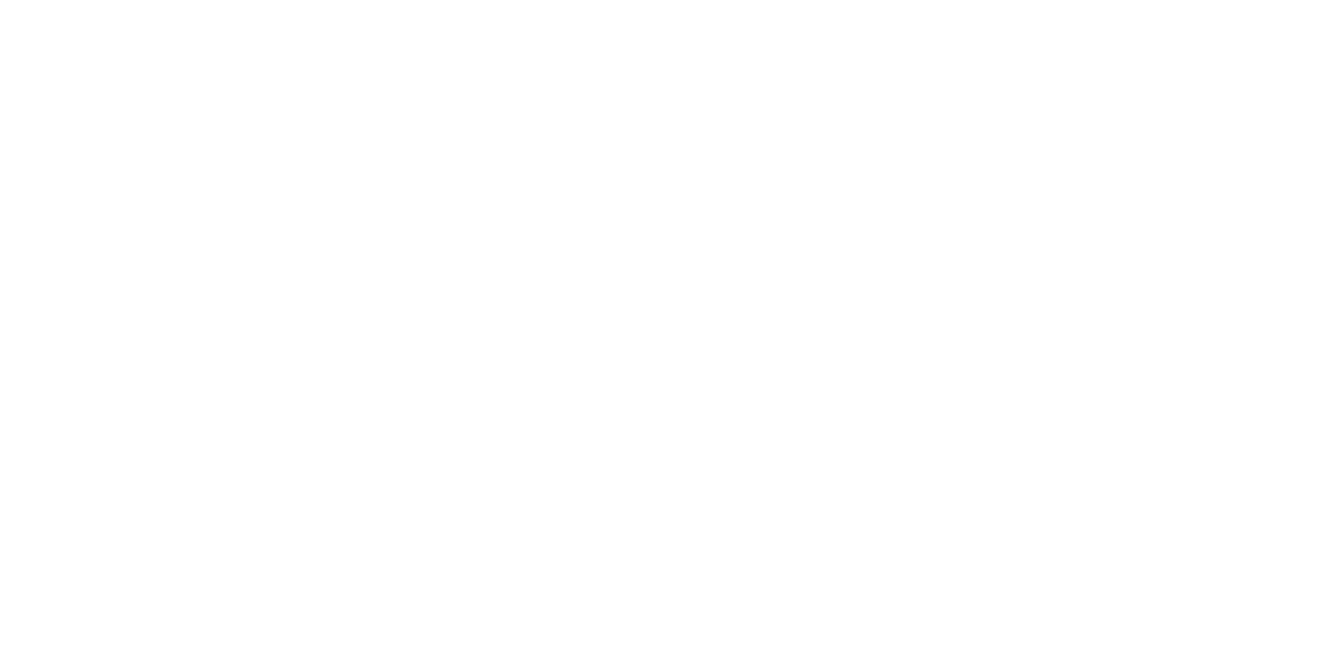
click at [135, 0] on html at bounding box center [666, 0] width 1333 height 0
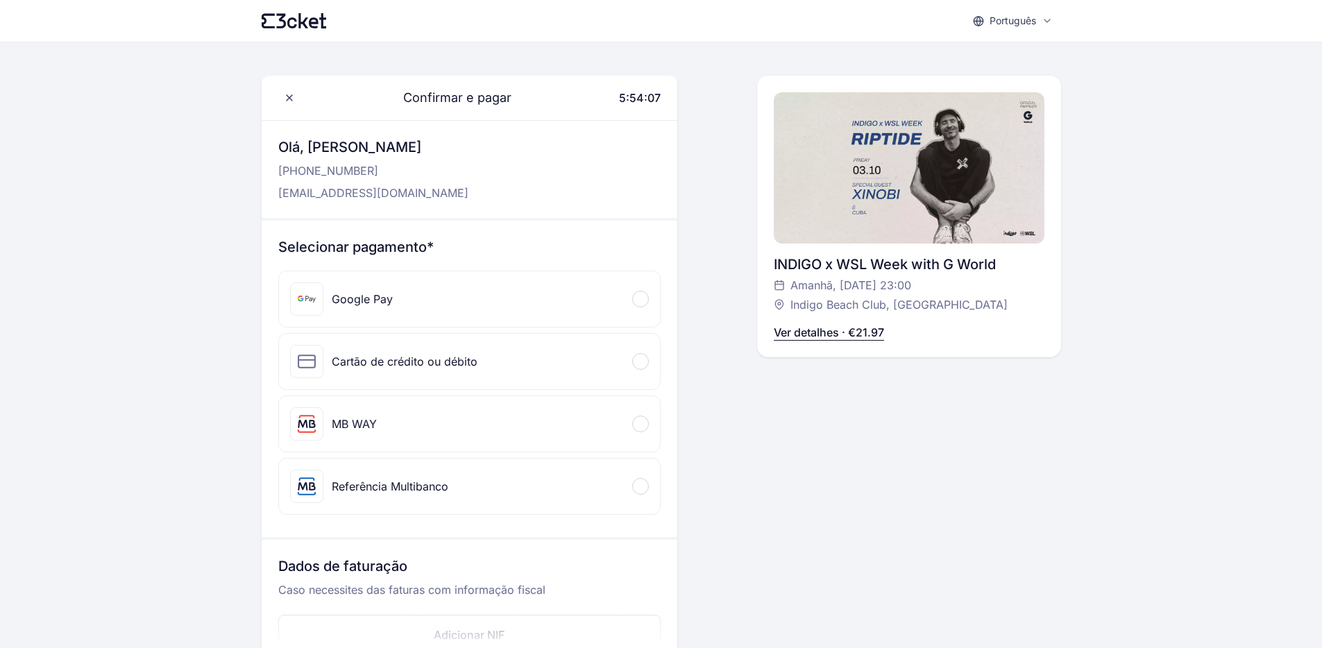
click at [183, 59] on div "Português English Português Català Español Français Confirmar e pagar 5:54:07 O…" at bounding box center [661, 581] width 1322 height 1163
click at [188, 91] on div "Português English Português Català Español Français Confirmar e pagar 5:54:06 O…" at bounding box center [661, 581] width 1322 height 1163
click at [217, 201] on div "Português English Português Català Español Français Confirmar e pagar 5:53:48 O…" at bounding box center [661, 581] width 1322 height 1163
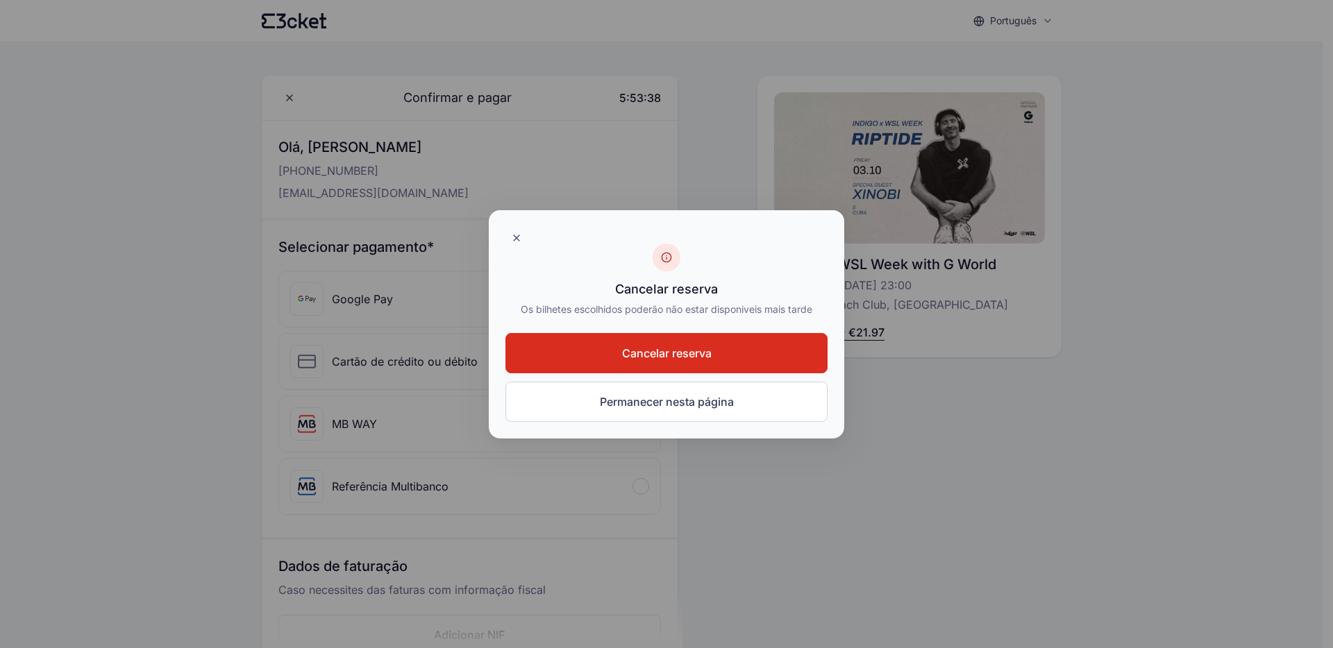
click at [121, 170] on div at bounding box center [666, 324] width 1333 height 648
click at [57, 125] on div at bounding box center [666, 324] width 1333 height 648
click at [34, 108] on div at bounding box center [666, 324] width 1333 height 648
drag, startPoint x: 41, startPoint y: 101, endPoint x: 26, endPoint y: 19, distance: 84.0
click at [42, 96] on div at bounding box center [666, 324] width 1333 height 648
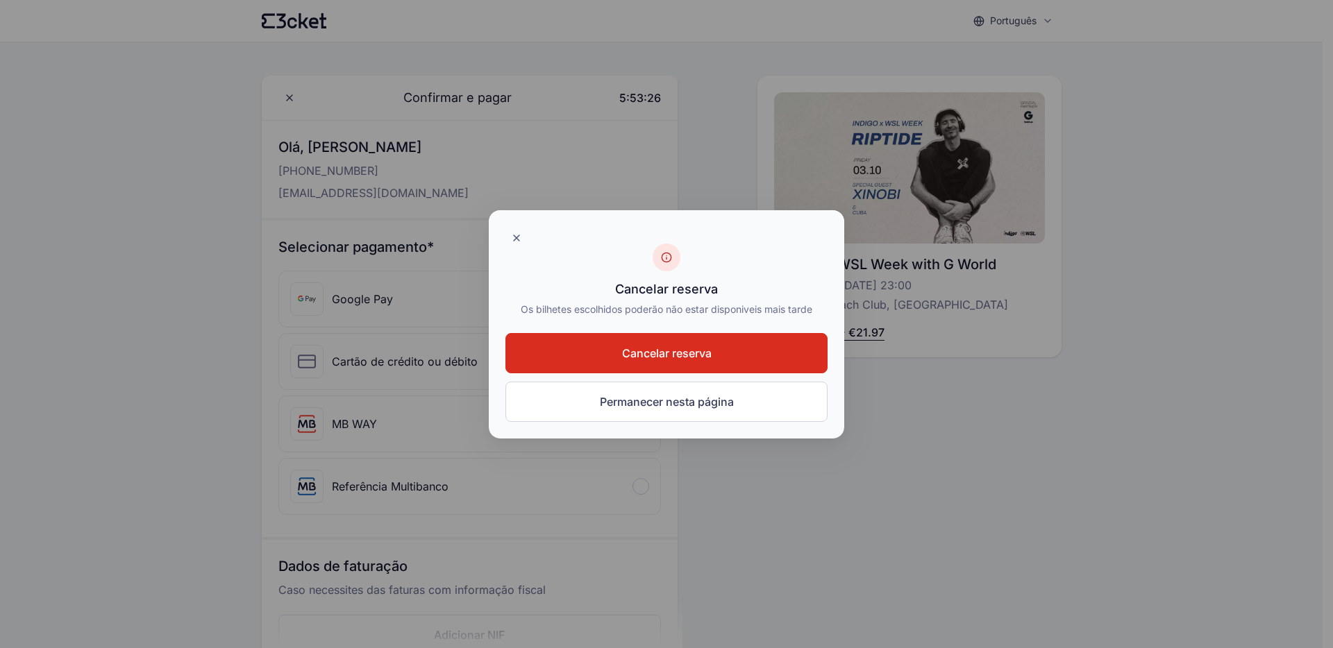
click at [92, 160] on div at bounding box center [666, 324] width 1333 height 648
click at [65, 112] on div at bounding box center [666, 324] width 1333 height 648
drag, startPoint x: 66, startPoint y: 108, endPoint x: 62, endPoint y: 86, distance: 21.8
click at [65, 106] on div at bounding box center [666, 324] width 1333 height 648
click at [66, 120] on div at bounding box center [666, 324] width 1333 height 648
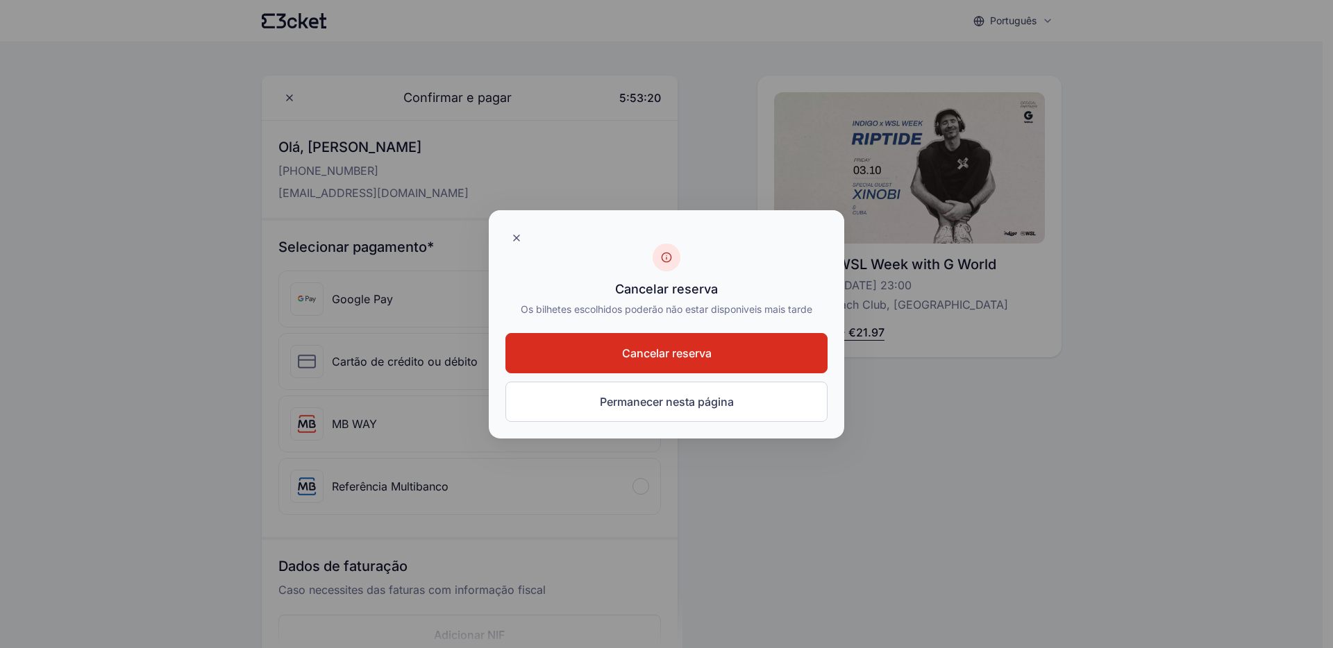
click at [70, 21] on div at bounding box center [666, 324] width 1333 height 648
click at [196, 271] on div at bounding box center [666, 324] width 1333 height 648
click at [142, 163] on div at bounding box center [666, 324] width 1333 height 648
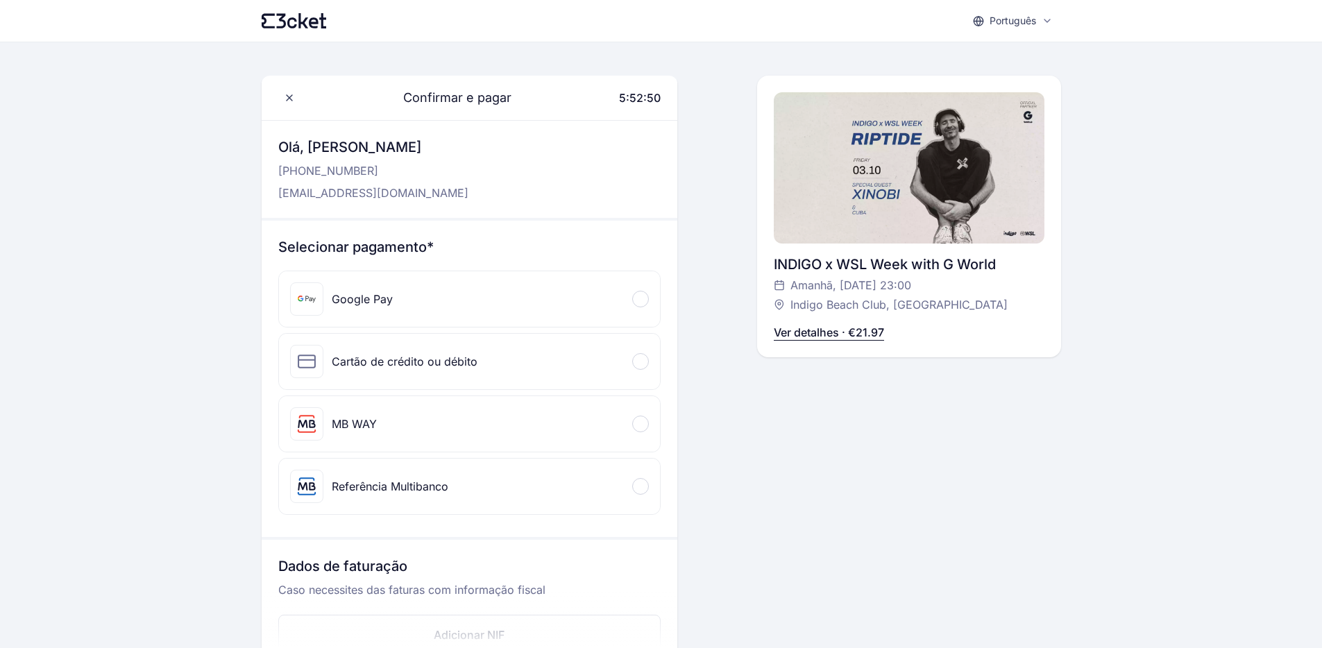
click at [180, 132] on div "Português English Português Català Español Français Confirmar e pagar 5:52:50 O…" at bounding box center [661, 581] width 1322 height 1163
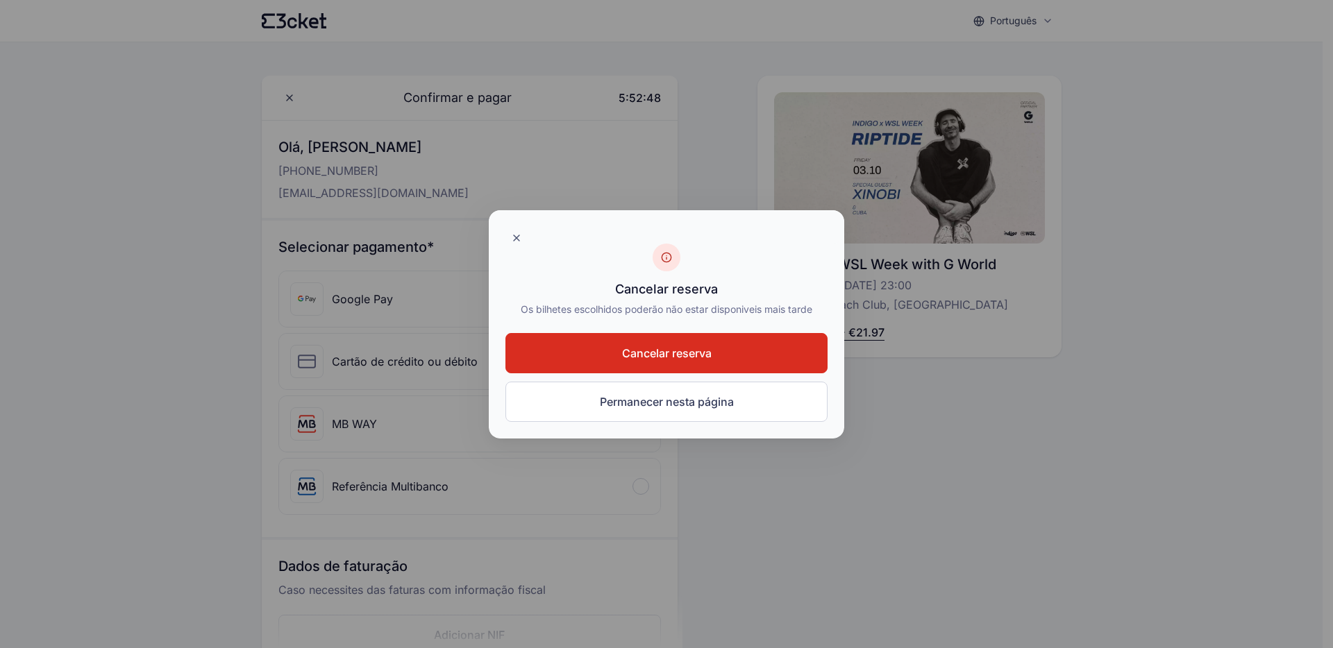
click at [158, 164] on div at bounding box center [666, 324] width 1333 height 648
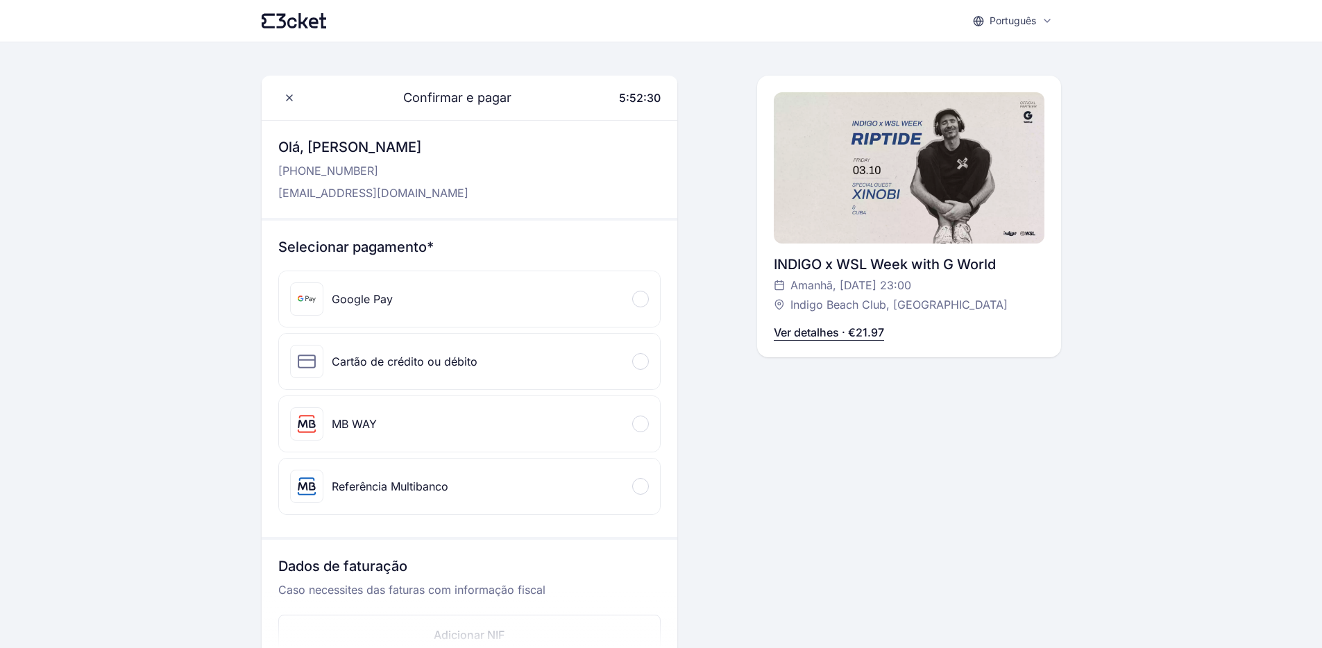
click at [143, 152] on div "Português English Português Català Español Français Confirmar e pagar 5:52:30 O…" at bounding box center [661, 581] width 1322 height 1163
click at [285, 106] on span at bounding box center [289, 98] width 22 height 22
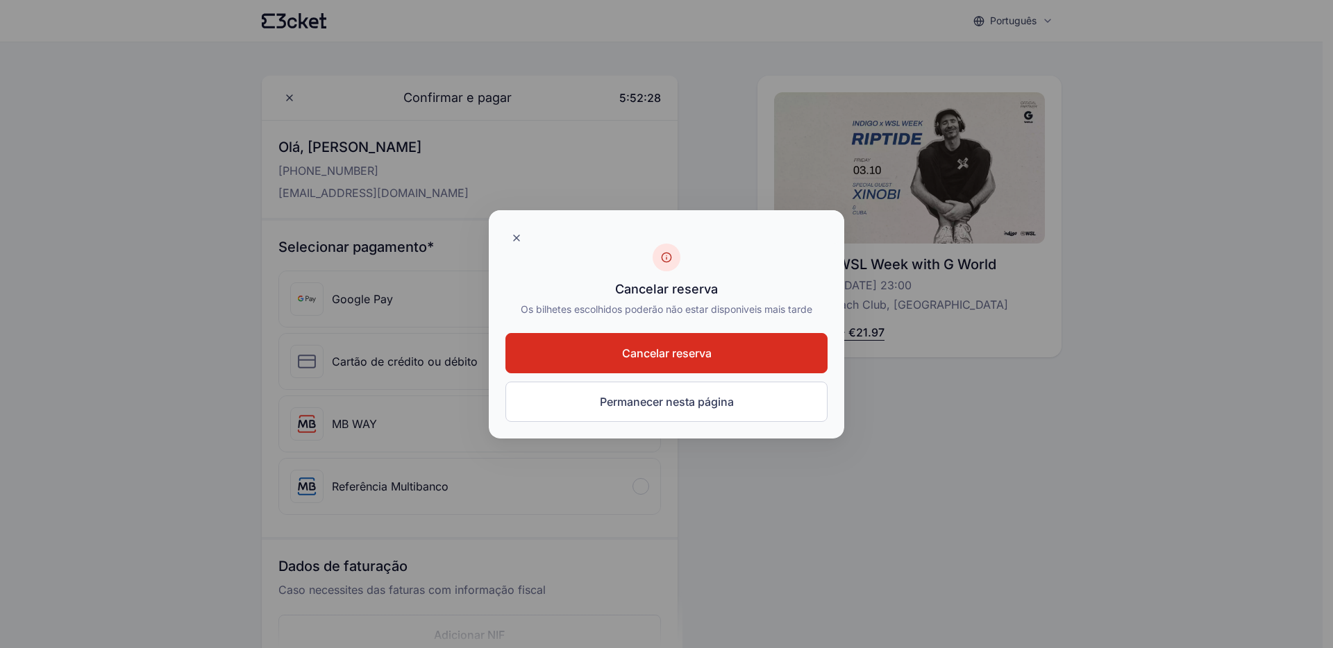
click at [213, 120] on div at bounding box center [666, 324] width 1333 height 648
click at [159, 169] on div at bounding box center [666, 324] width 1333 height 648
drag, startPoint x: 33, startPoint y: 72, endPoint x: 36, endPoint y: 1, distance: 70.2
click at [35, 40] on div at bounding box center [666, 324] width 1333 height 648
drag, startPoint x: 47, startPoint y: 105, endPoint x: 45, endPoint y: 47, distance: 58.3
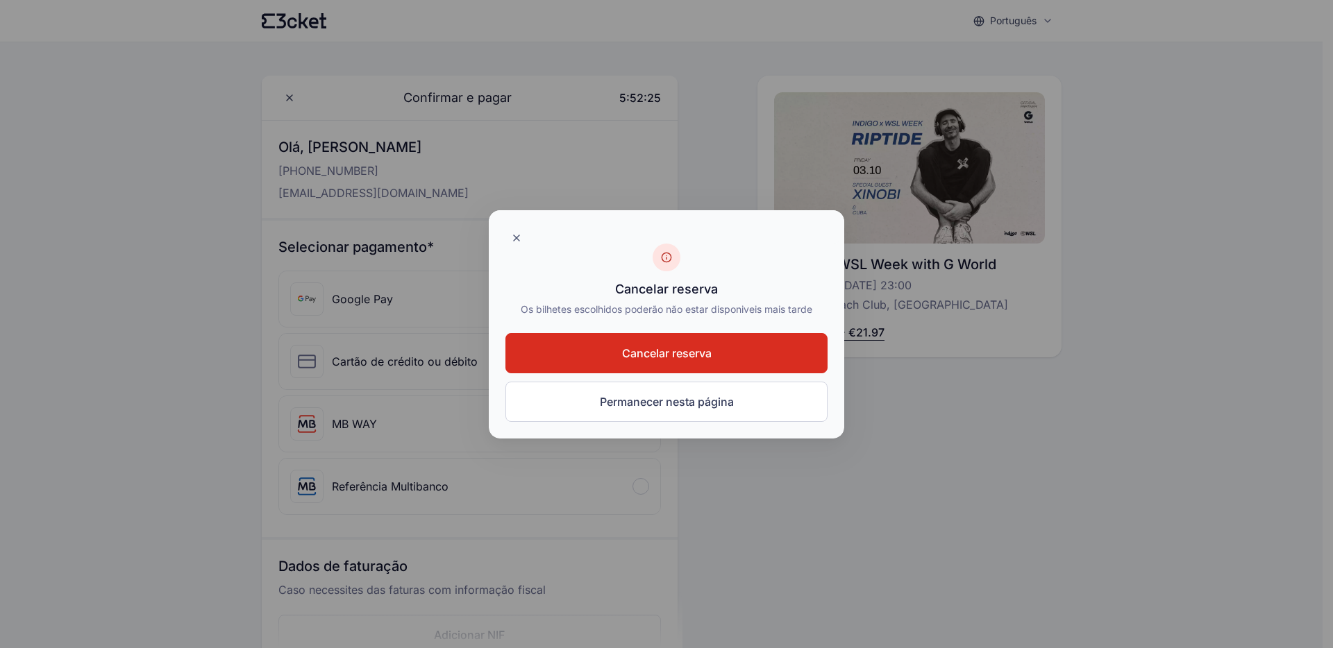
click at [47, 98] on div at bounding box center [666, 324] width 1333 height 648
drag, startPoint x: 35, startPoint y: 42, endPoint x: 21, endPoint y: 0, distance: 44.6
click at [34, 41] on div at bounding box center [666, 324] width 1333 height 648
drag, startPoint x: 21, startPoint y: 41, endPoint x: 22, endPoint y: 0, distance: 41.0
click at [21, 40] on div at bounding box center [666, 324] width 1333 height 648
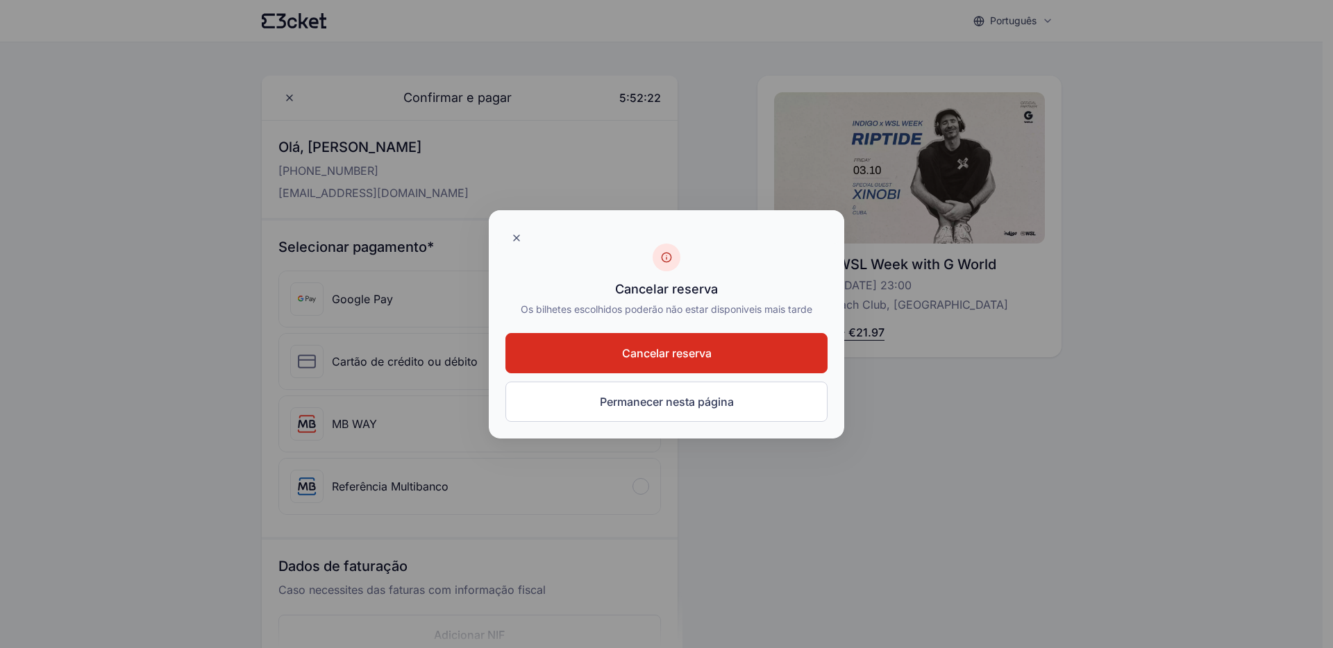
drag, startPoint x: 36, startPoint y: 65, endPoint x: 29, endPoint y: 0, distance: 64.9
click at [35, 62] on div at bounding box center [666, 324] width 1333 height 648
click at [24, 26] on div at bounding box center [666, 324] width 1333 height 648
